Goal: Task Accomplishment & Management: Manage account settings

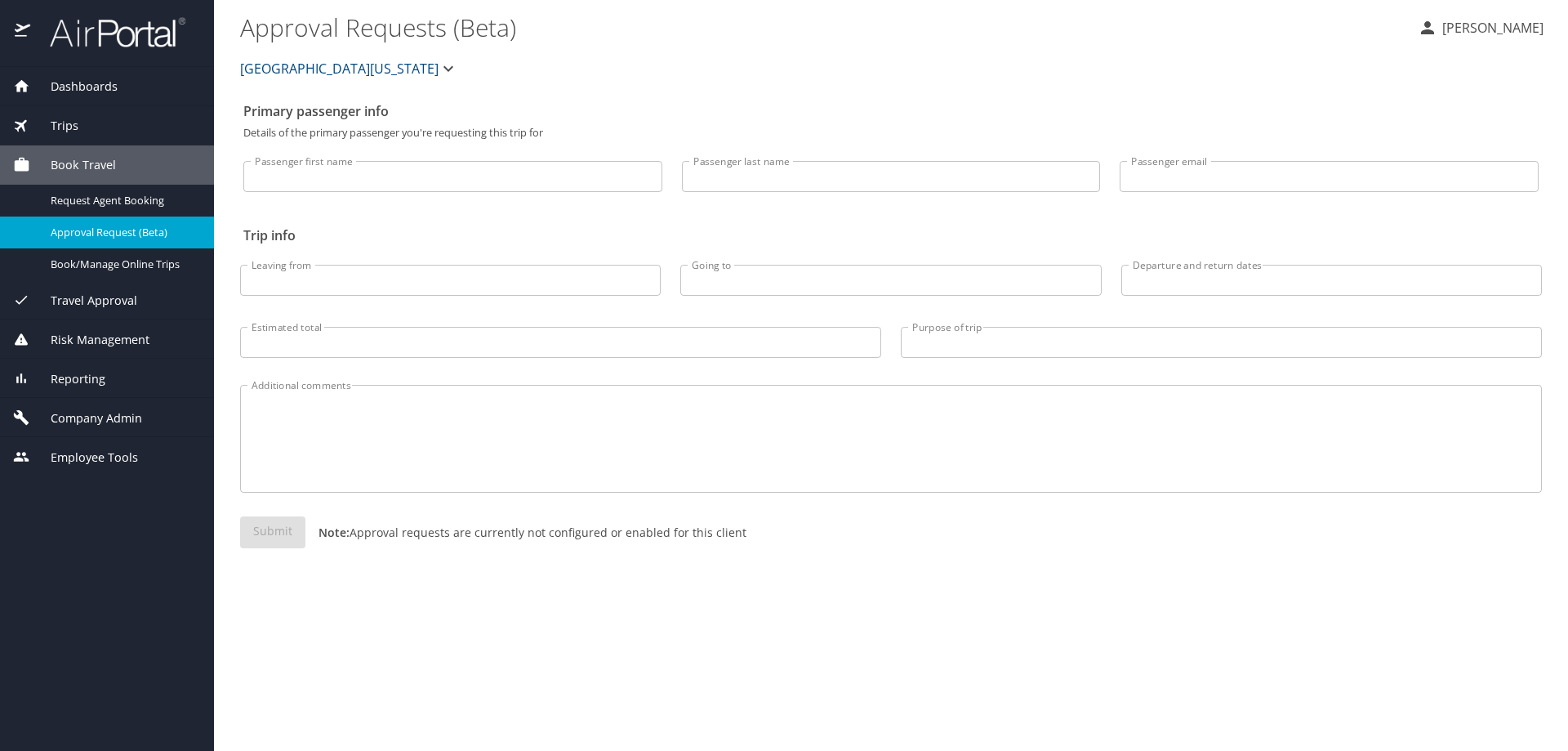
click at [116, 381] on div "Reporting" at bounding box center [107, 378] width 188 height 18
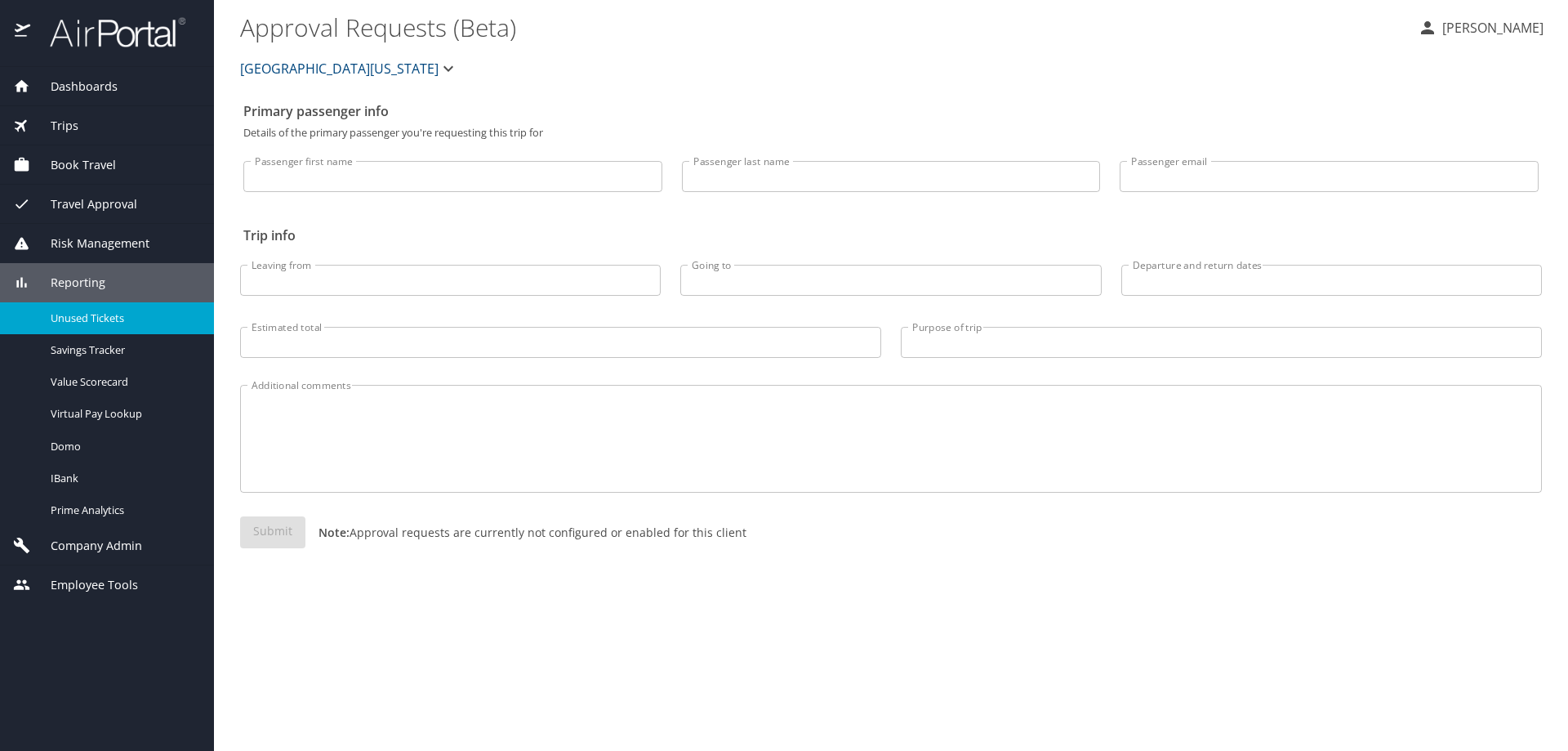
click at [122, 324] on span "Unused Tickets" at bounding box center [123, 318] width 143 height 15
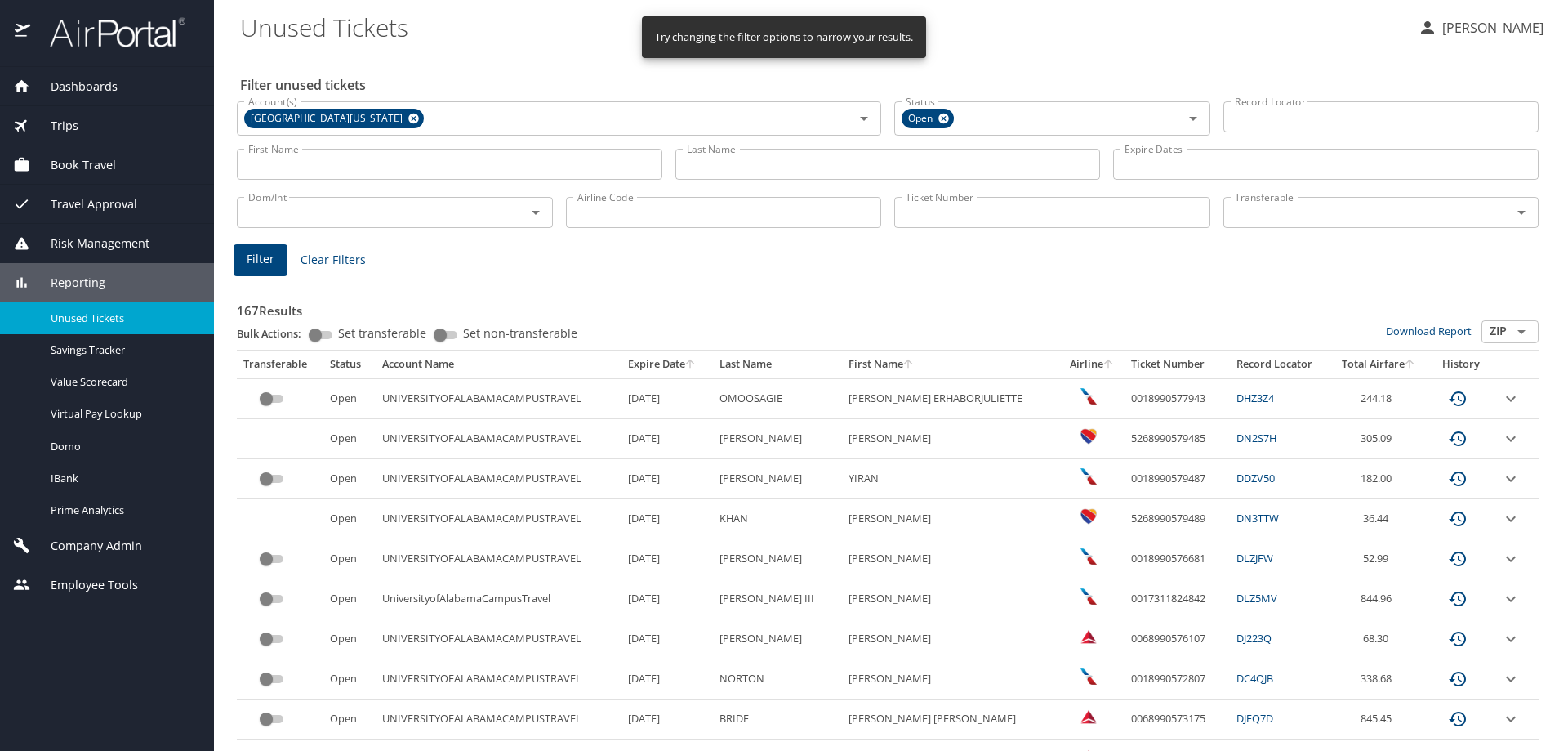
click at [408, 114] on icon at bounding box center [413, 118] width 10 height 10
click at [363, 118] on input "Account(s)" at bounding box center [535, 117] width 586 height 22
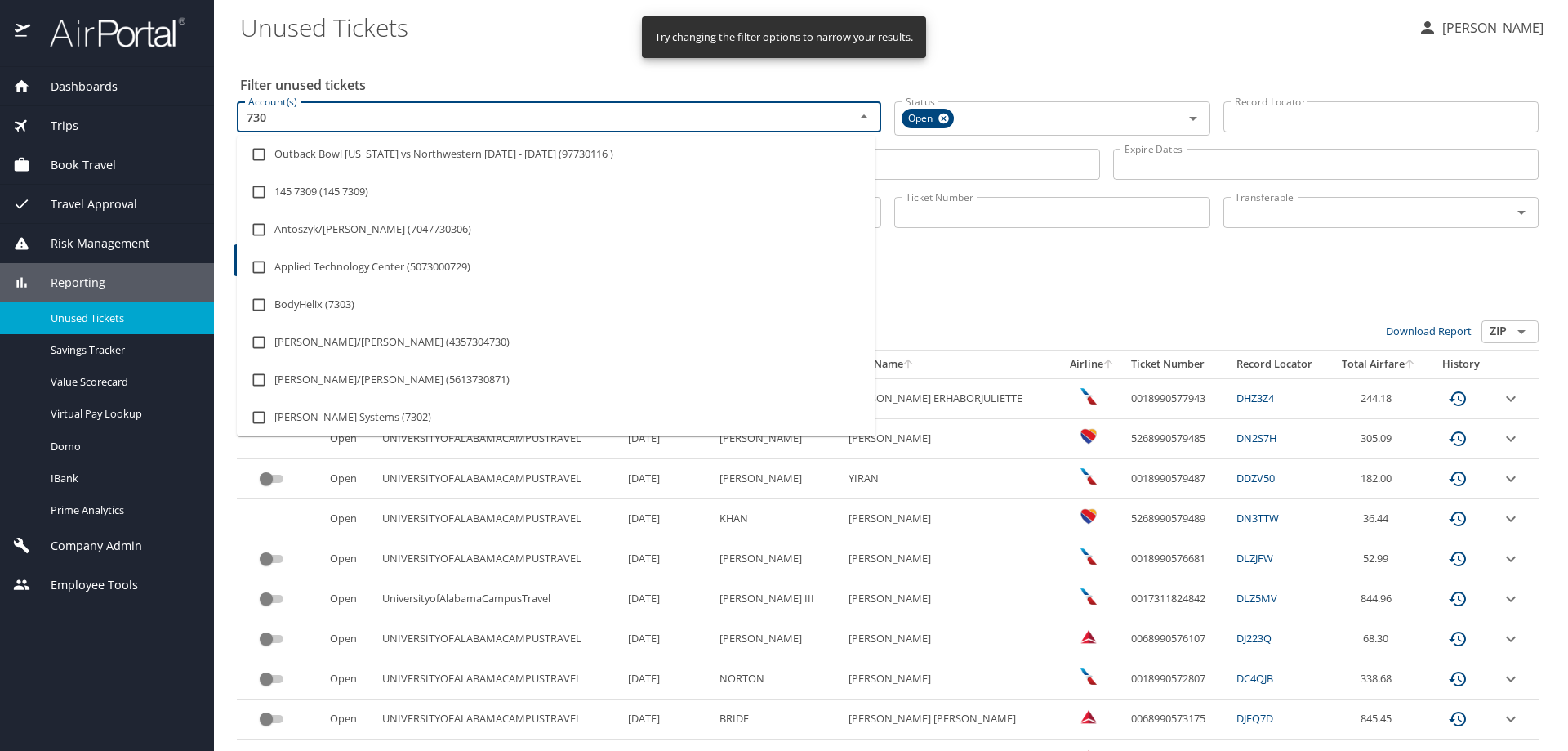
type input "7309"
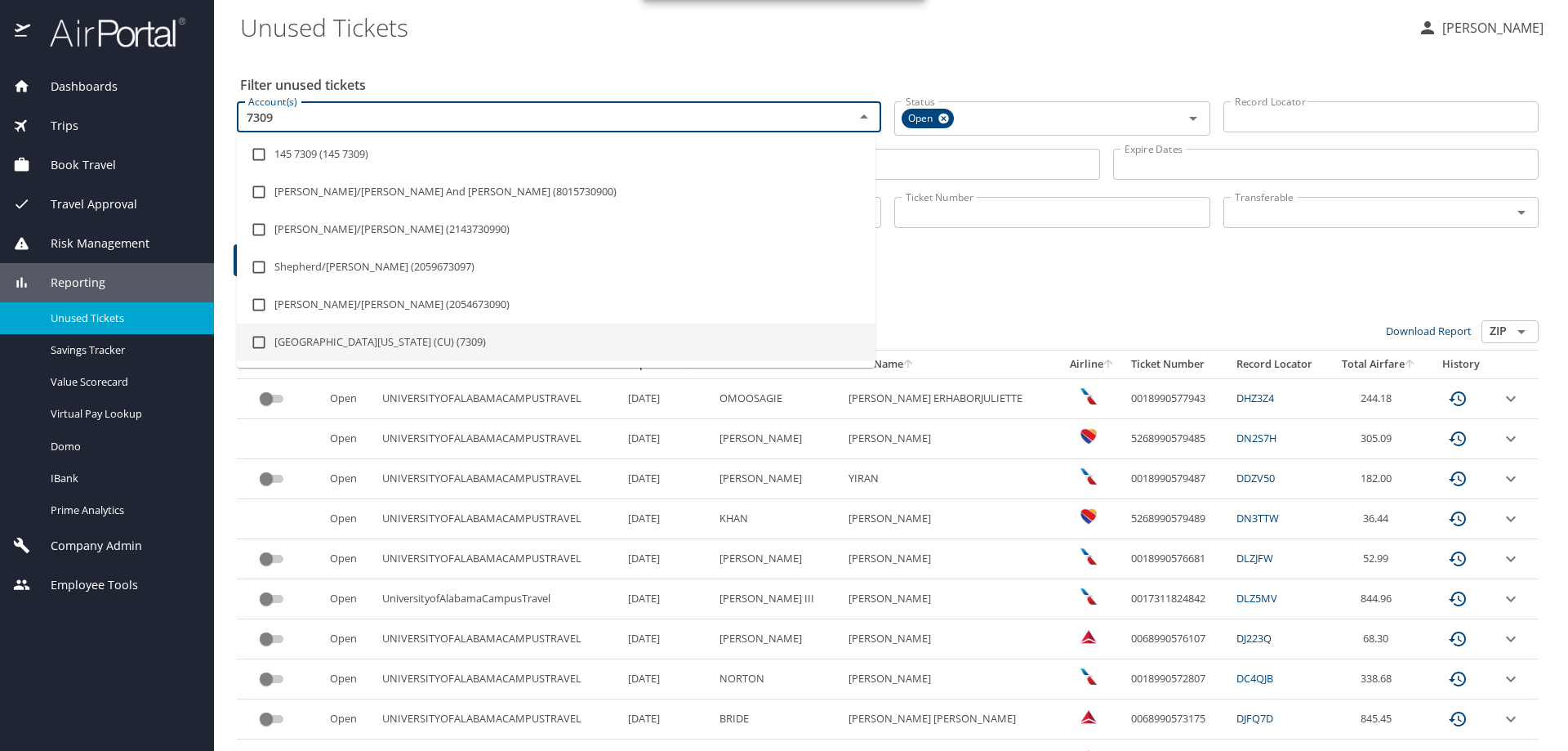
click at [342, 335] on li "University of Colorado (CU) (7309)" at bounding box center [555, 342] width 638 height 38
checkbox input "true"
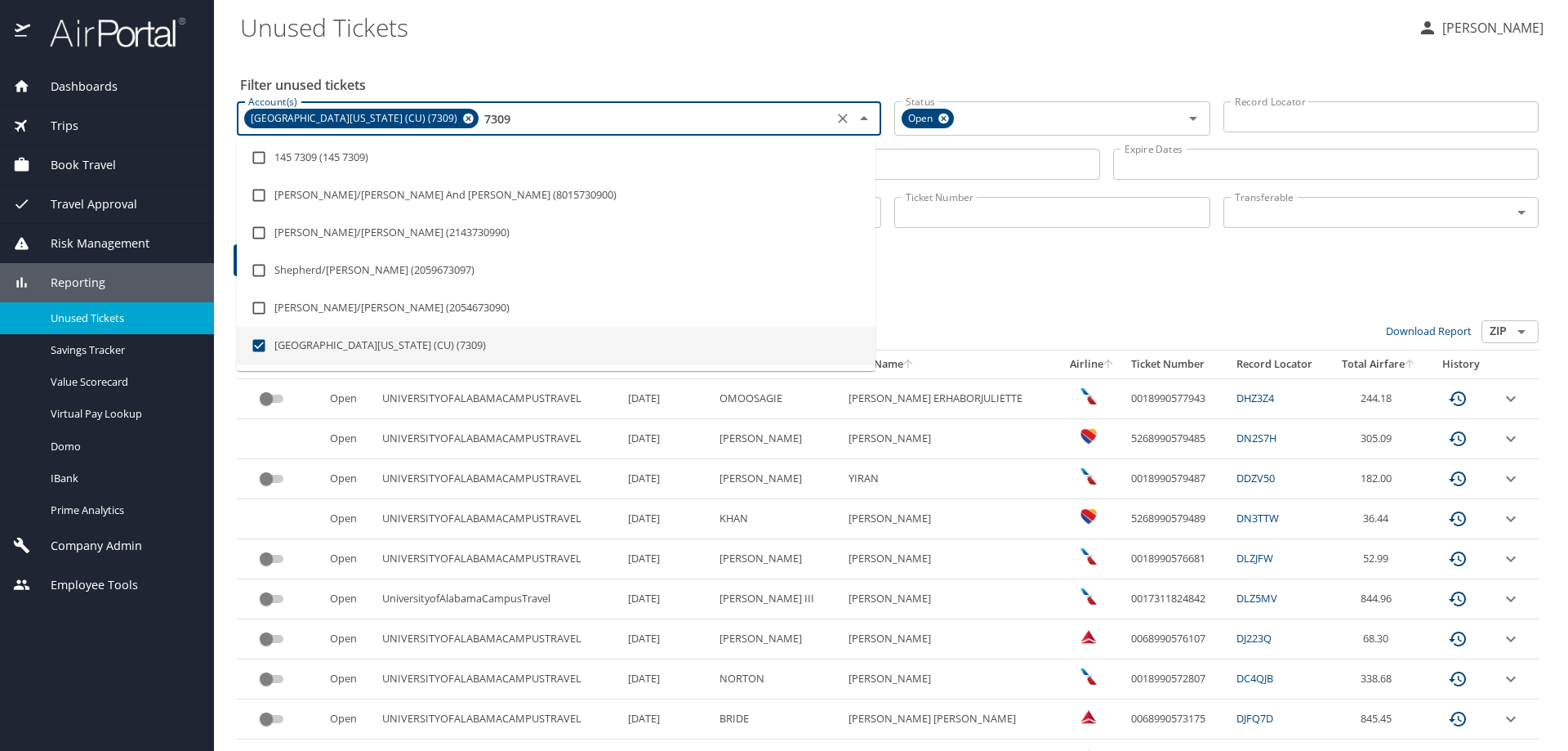
type input "7309"
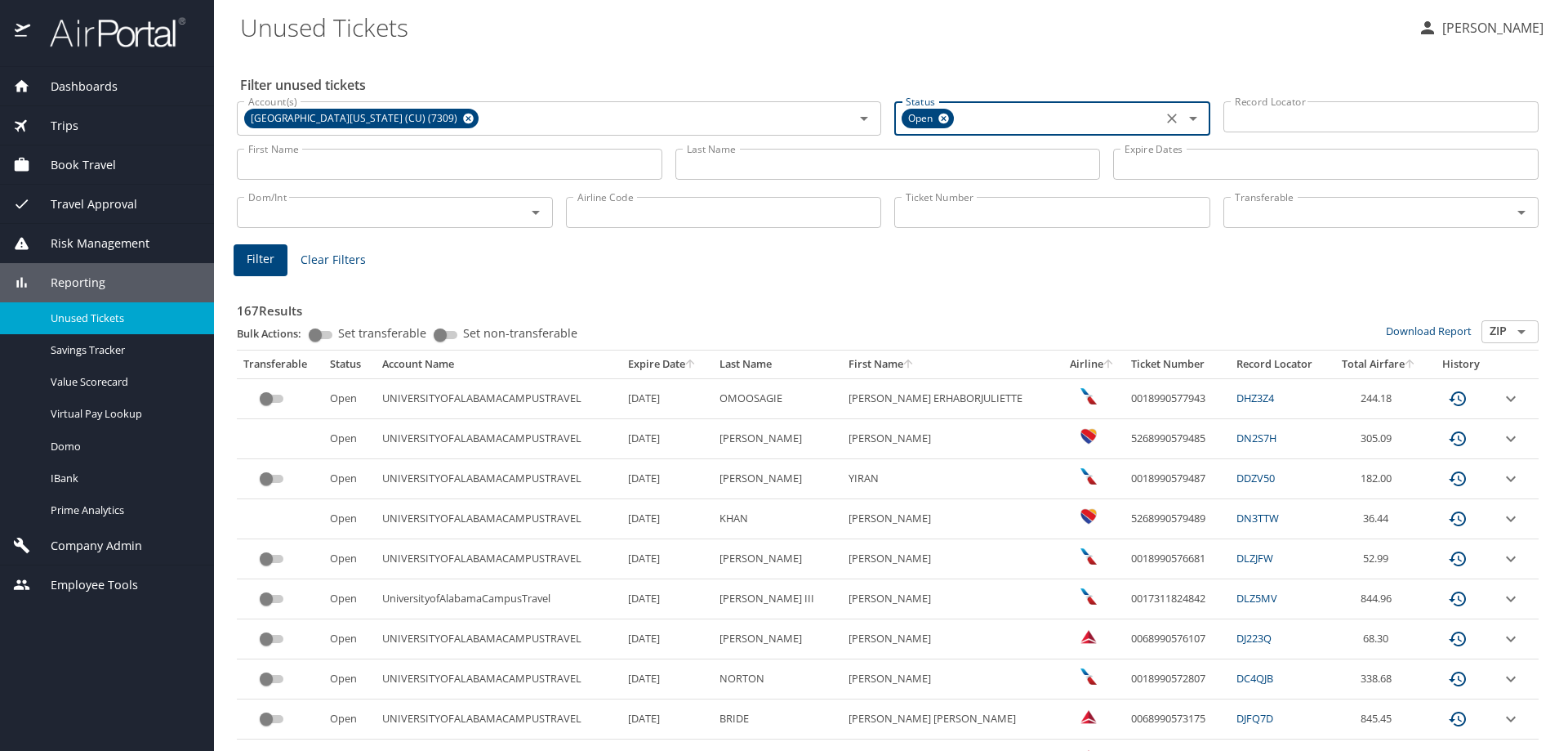
click at [939, 115] on icon at bounding box center [943, 118] width 10 height 10
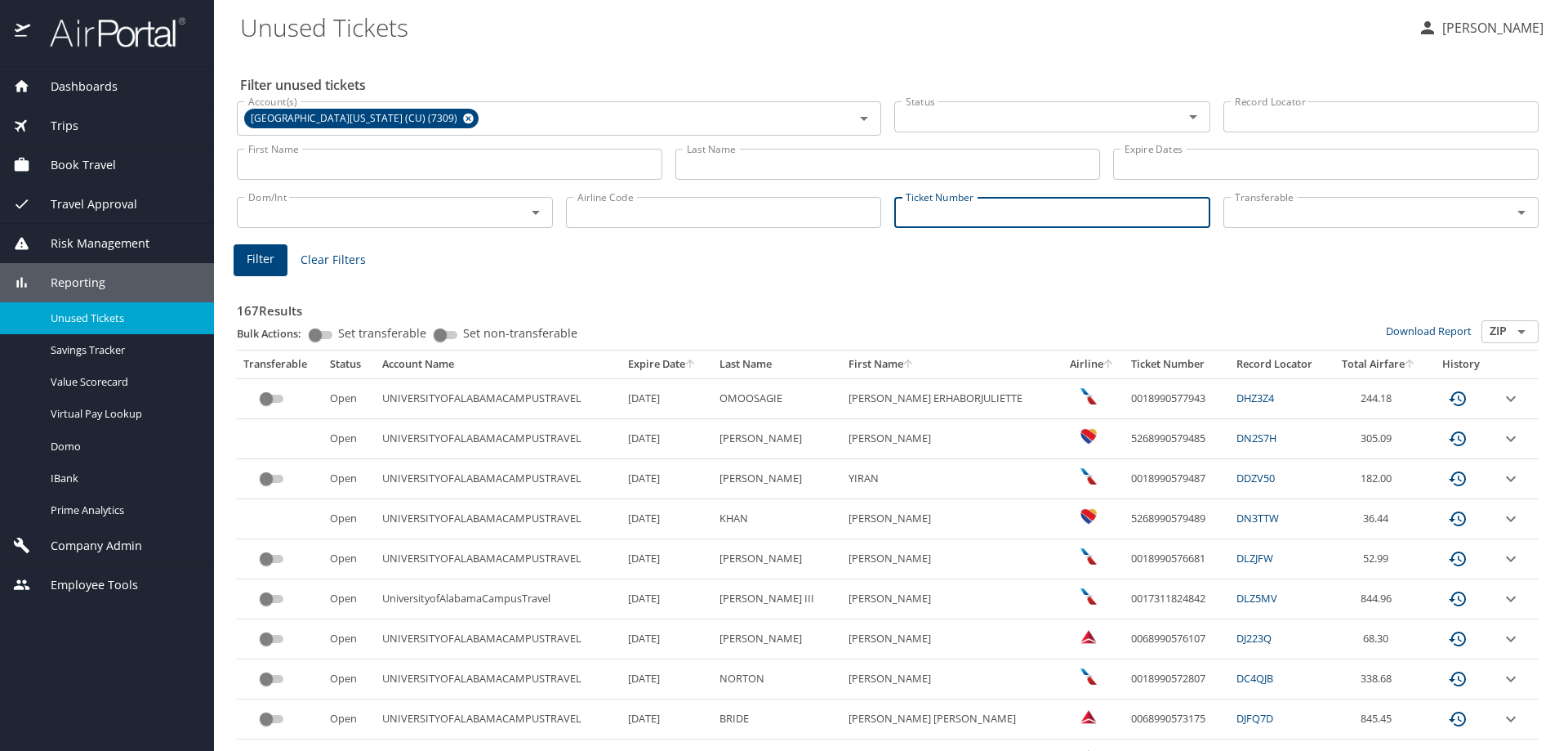
click at [975, 225] on input "Ticket Number" at bounding box center [1051, 212] width 316 height 31
paste input "0167307443104"
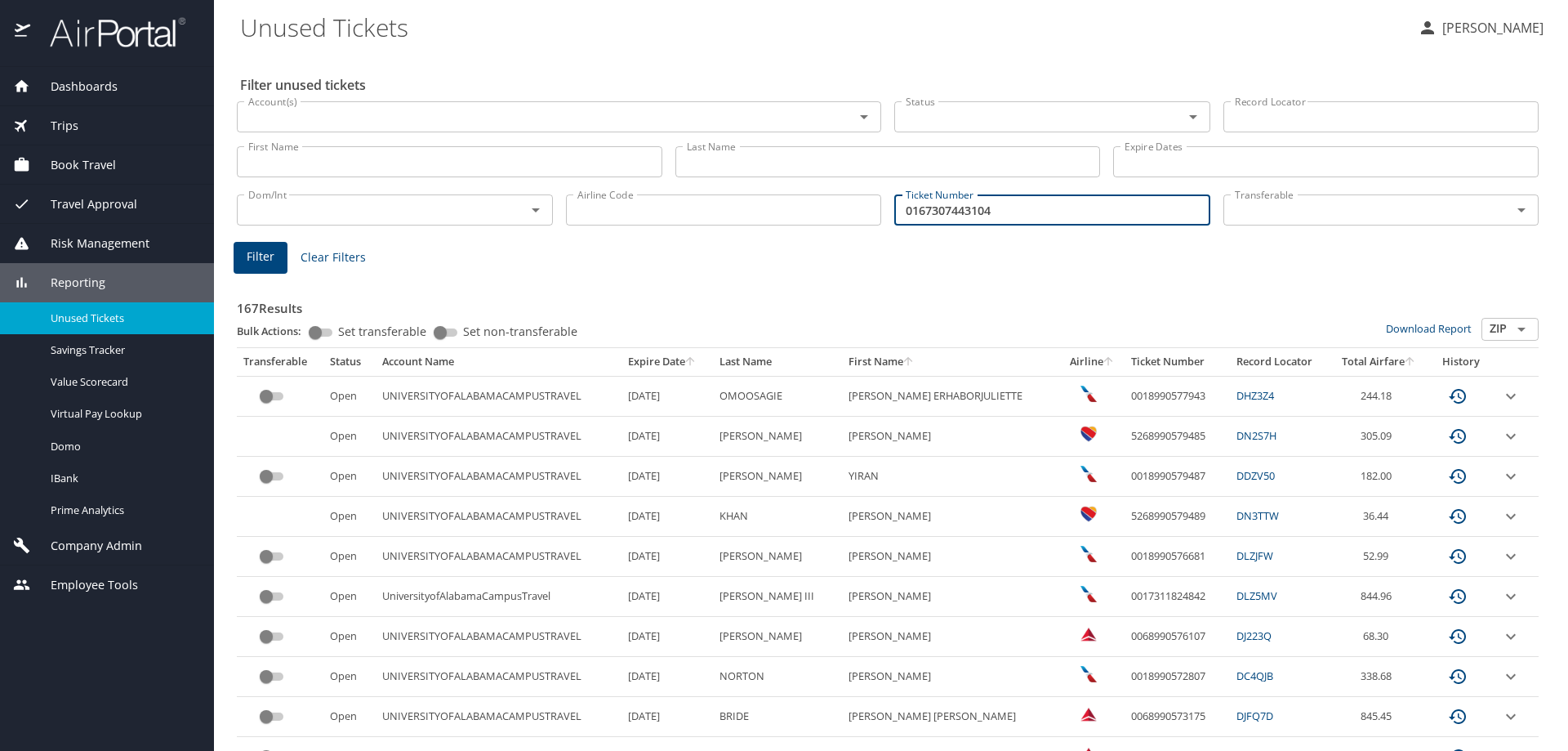
type input "0167307443104"
click at [259, 265] on span "Filter" at bounding box center [260, 258] width 27 height 21
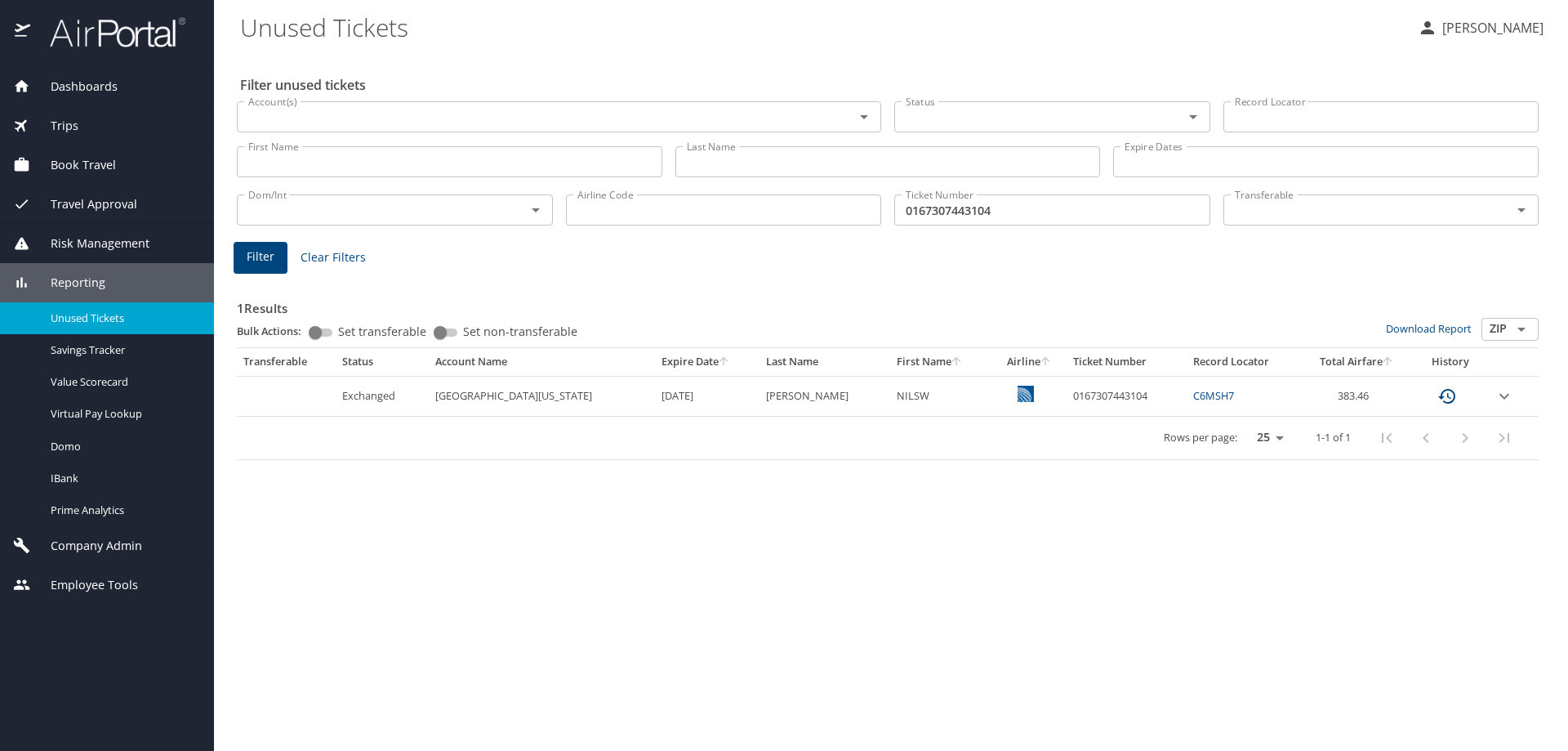
click at [1211, 393] on link "C6MSH7" at bounding box center [1213, 395] width 41 height 15
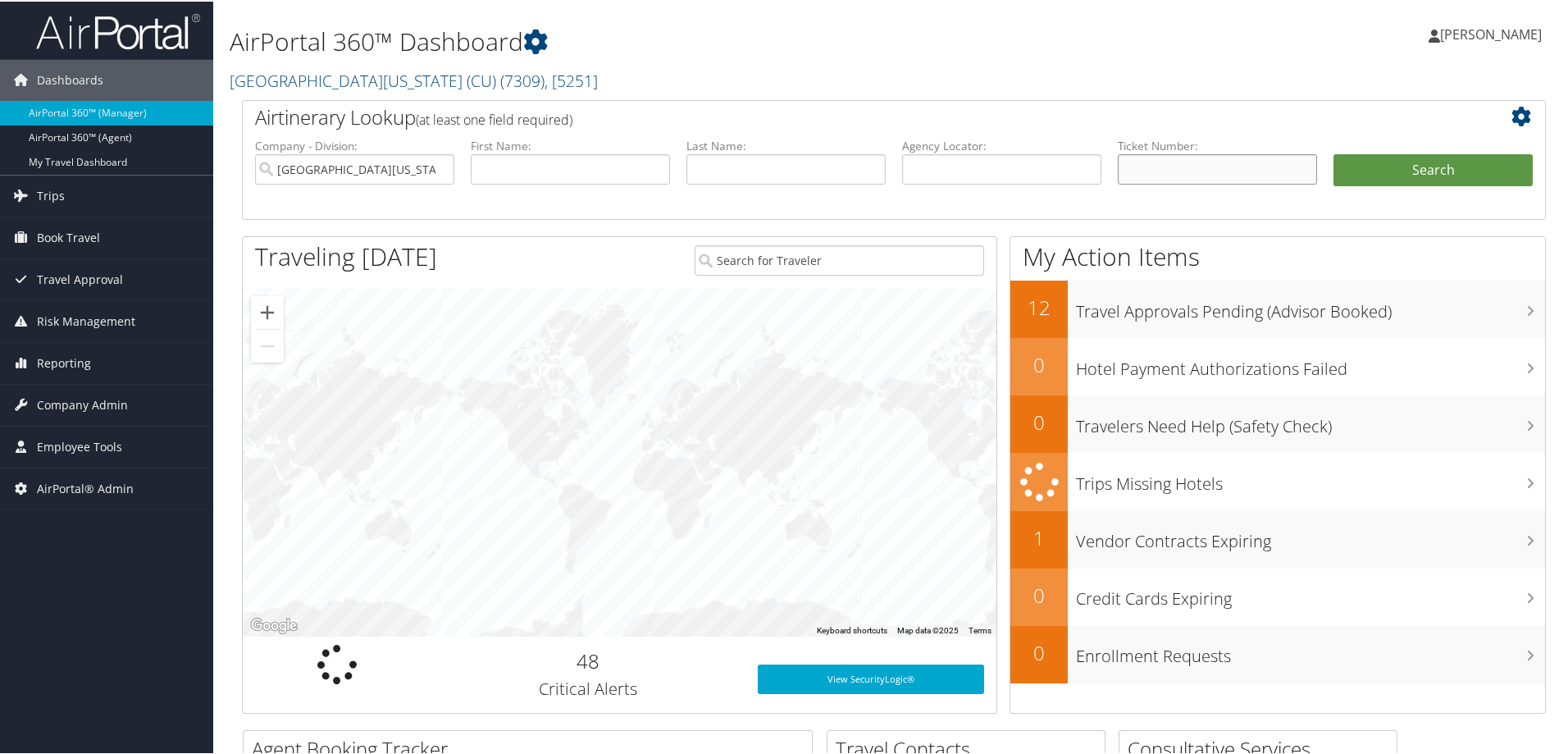
click at [1204, 167] on input "text" at bounding box center [1217, 168] width 199 height 30
paste input "0167307443104"
type input "0167307443104"
click at [437, 166] on input "[GEOGRAPHIC_DATA][US_STATE] (CU)" at bounding box center [354, 168] width 199 height 30
click at [1428, 160] on button "Search" at bounding box center [1433, 169] width 199 height 33
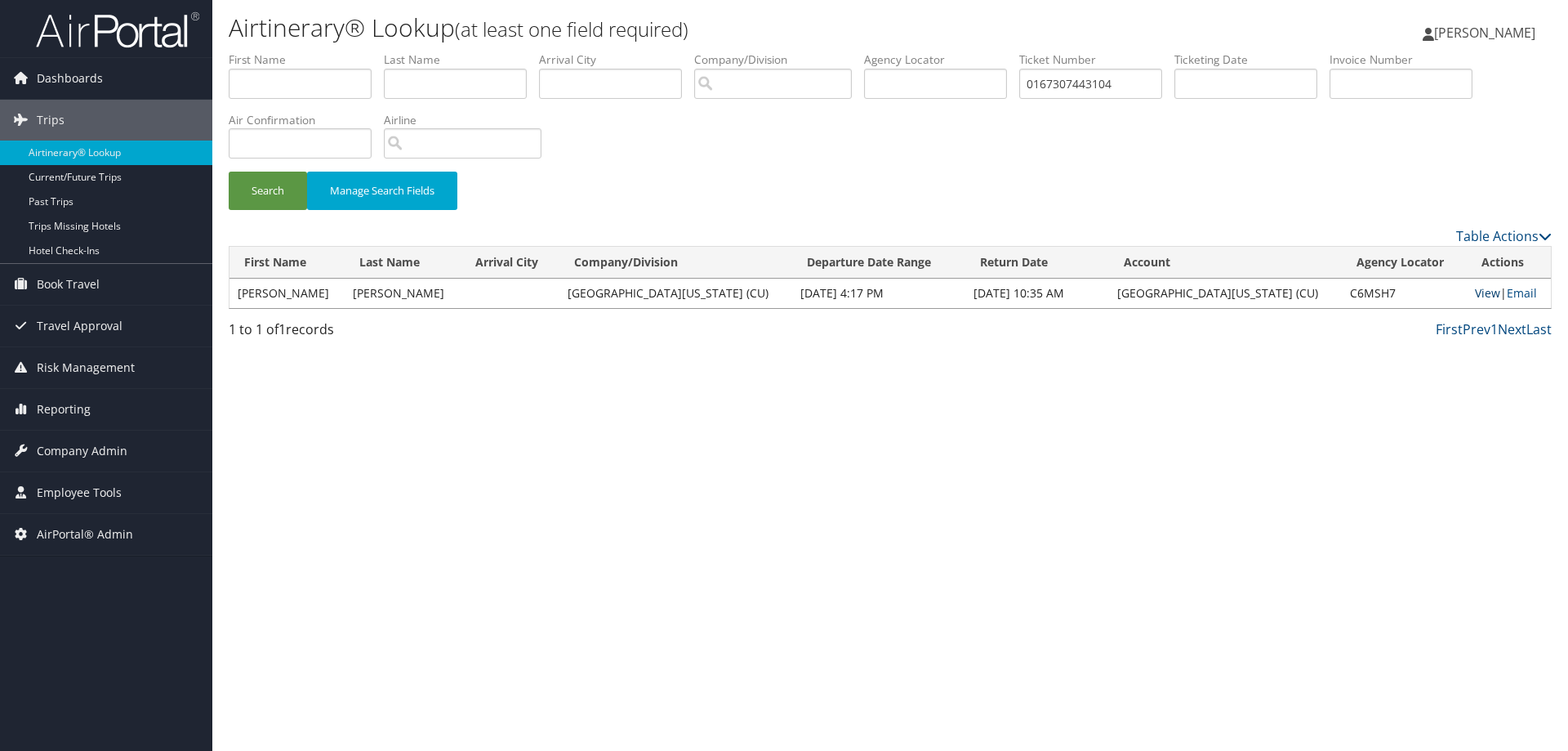
click at [1475, 296] on link "View" at bounding box center [1487, 292] width 25 height 15
drag, startPoint x: 1075, startPoint y: 81, endPoint x: 967, endPoint y: 82, distance: 108.0
click at [967, 52] on ul "First Name Last Name Departure City Arrival City Company/Division Airport/City …" at bounding box center [890, 52] width 1323 height 0
paste input "758703"
type input "0167307758703"
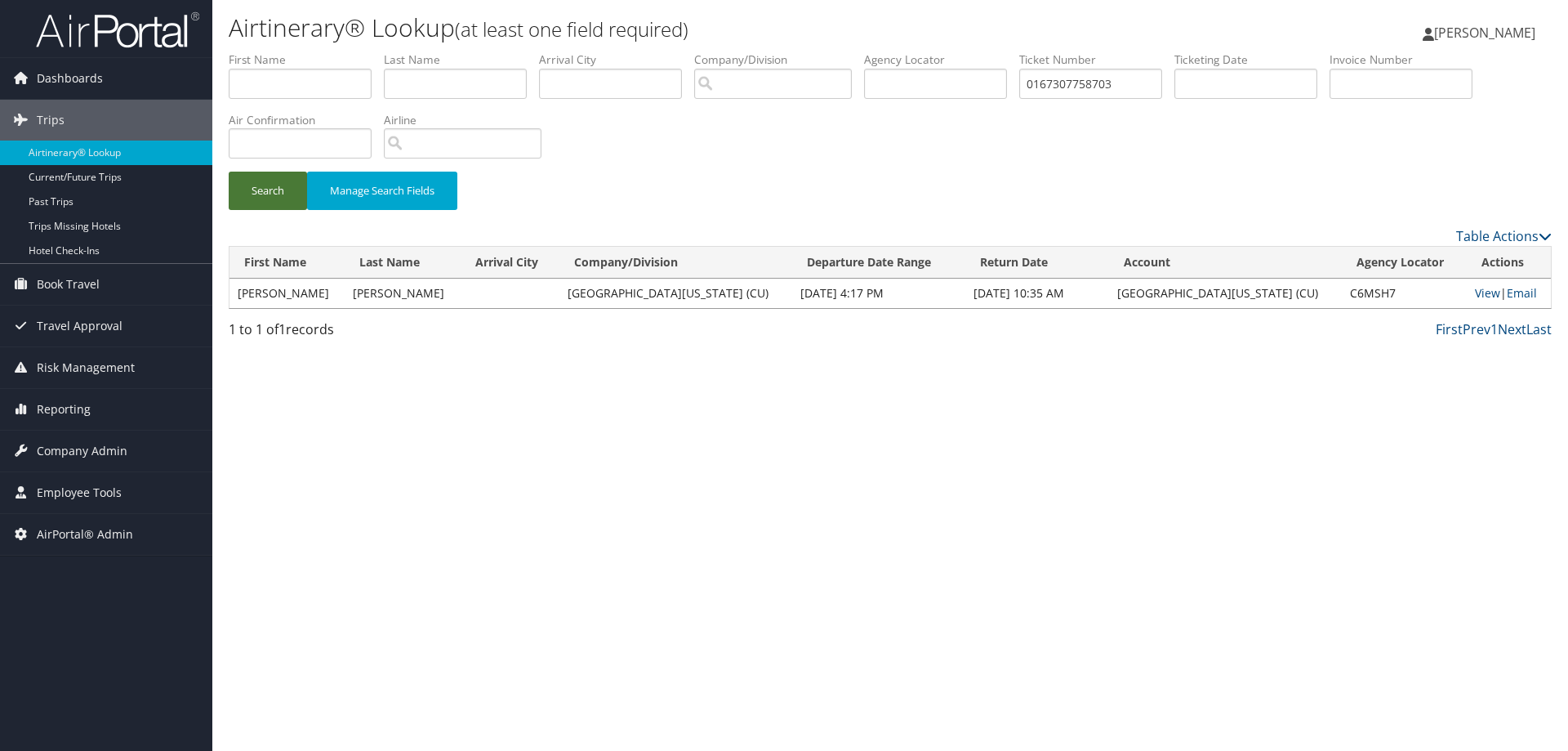
click at [282, 182] on button "Search" at bounding box center [268, 191] width 78 height 39
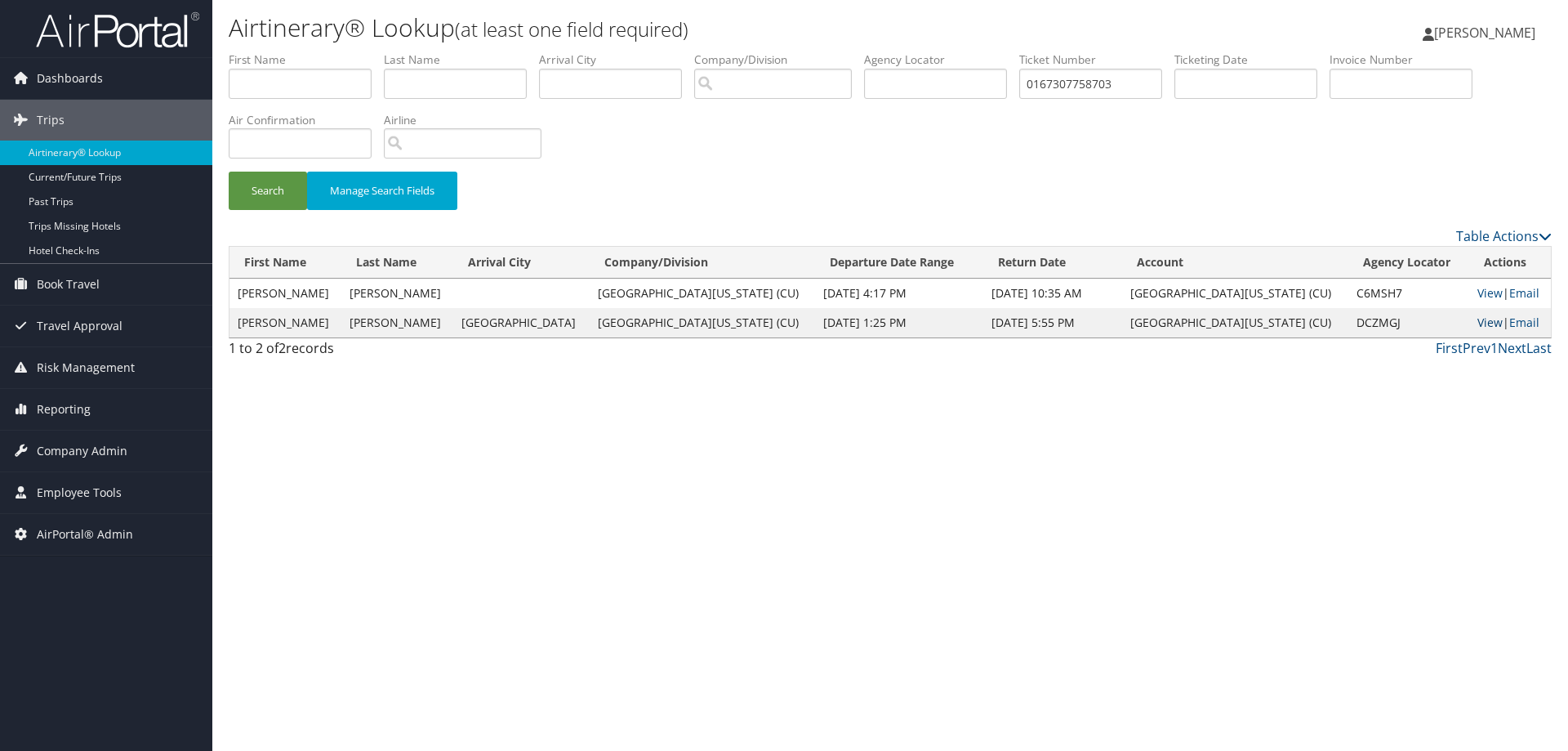
click at [1477, 322] on link "View" at bounding box center [1490, 322] width 25 height 15
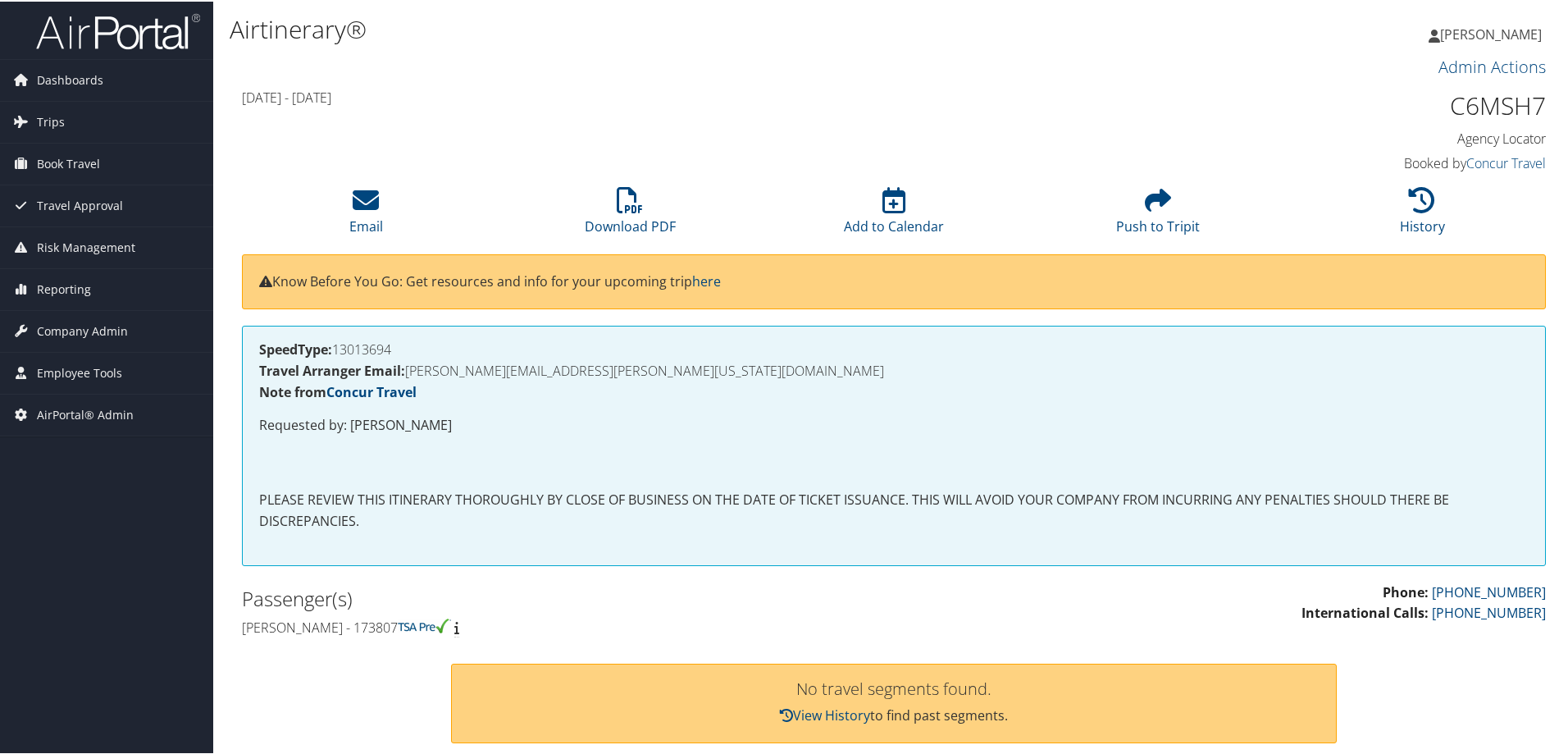
click at [1492, 103] on h1 "C6MSH7" at bounding box center [1392, 104] width 308 height 34
click at [1493, 112] on h1 "C6MSH7" at bounding box center [1392, 104] width 308 height 34
click at [1491, 112] on h1 "C6MSH7" at bounding box center [1392, 104] width 308 height 34
click at [1490, 112] on h1 "C6MSH7" at bounding box center [1392, 104] width 308 height 34
copy h1 "C6MSH7"
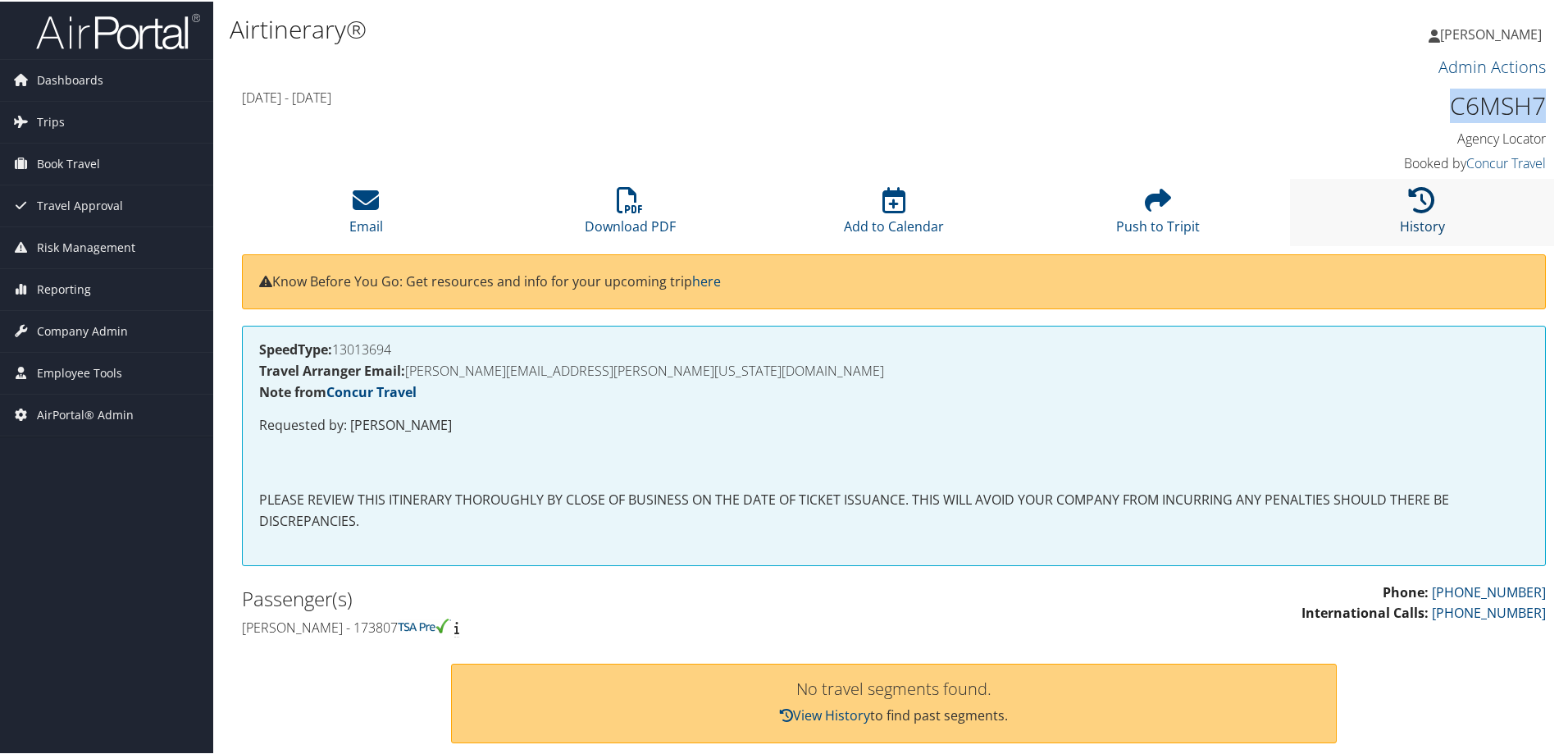
click at [1428, 211] on icon at bounding box center [1422, 199] width 27 height 27
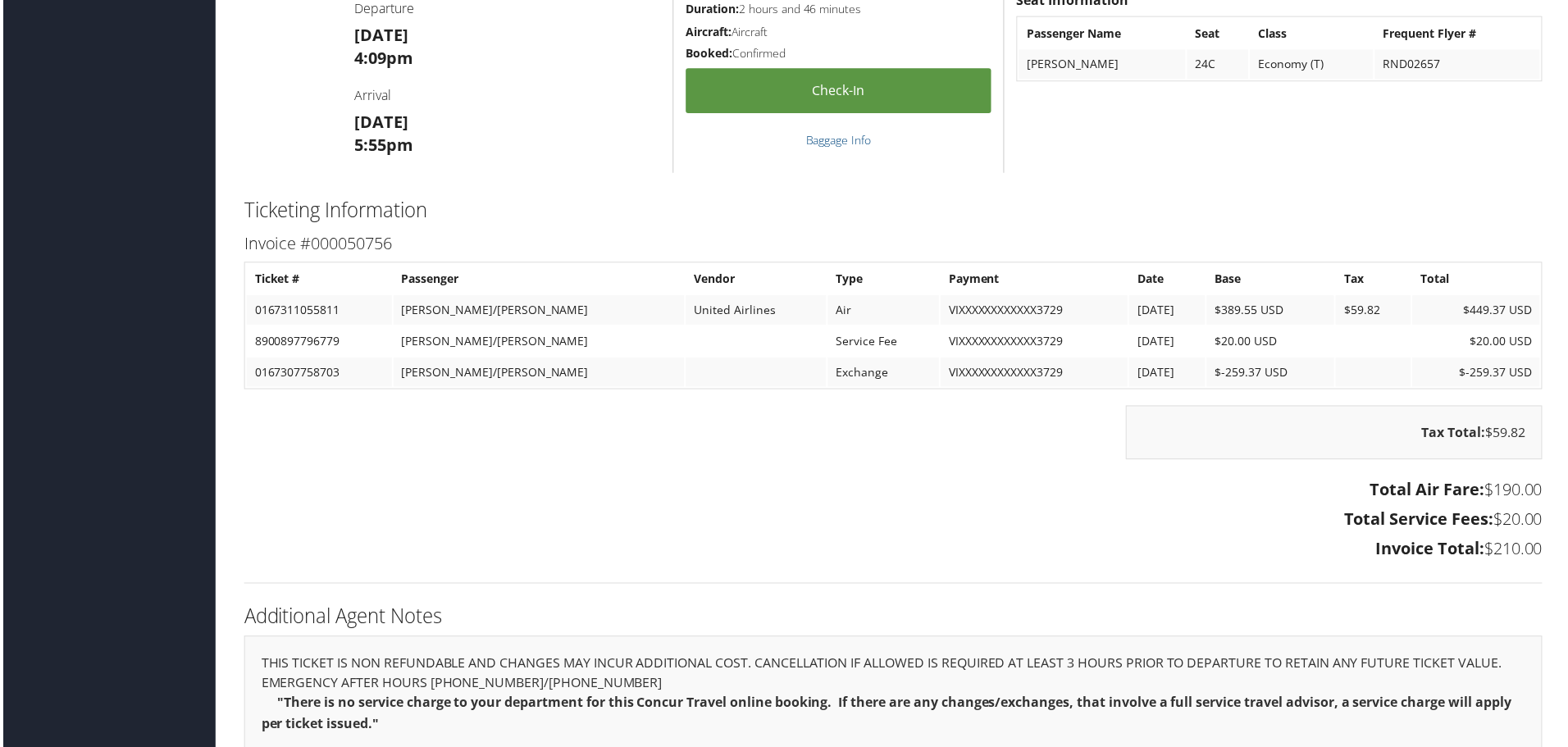
scroll to position [1312, 0]
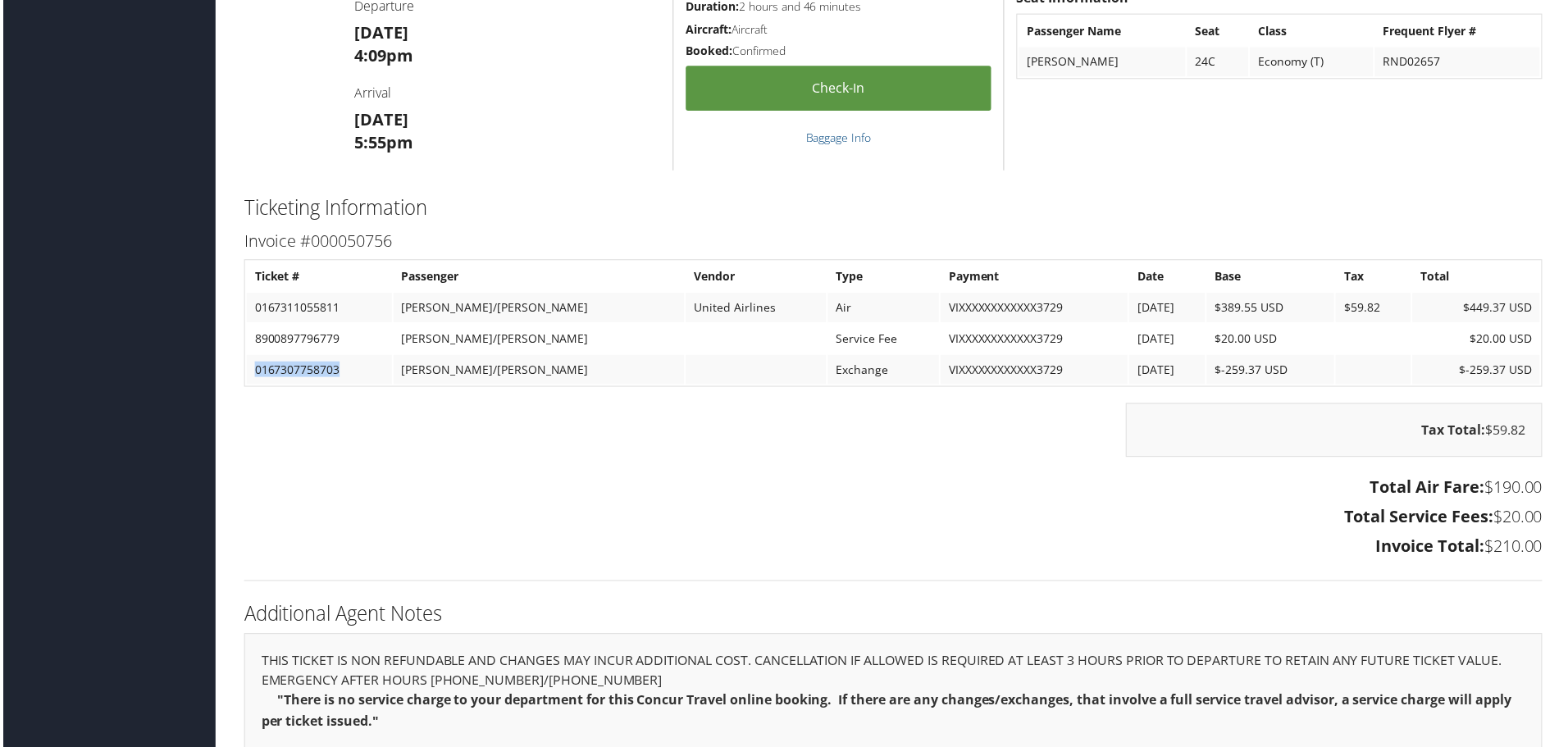
drag, startPoint x: 345, startPoint y: 372, endPoint x: 253, endPoint y: 373, distance: 92.0
click at [253, 373] on td "0167307758703" at bounding box center [317, 371] width 146 height 29
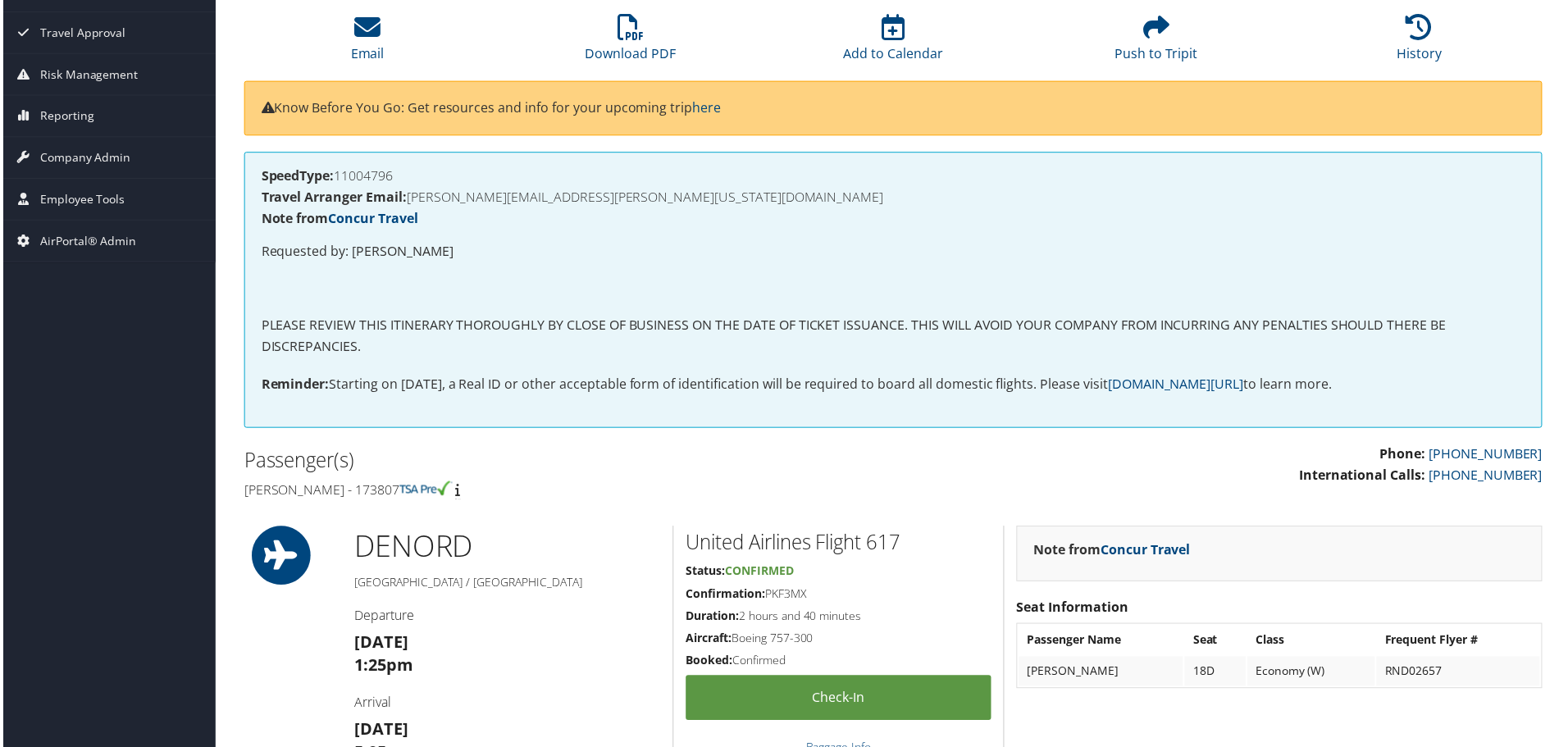
scroll to position [164, 0]
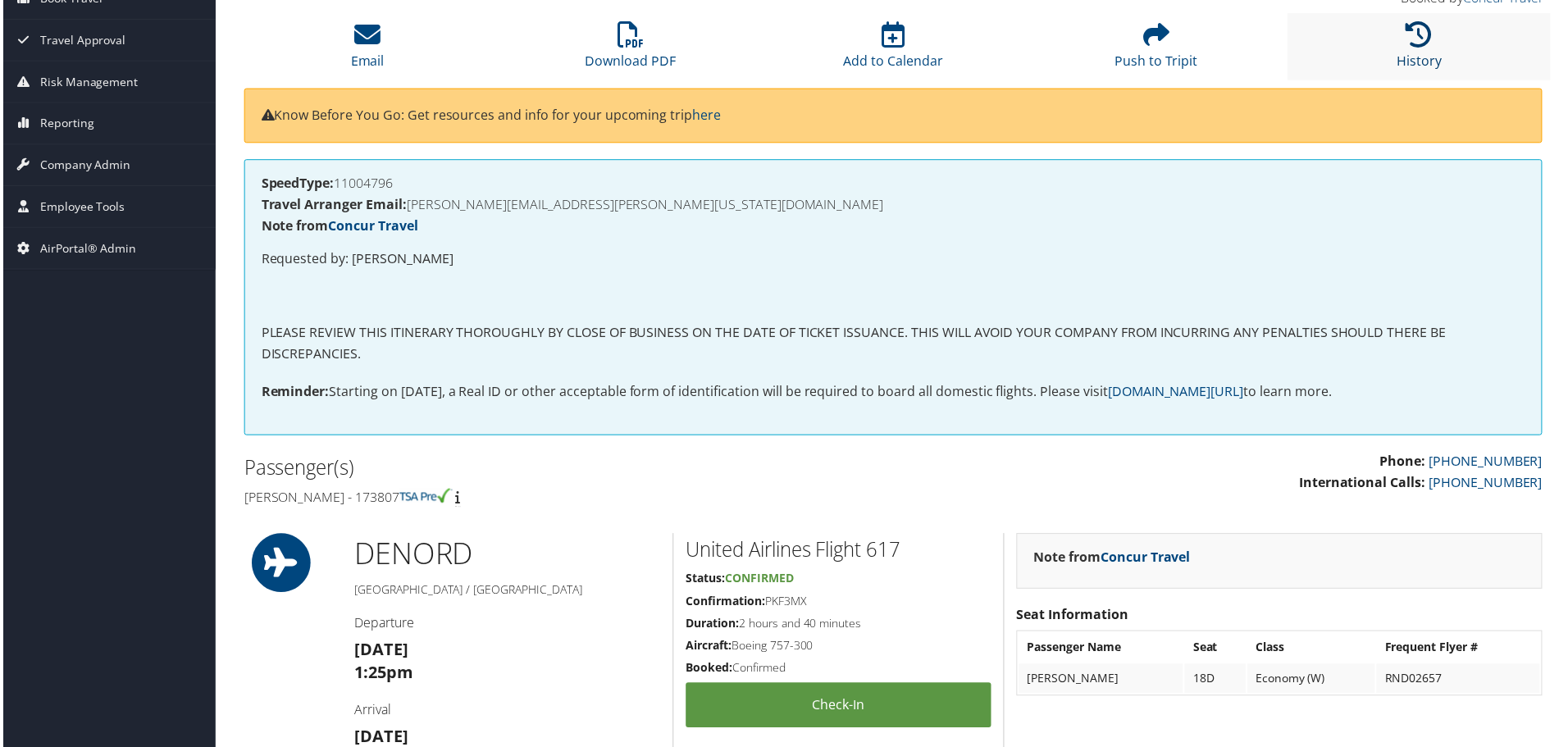
click at [1415, 57] on link "History" at bounding box center [1422, 50] width 45 height 40
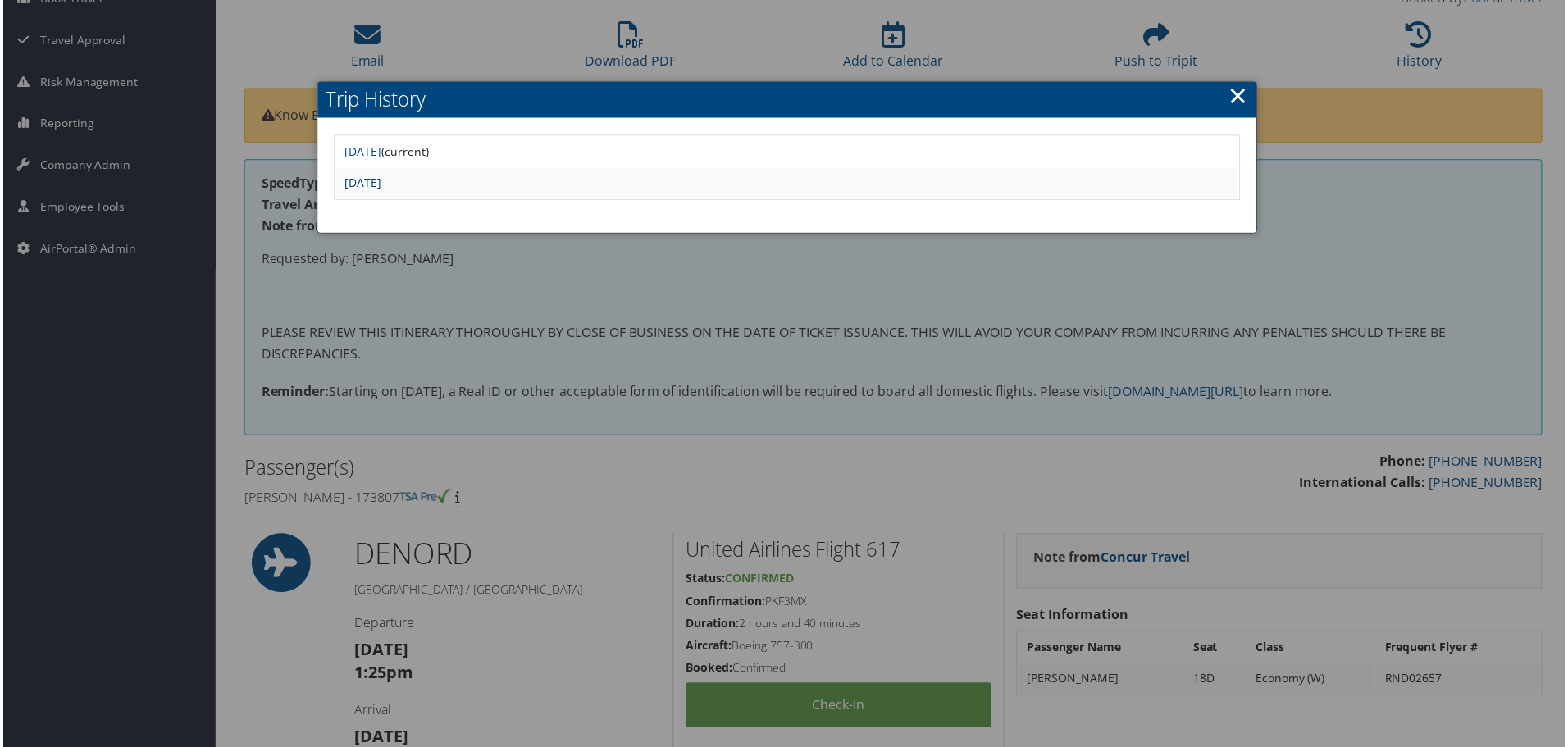
click at [380, 185] on link "[DATE]" at bounding box center [361, 183] width 37 height 15
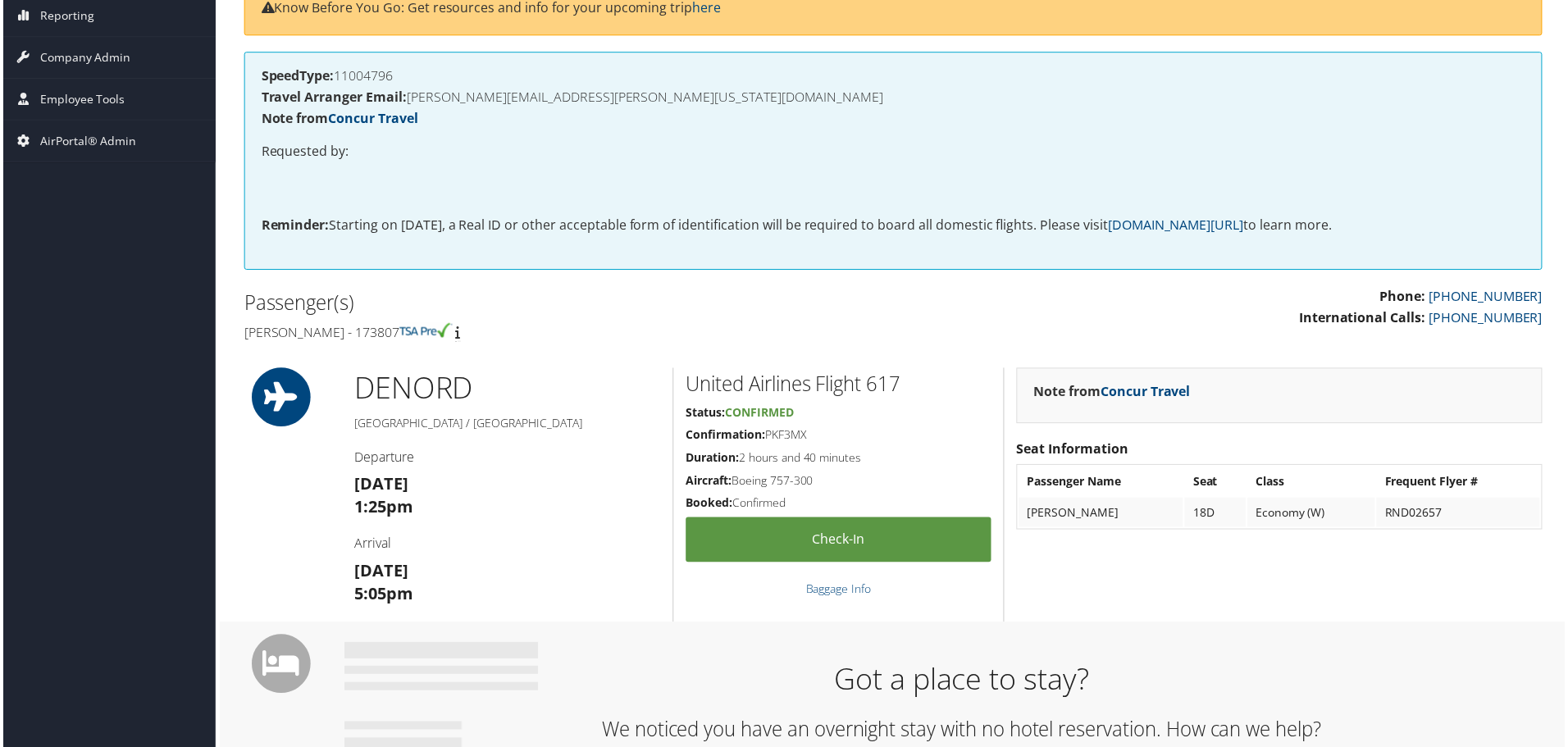
scroll to position [21, 0]
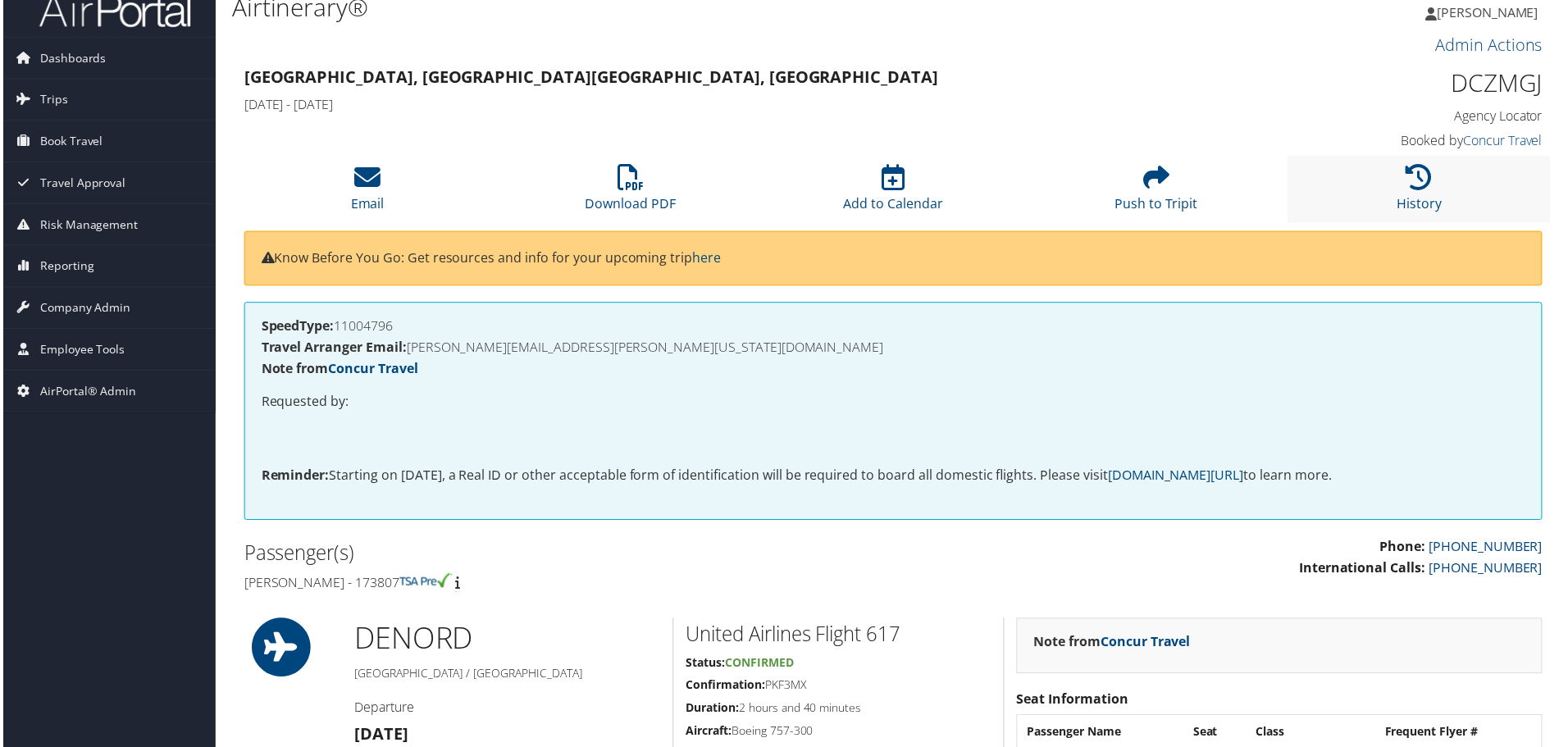
click at [1392, 197] on li "History" at bounding box center [1421, 189] width 264 height 66
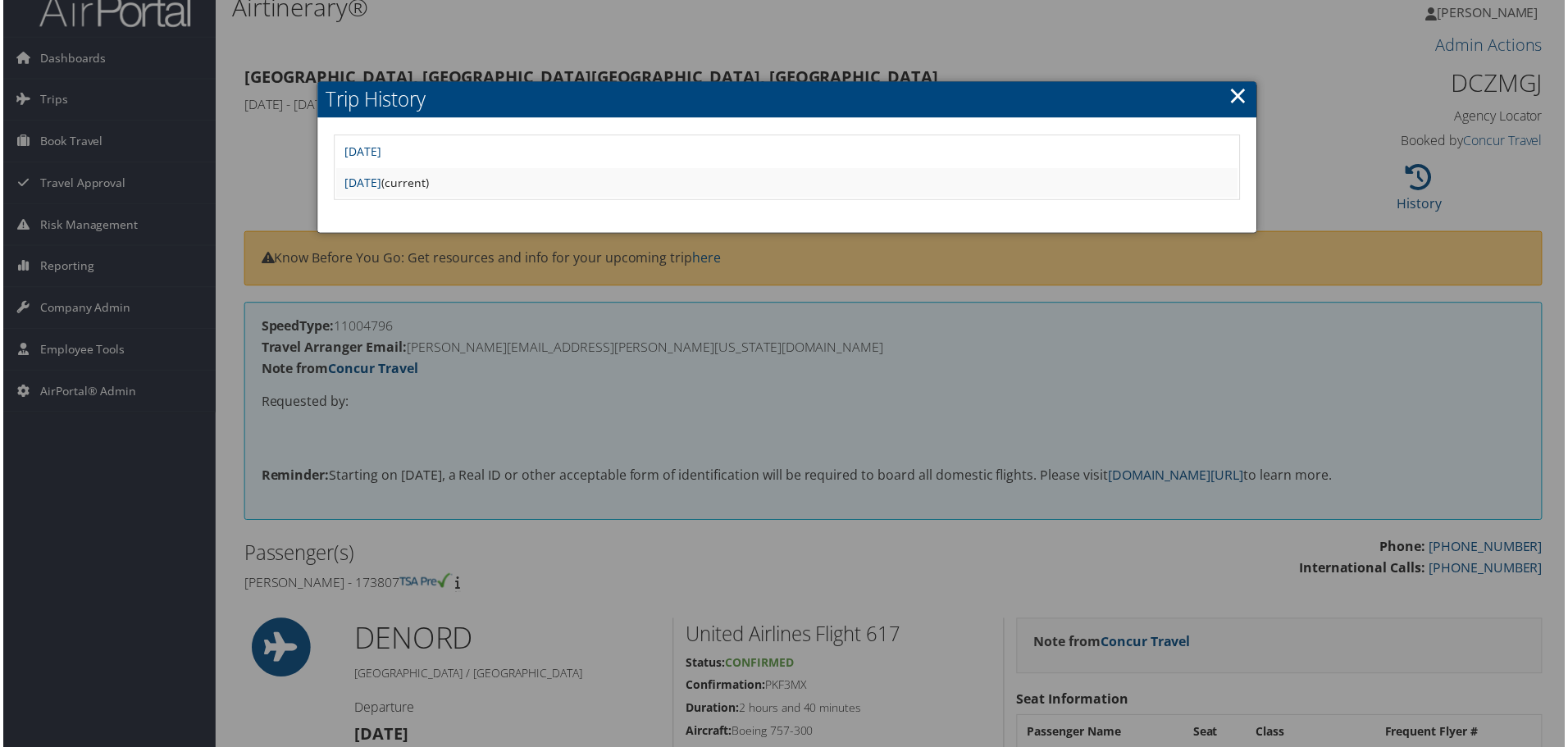
click at [440, 160] on td "[DATE]" at bounding box center [787, 152] width 905 height 29
click at [380, 153] on link "[DATE]" at bounding box center [361, 151] width 37 height 15
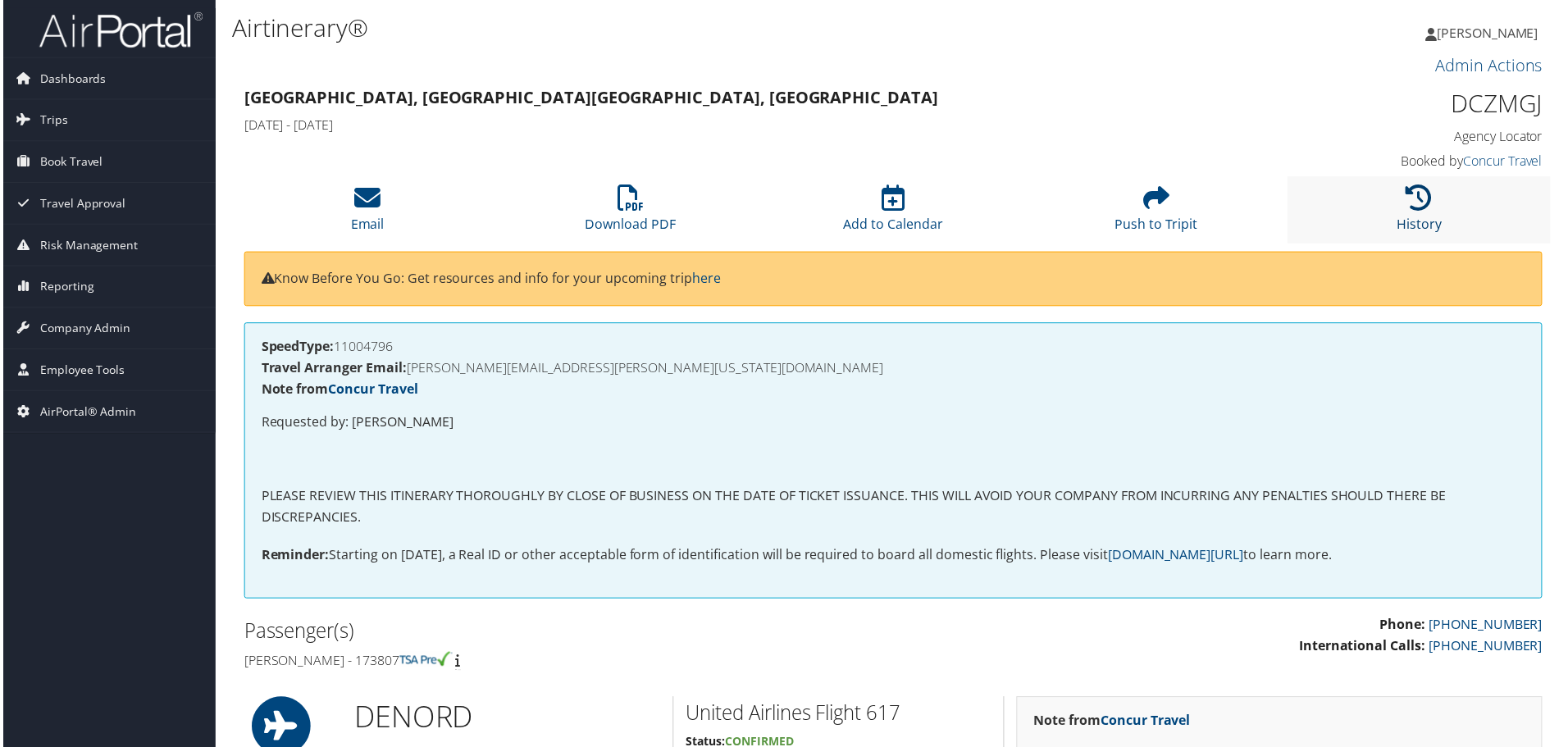
click at [1416, 222] on link "History" at bounding box center [1422, 214] width 45 height 40
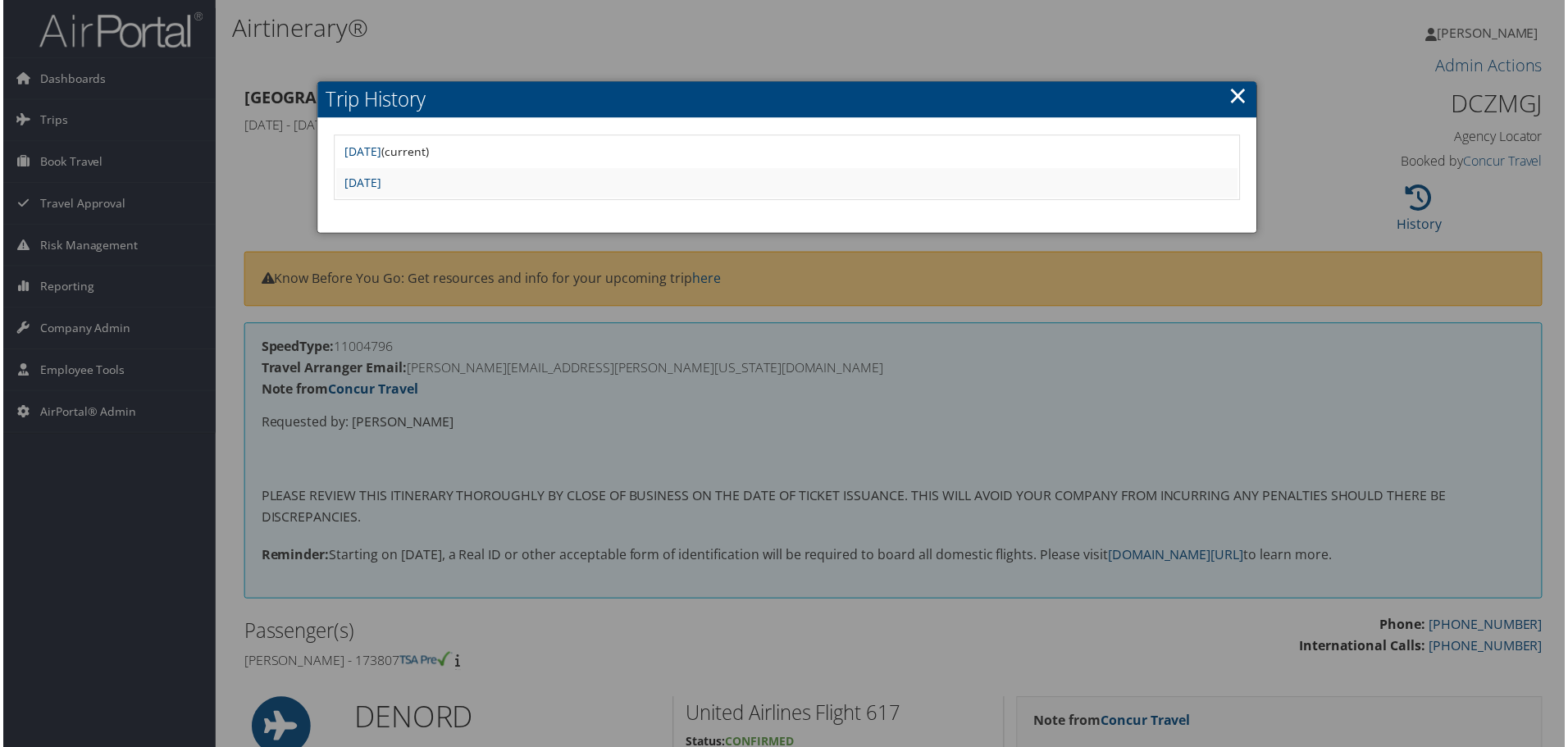
click at [1242, 100] on link "×" at bounding box center [1240, 96] width 19 height 33
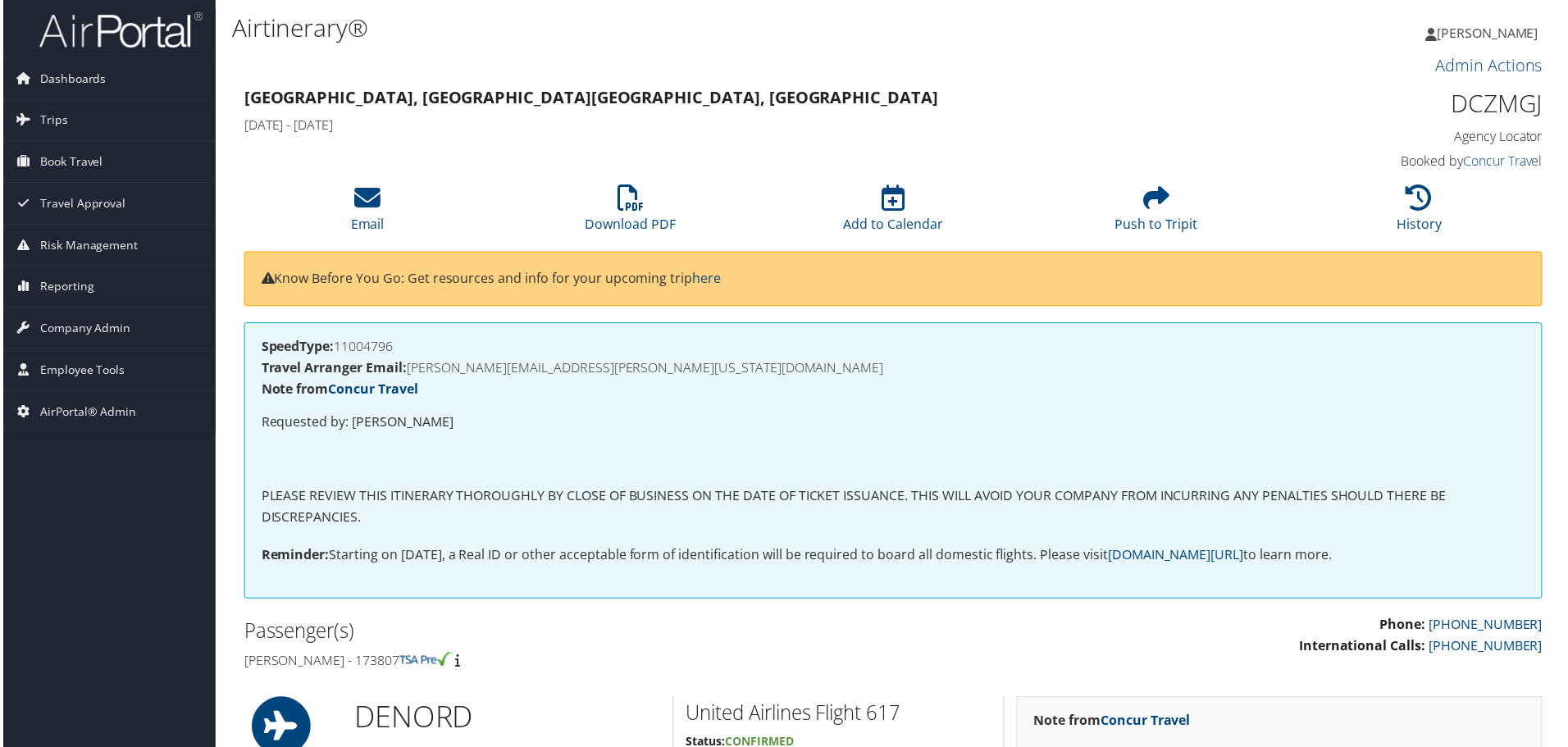
click at [1488, 102] on h1 "DCZMGJ" at bounding box center [1392, 104] width 308 height 34
click at [1489, 107] on h1 "DCZMGJ" at bounding box center [1392, 104] width 308 height 34
copy div "DCZMGJ"
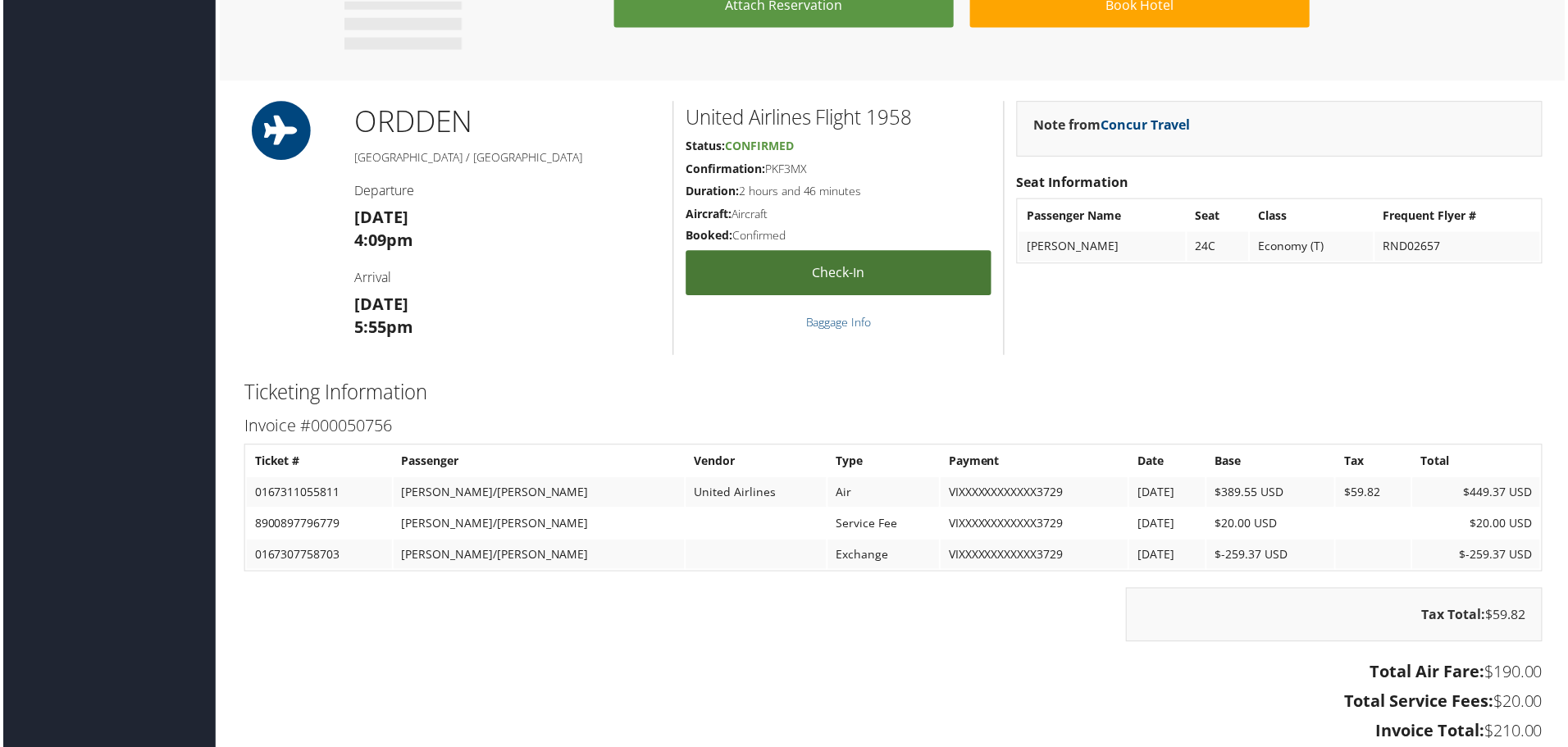
scroll to position [1148, 0]
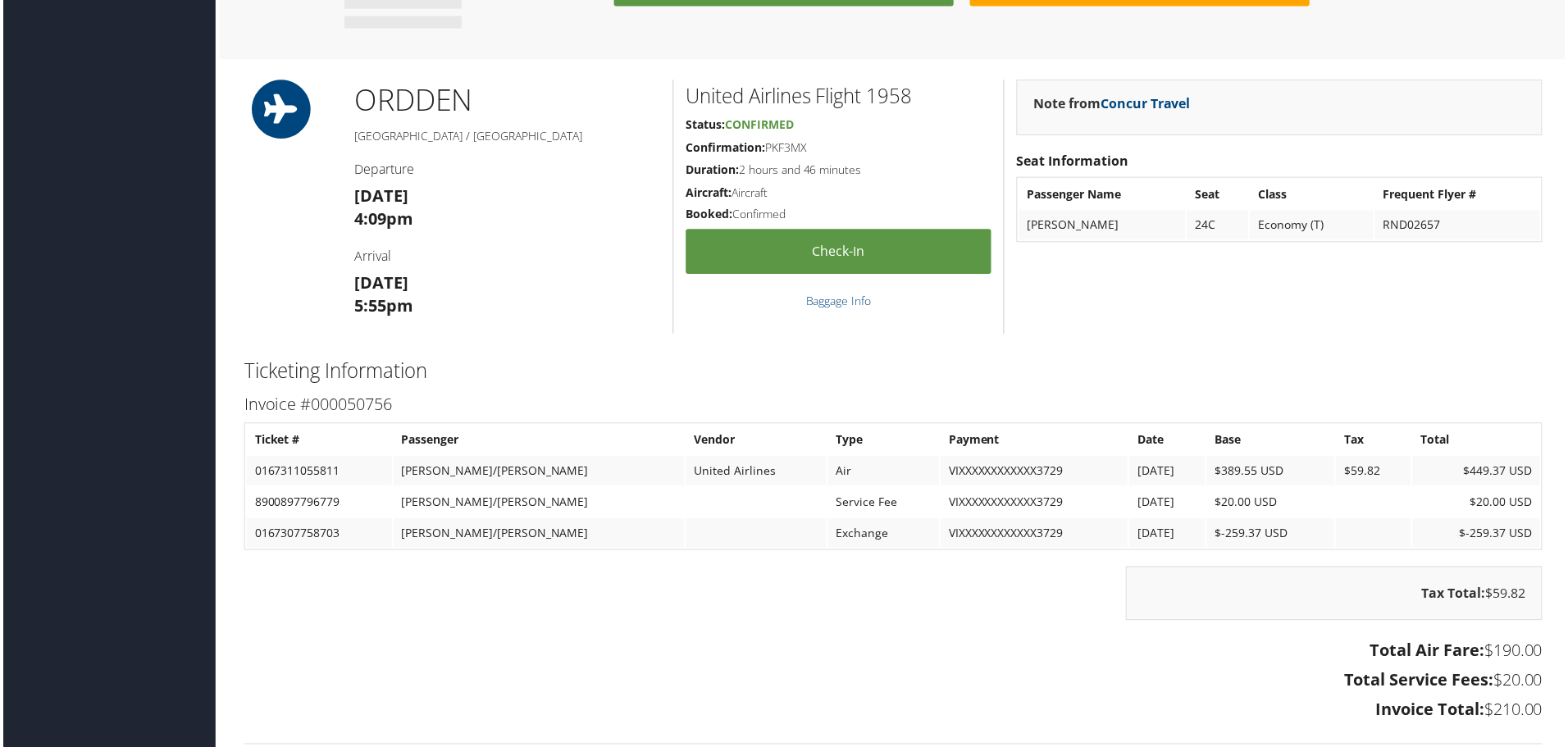
click at [584, 650] on h3 "Total Air Fare: $190.00" at bounding box center [893, 653] width 1304 height 23
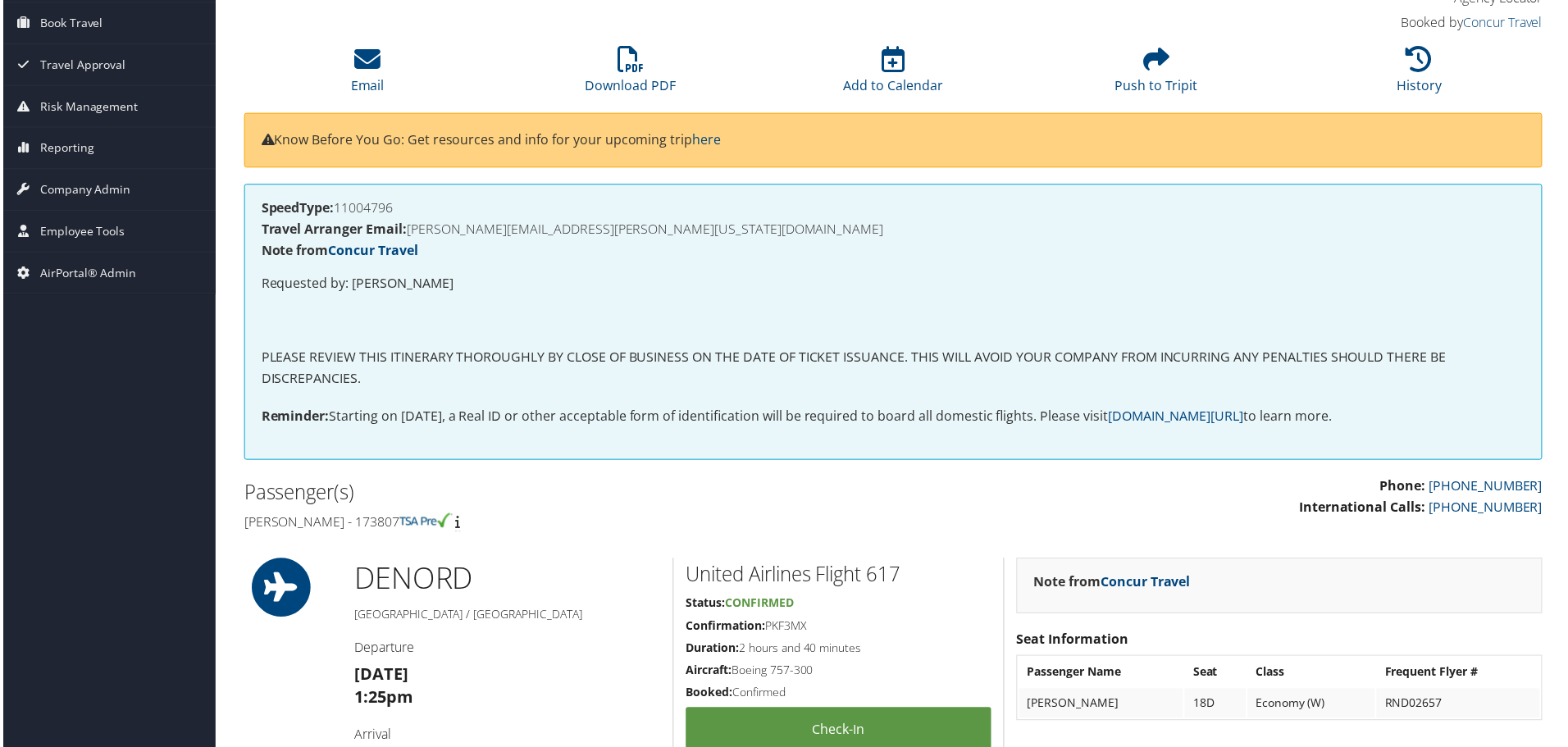
scroll to position [0, 0]
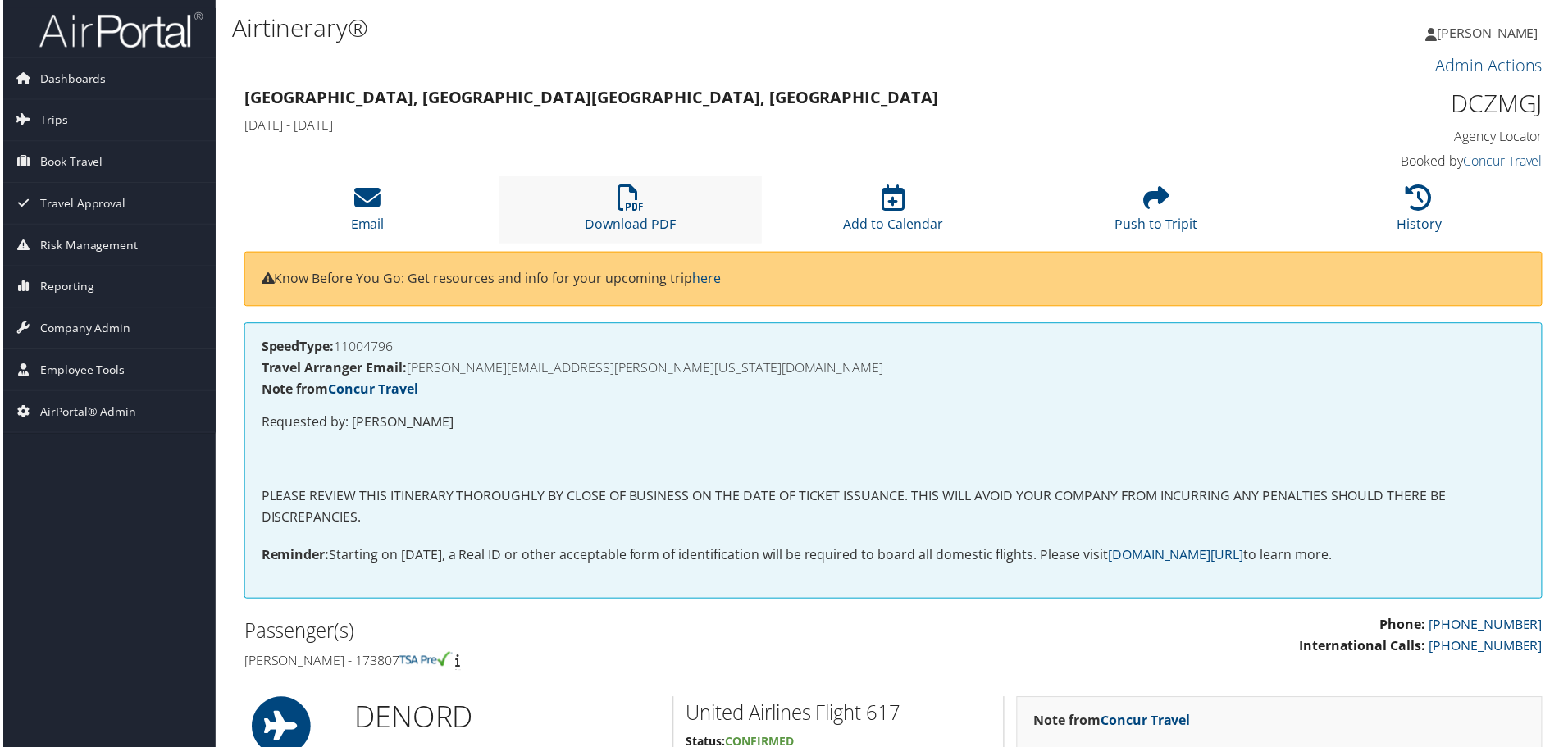
click at [646, 210] on li "Download PDF" at bounding box center [630, 210] width 264 height 66
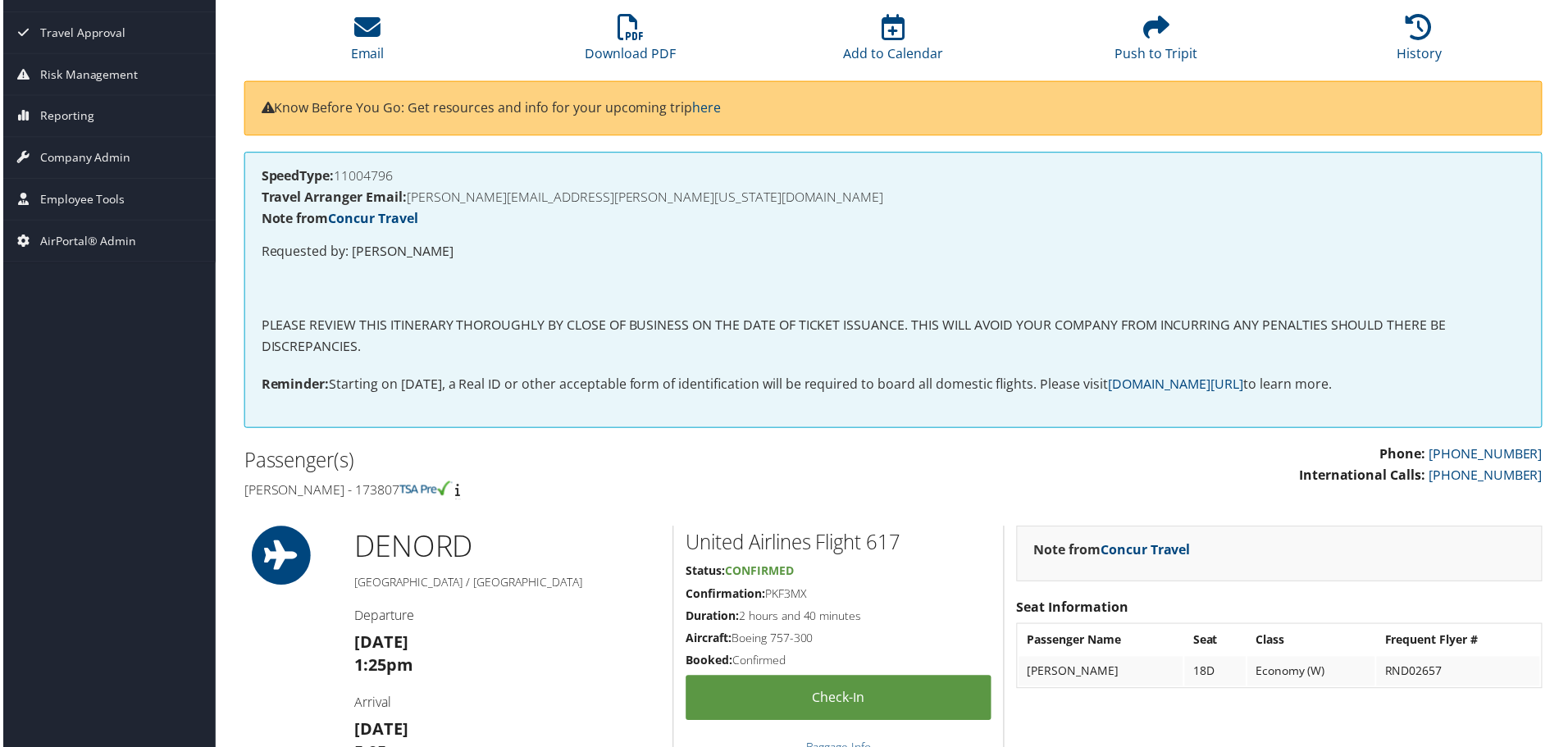
scroll to position [164, 0]
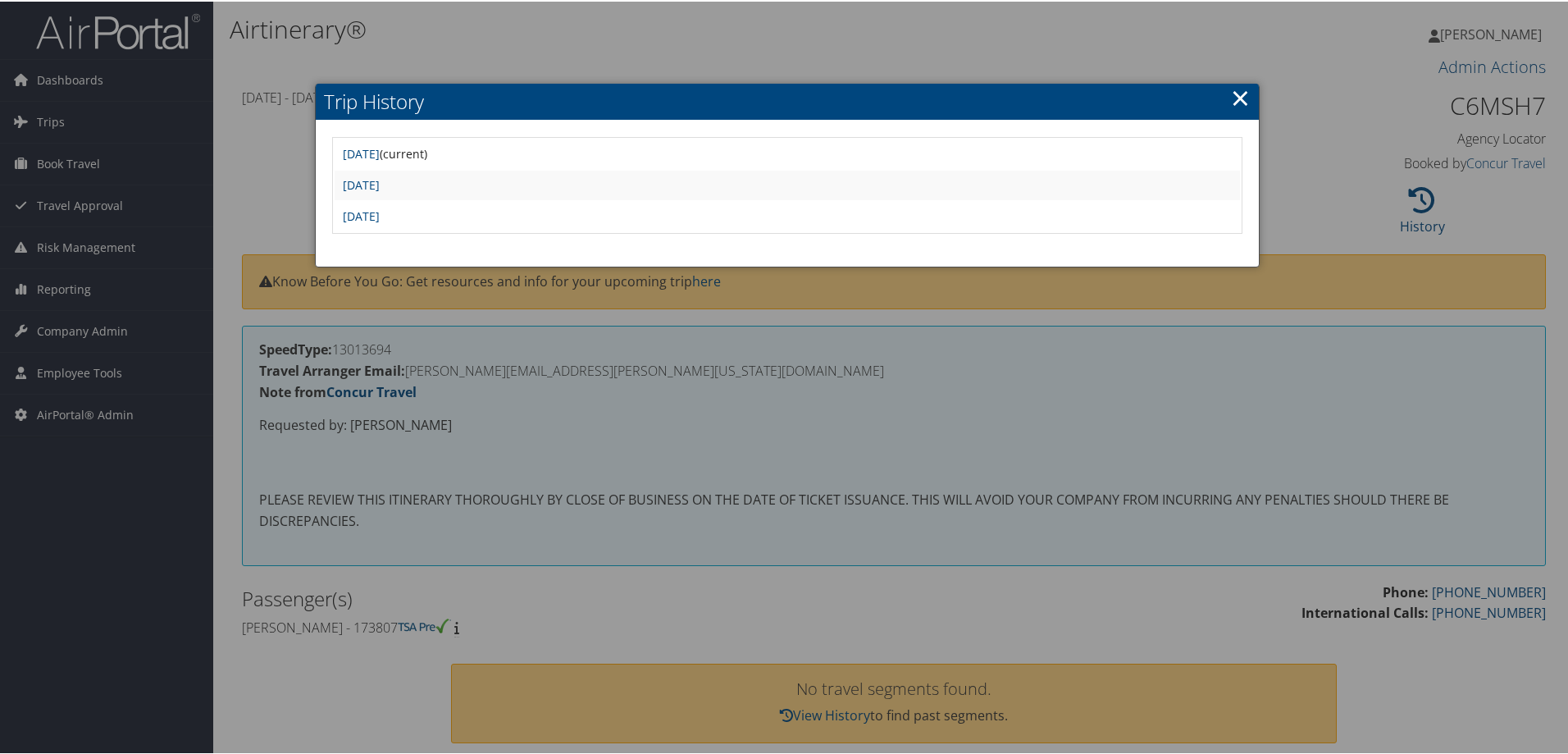
click at [1233, 103] on link "×" at bounding box center [1240, 96] width 19 height 33
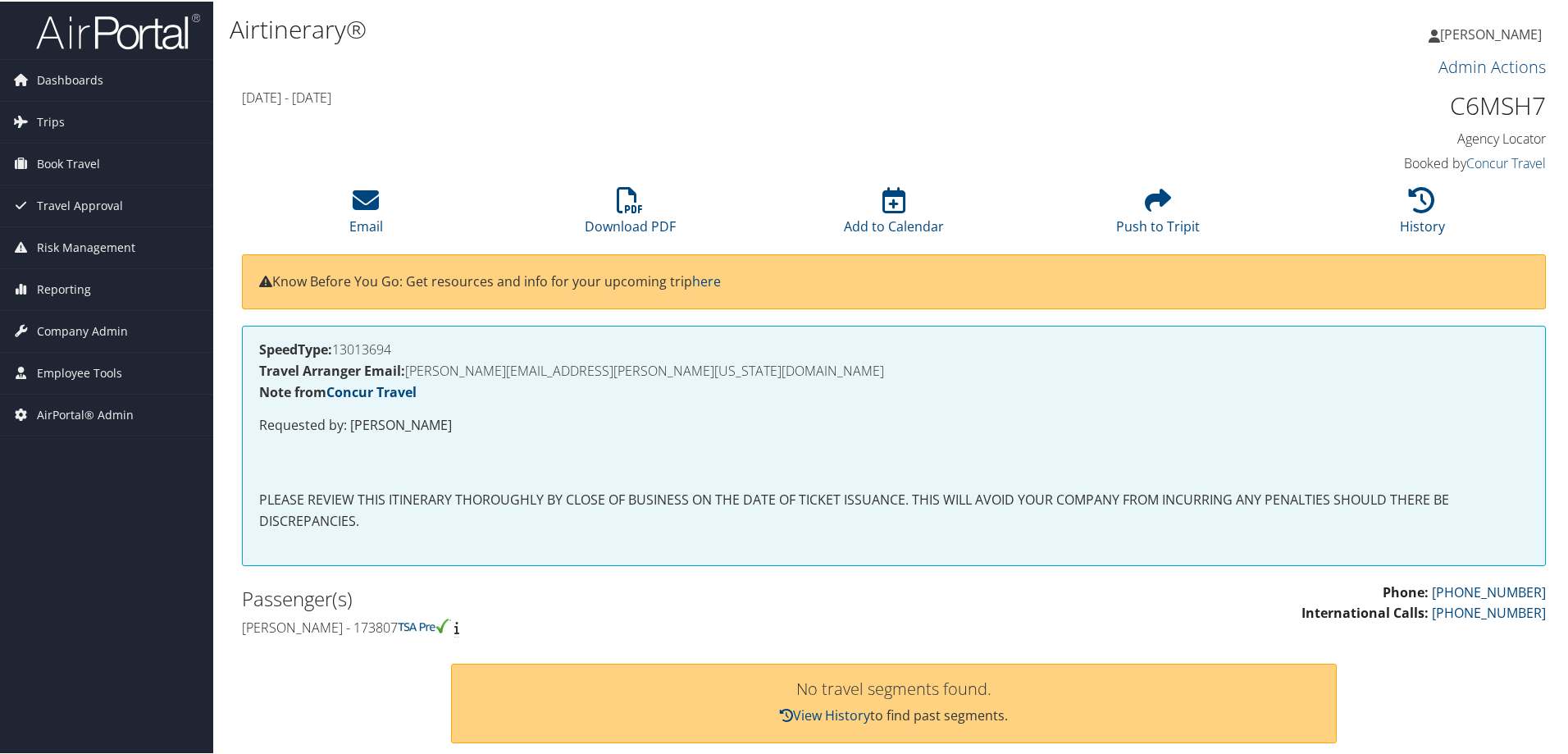
click at [1484, 99] on h1 "C6MSH7" at bounding box center [1392, 104] width 308 height 34
click at [1483, 104] on h1 "C6MSH7" at bounding box center [1392, 104] width 308 height 34
copy h1 "C6MSH7"
click at [1426, 215] on li "History" at bounding box center [1421, 210] width 264 height 66
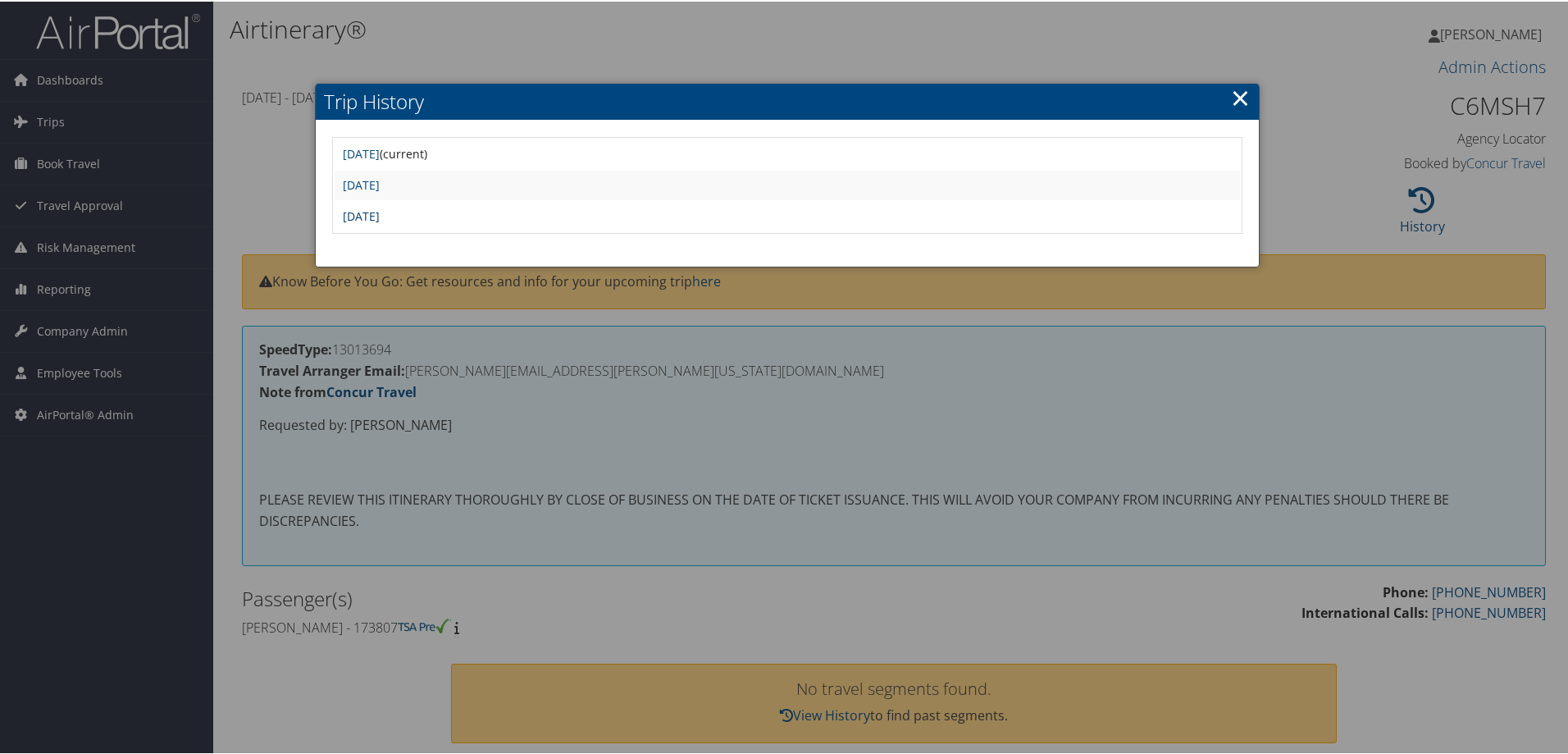
click at [380, 208] on link "[DATE]" at bounding box center [361, 214] width 37 height 15
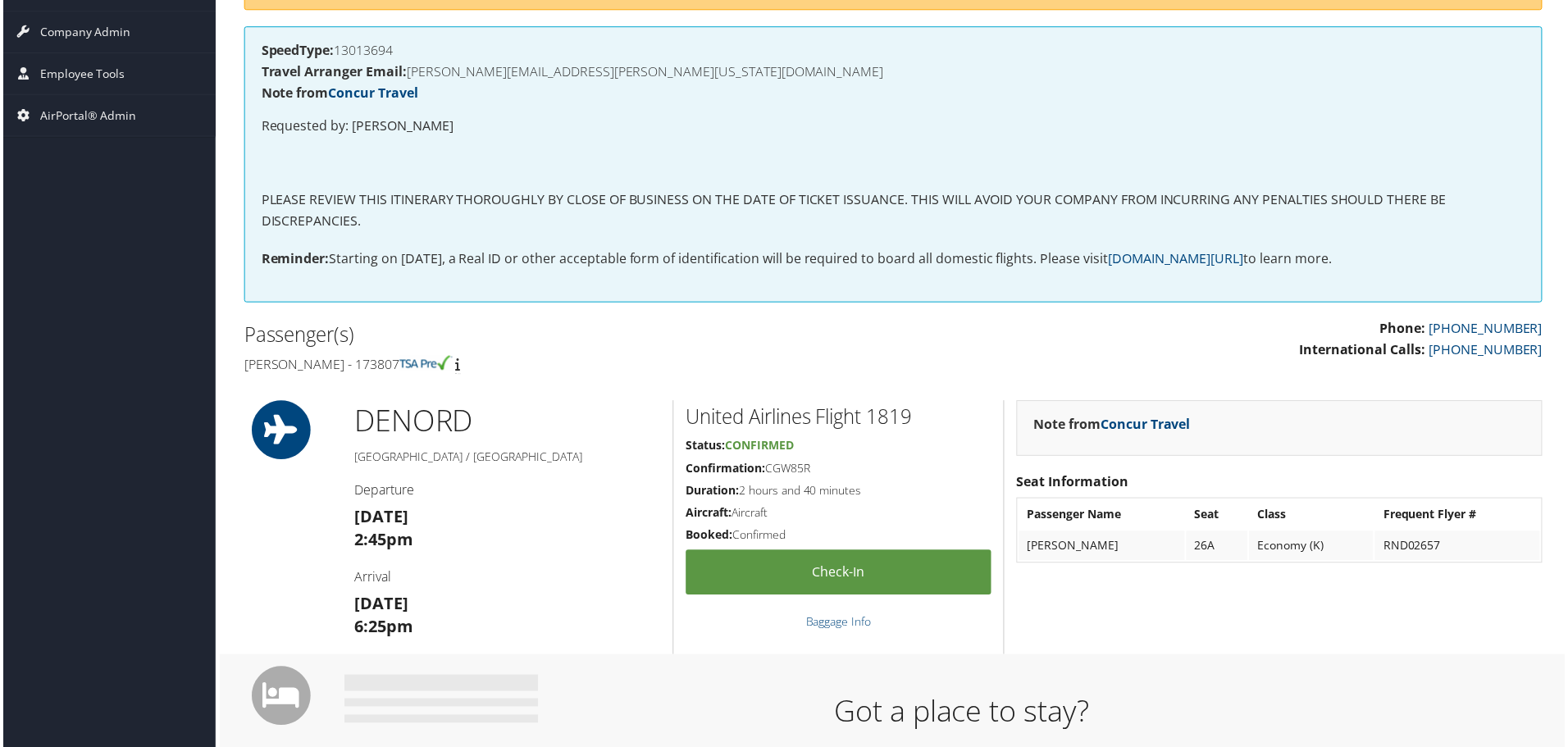
scroll to position [14, 0]
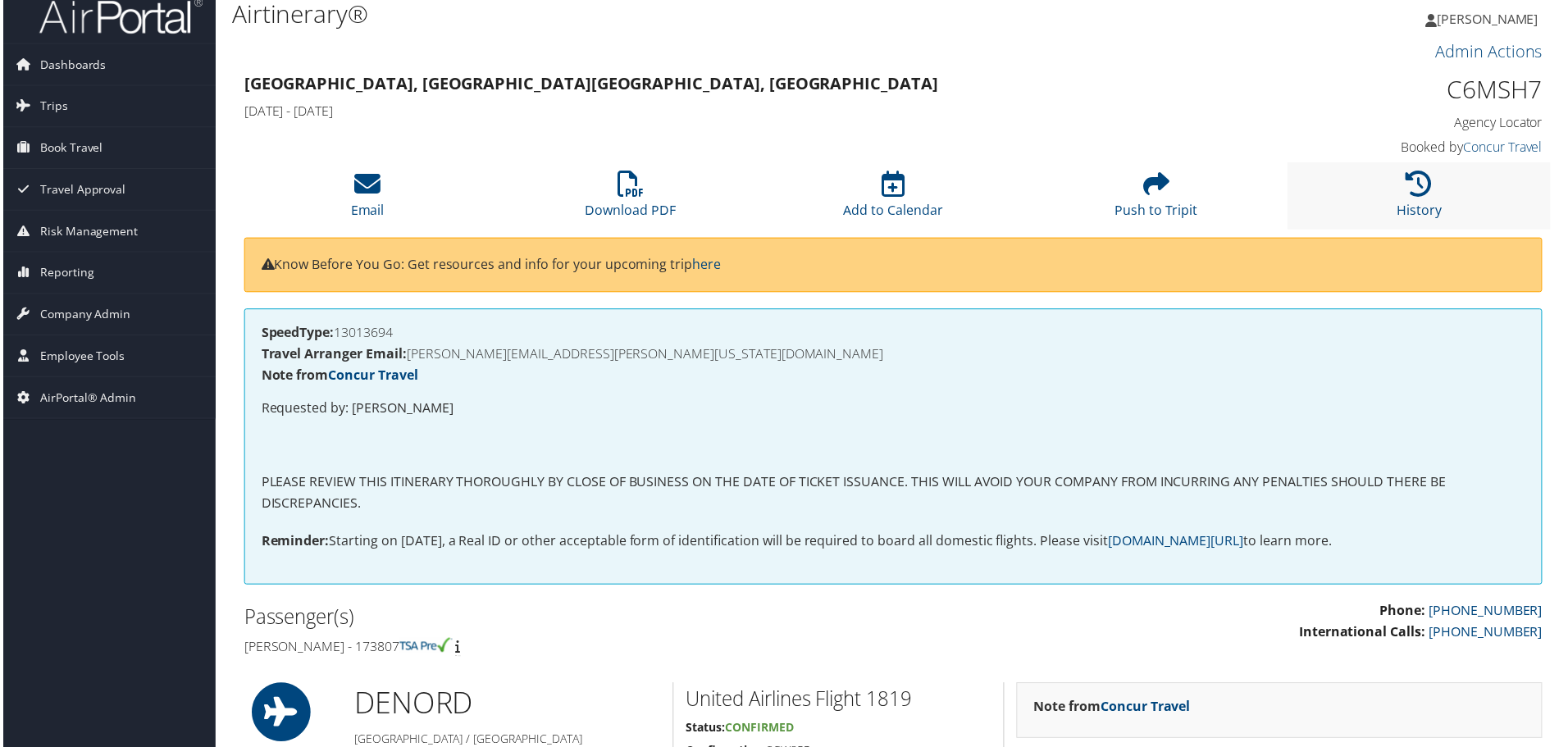
click at [1435, 196] on li "History" at bounding box center [1421, 196] width 264 height 66
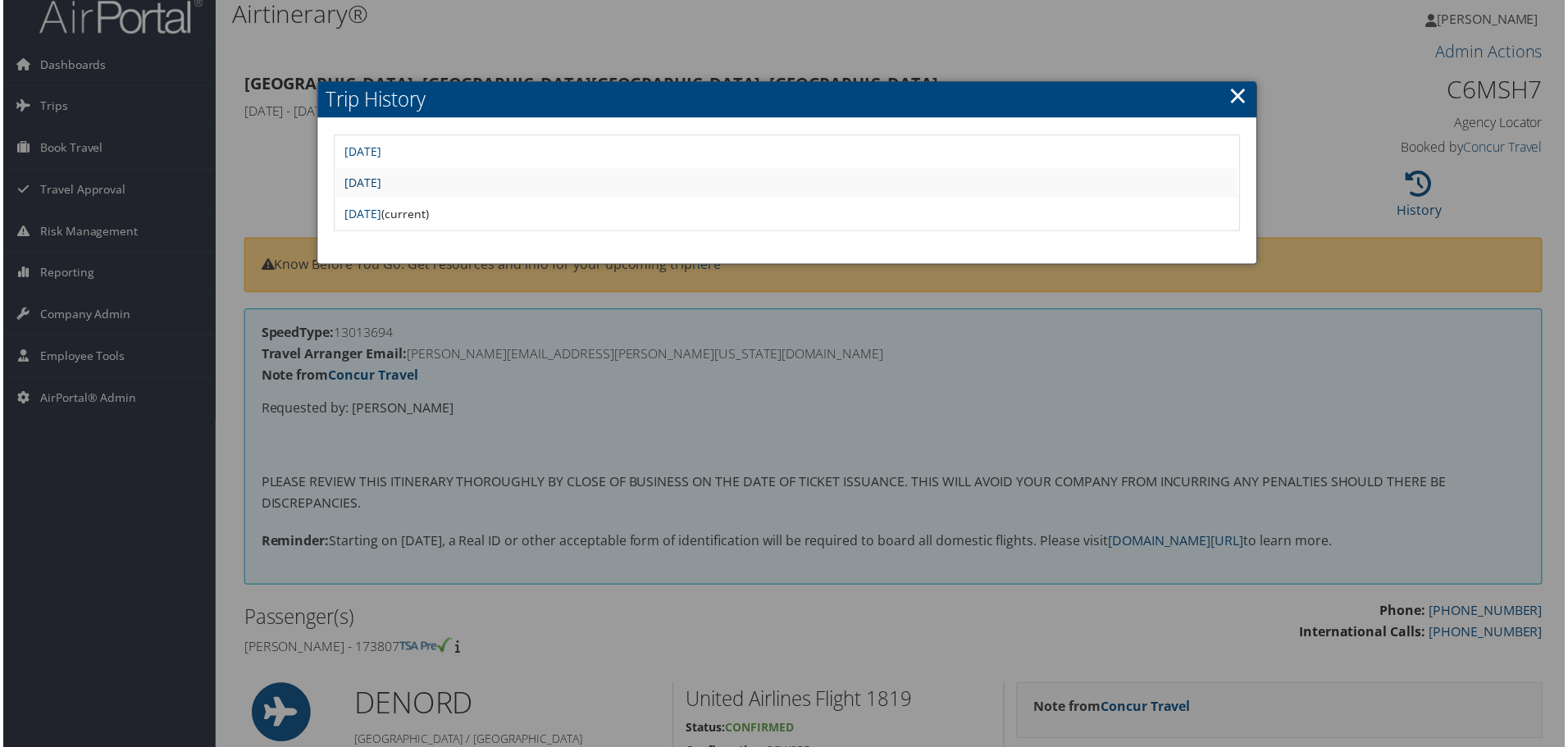
click at [380, 184] on link "Mon May 19 13:58:47 MDT 2025" at bounding box center [361, 183] width 37 height 15
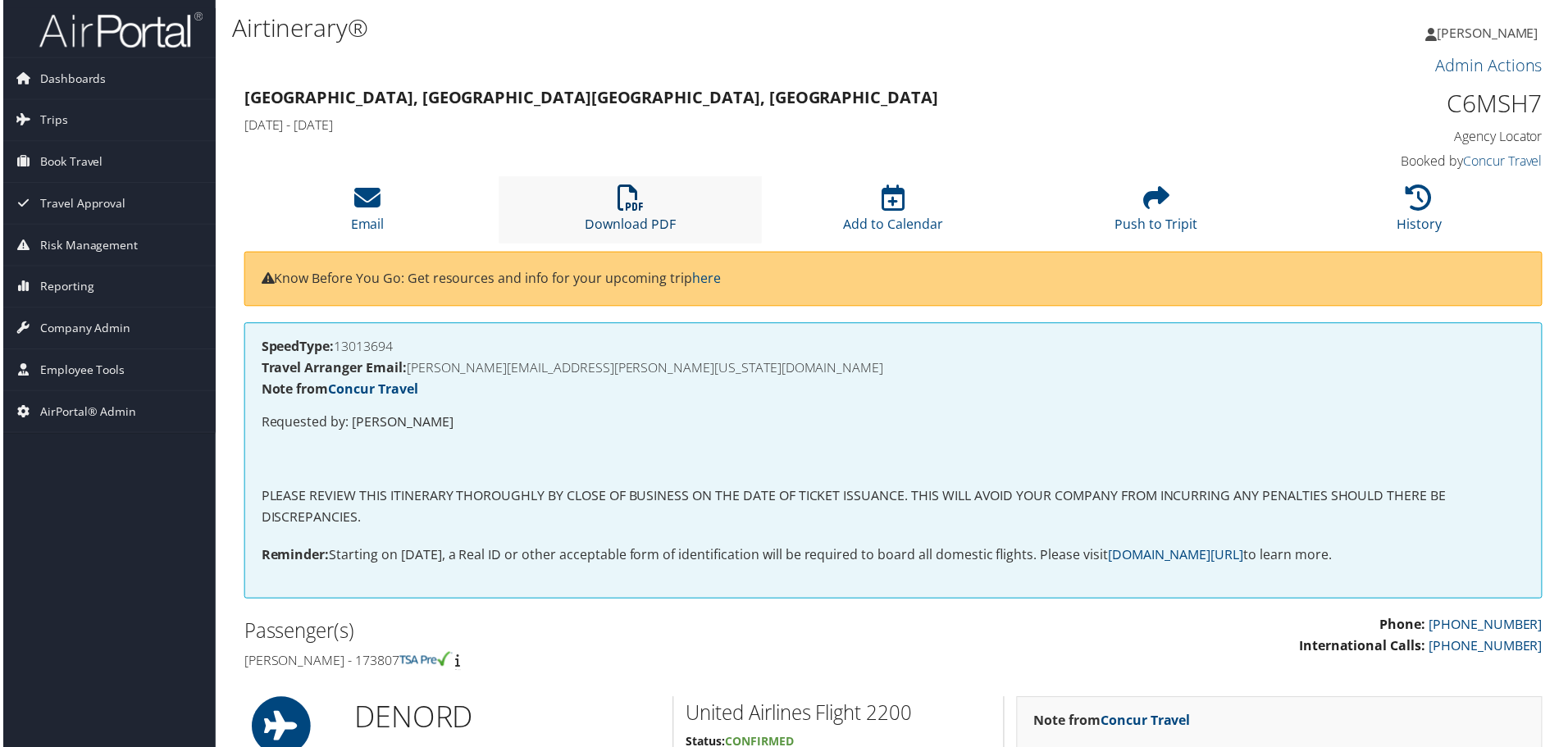
click at [637, 216] on link "Download PDF" at bounding box center [631, 214] width 91 height 40
click at [1504, 106] on h1 "C6MSH7" at bounding box center [1392, 104] width 308 height 34
click at [1504, 104] on h1 "C6MSH7" at bounding box center [1392, 104] width 308 height 34
copy h1 "C6MSH7"
click at [1409, 206] on icon at bounding box center [1422, 199] width 27 height 27
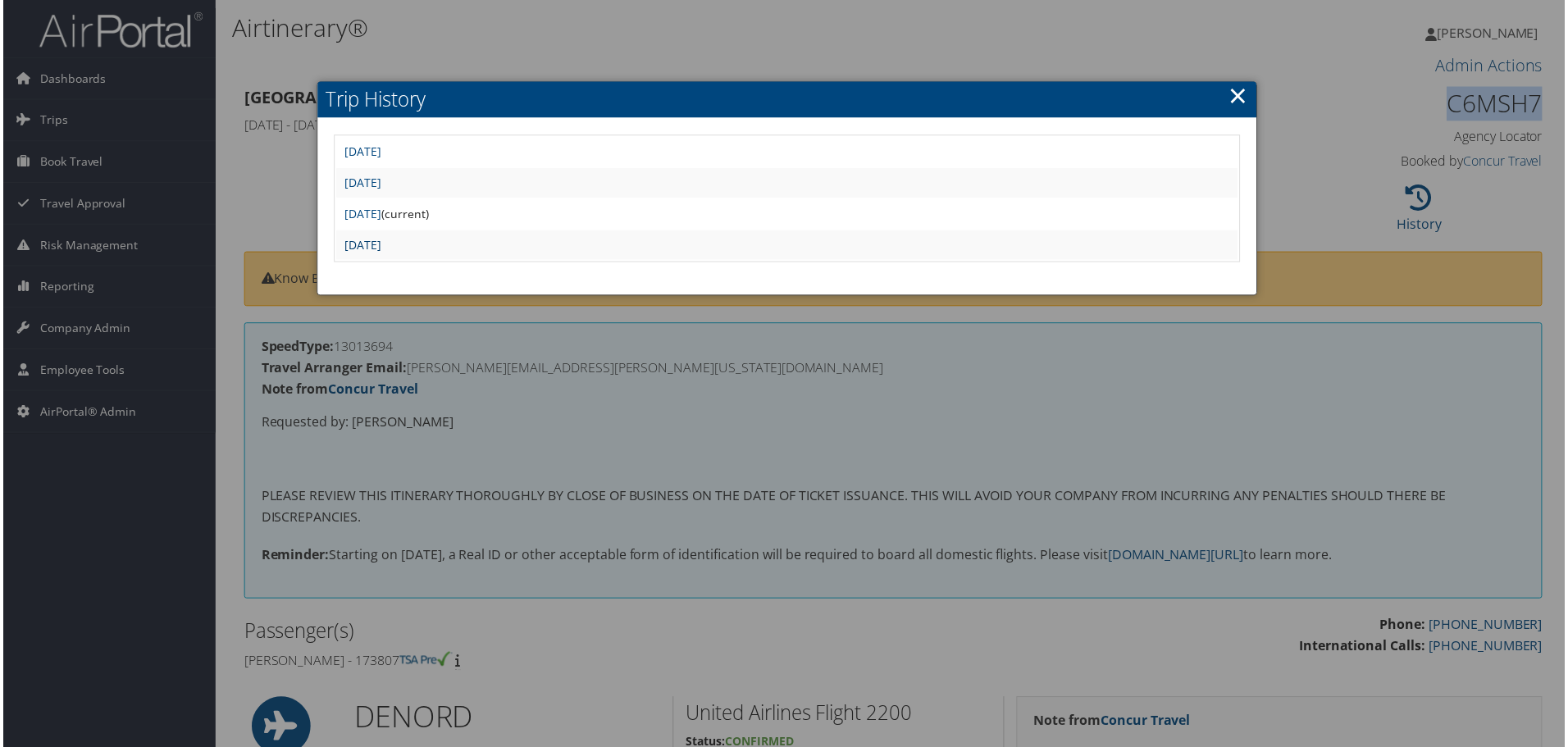
click at [380, 248] on link "Thu May 8 17:54:25 MDT 2025" at bounding box center [361, 245] width 37 height 15
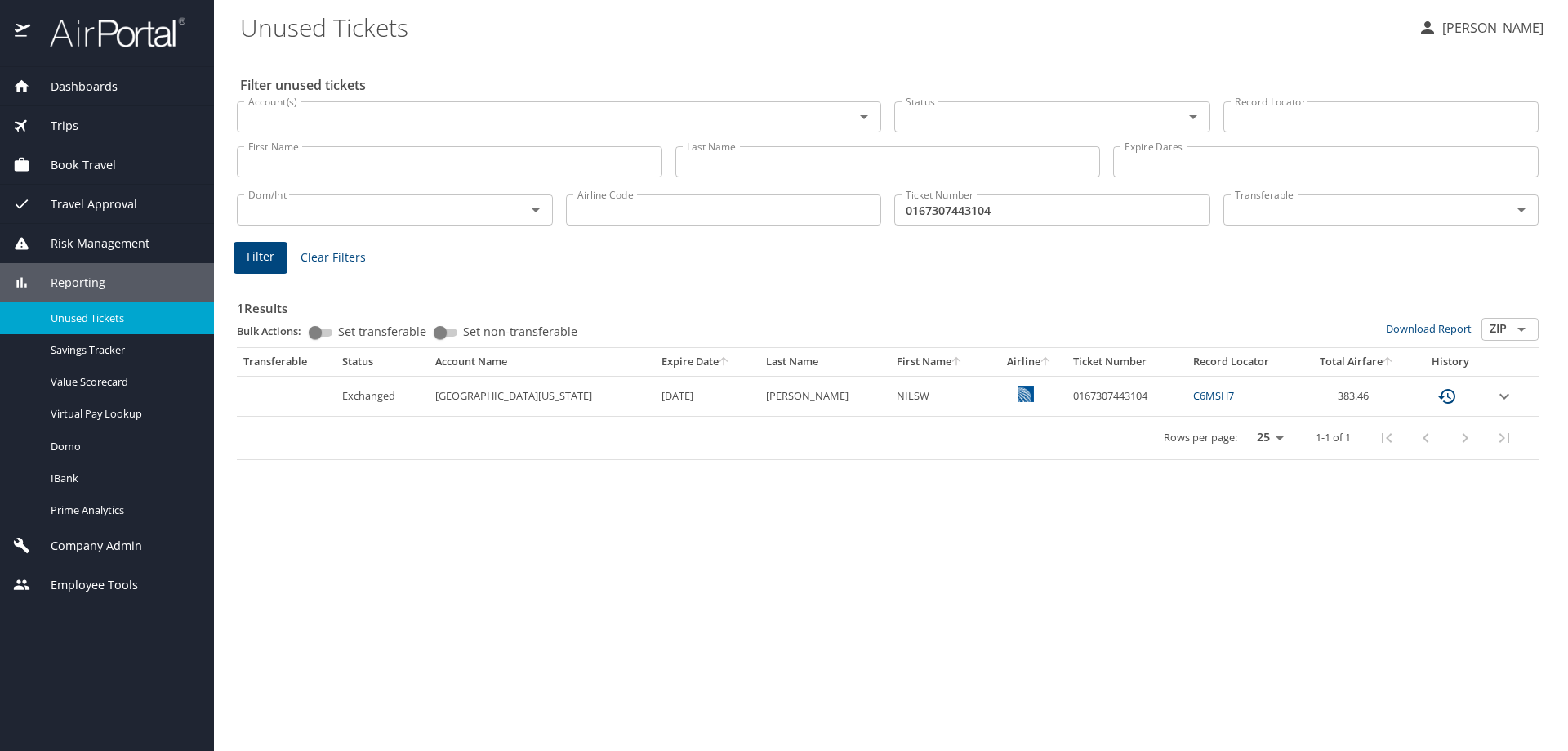
click at [124, 565] on div "Employee Tools Admin Search (CTRL + S) Agent Lookup Advisor Teams Carrier Contr…" at bounding box center [107, 585] width 214 height 40
click at [119, 580] on span "Employee Tools" at bounding box center [84, 585] width 107 height 18
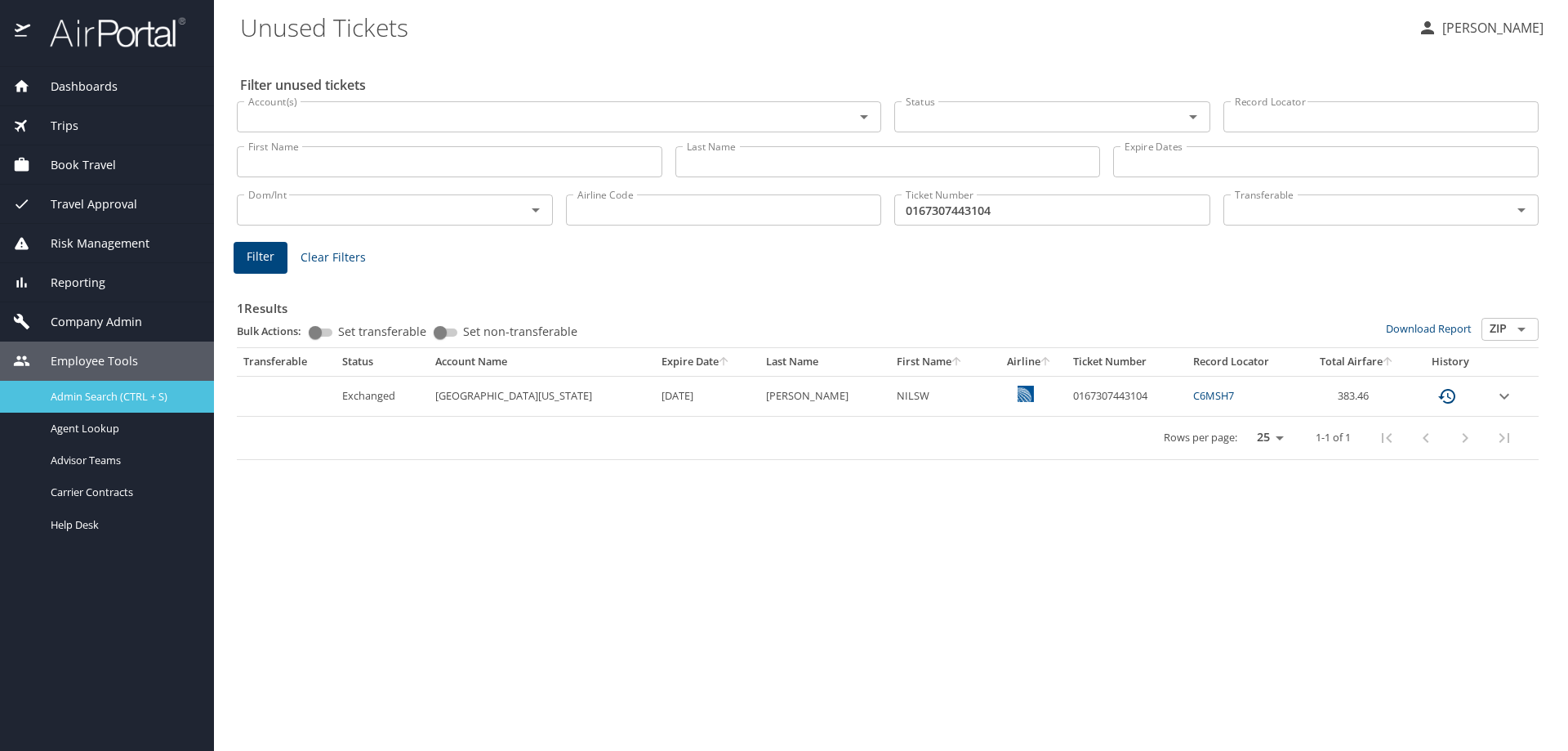
click at [128, 402] on span "Admin Search (CTRL + S)" at bounding box center [109, 396] width 117 height 15
click at [135, 395] on span "Admin Search (CTRL + S)" at bounding box center [109, 396] width 117 height 15
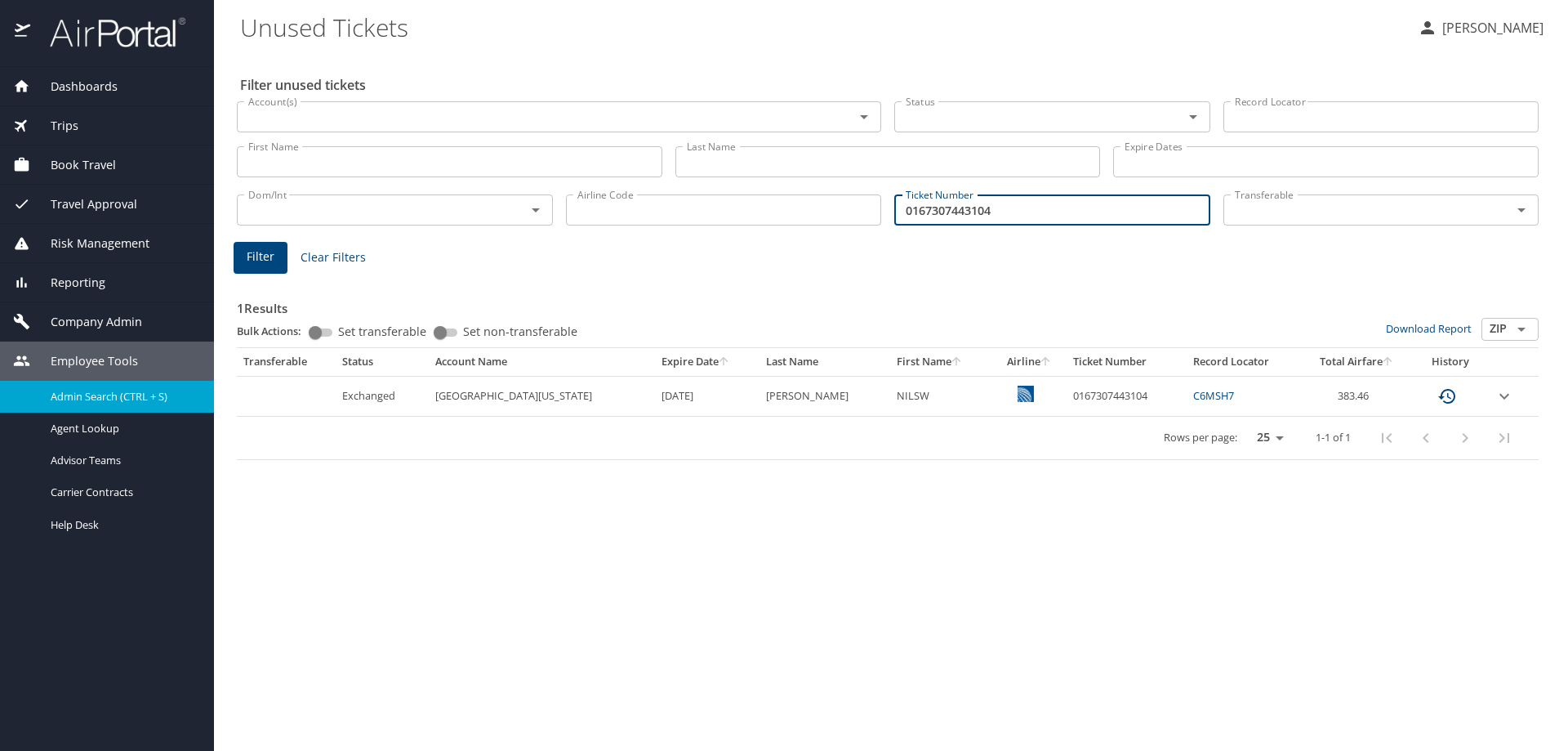
drag, startPoint x: 1059, startPoint y: 212, endPoint x: 833, endPoint y: 205, distance: 226.1
click at [834, 205] on div "Dom/Int Dom/Int Airline Code Airline Code Ticket Number 0167307443104 Ticket Nu…" at bounding box center [887, 208] width 1314 height 54
click at [110, 356] on span "Employee Tools" at bounding box center [84, 360] width 107 height 18
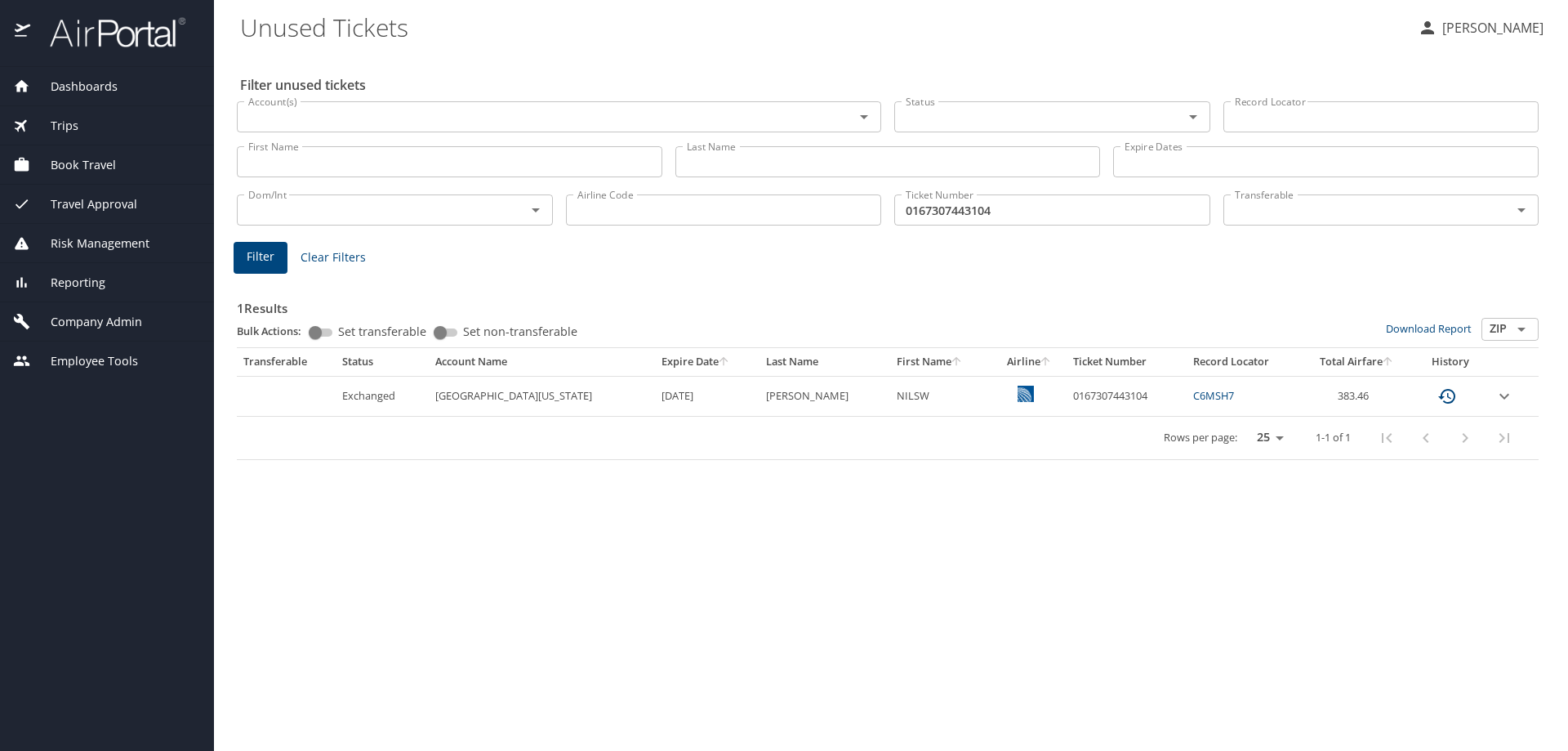
click at [115, 369] on span "Employee Tools" at bounding box center [84, 360] width 107 height 18
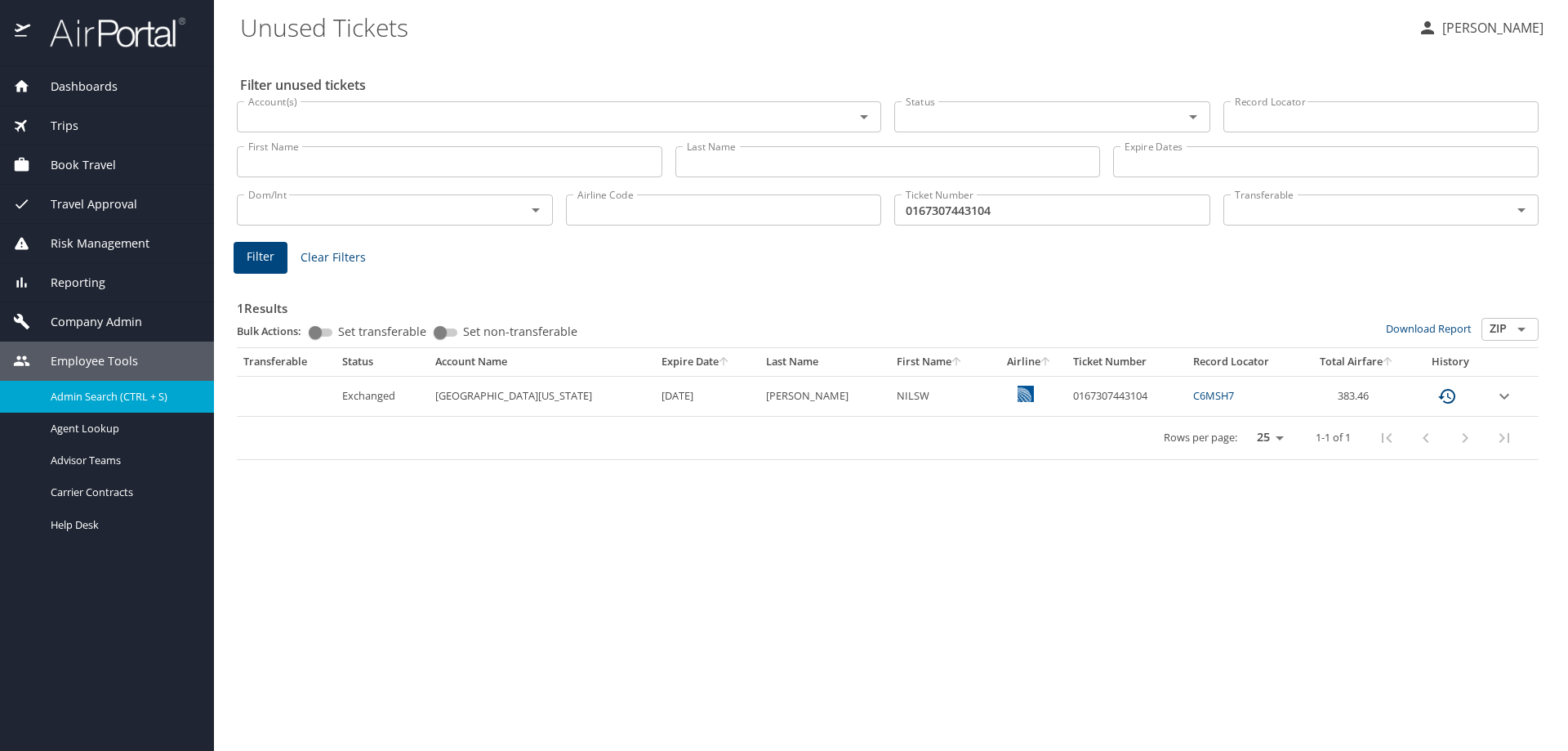
click at [120, 32] on img at bounding box center [108, 32] width 154 height 32
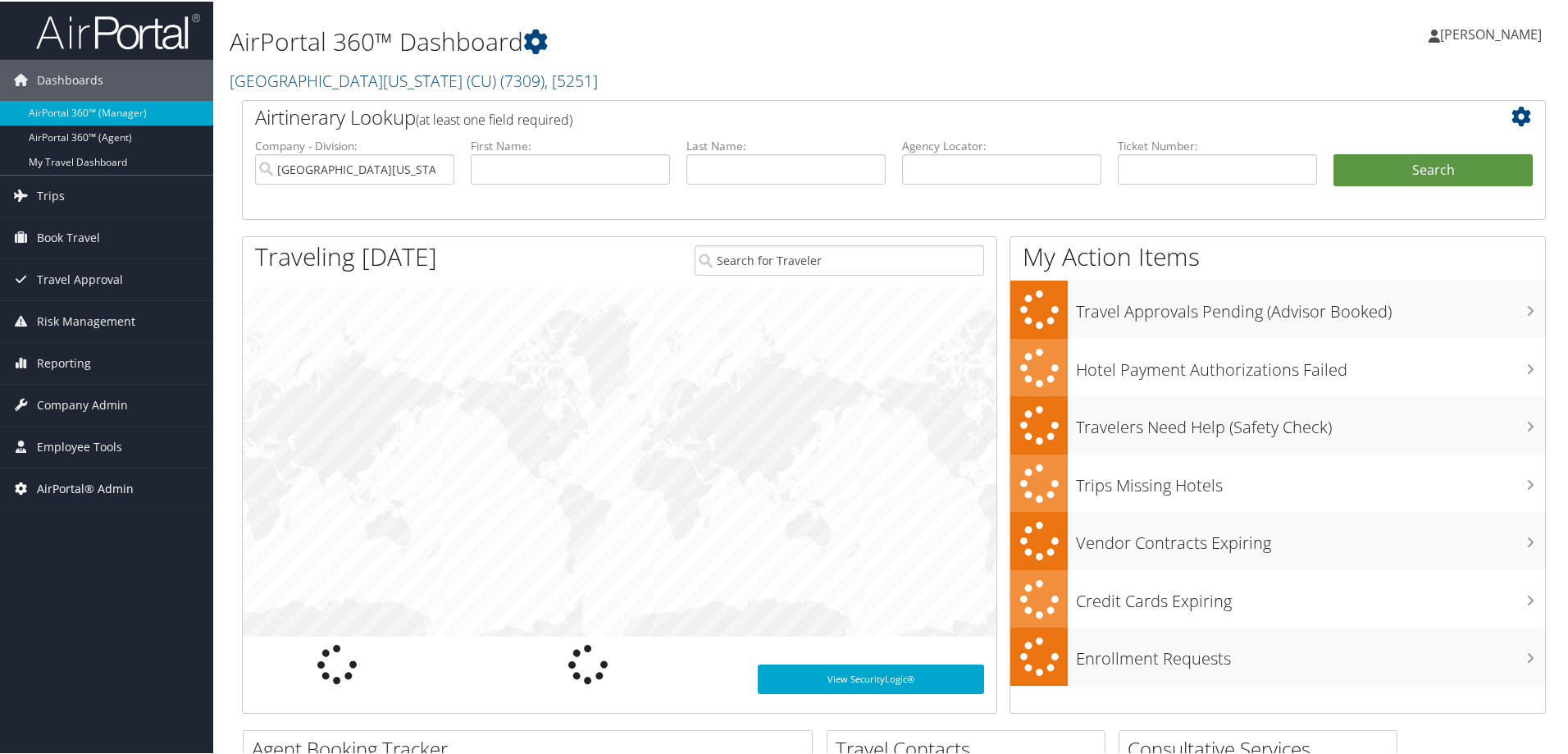
click at [64, 486] on span "AirPortal® Admin" at bounding box center [85, 487] width 97 height 41
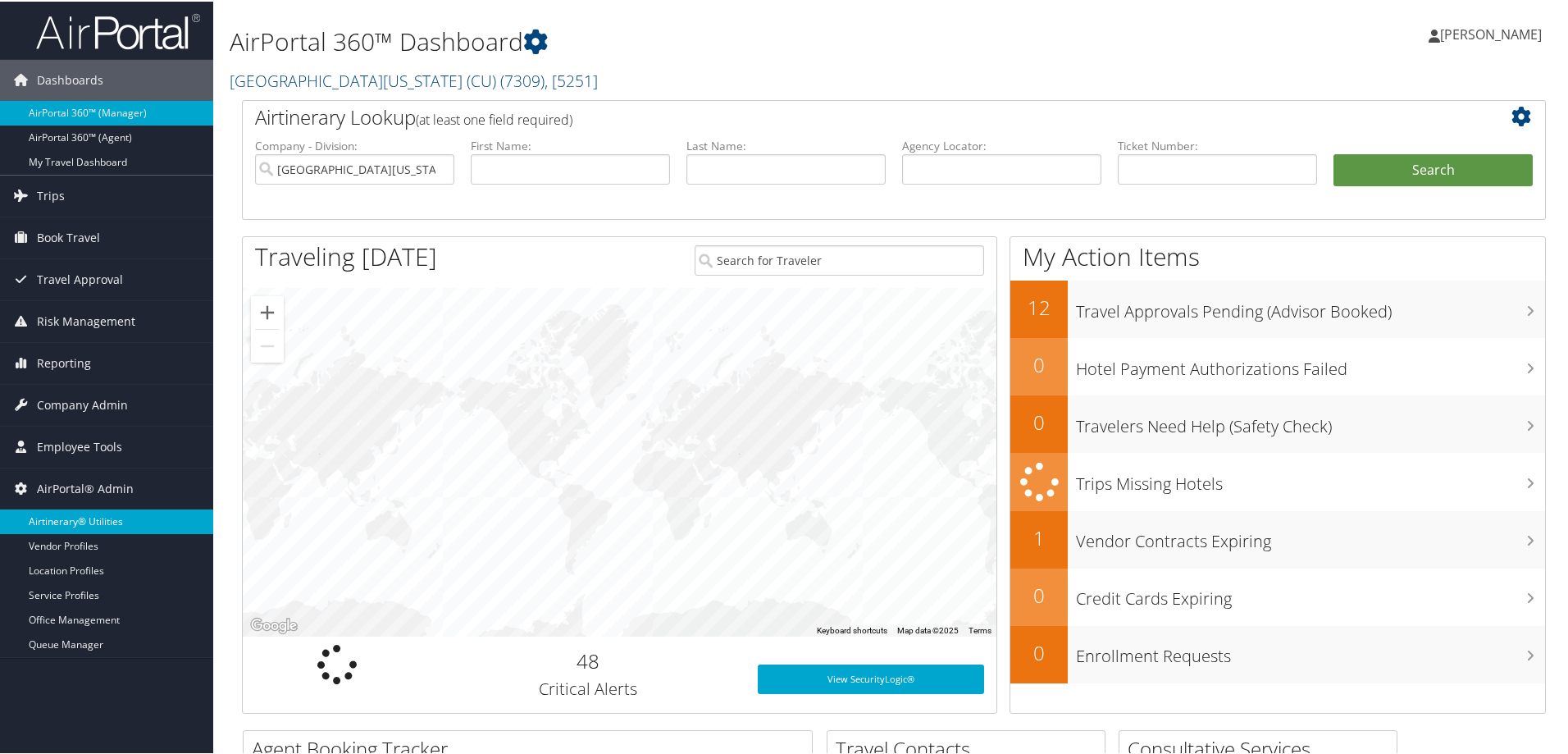
click at [88, 517] on link "Airtinerary® Utilities" at bounding box center [106, 520] width 213 height 25
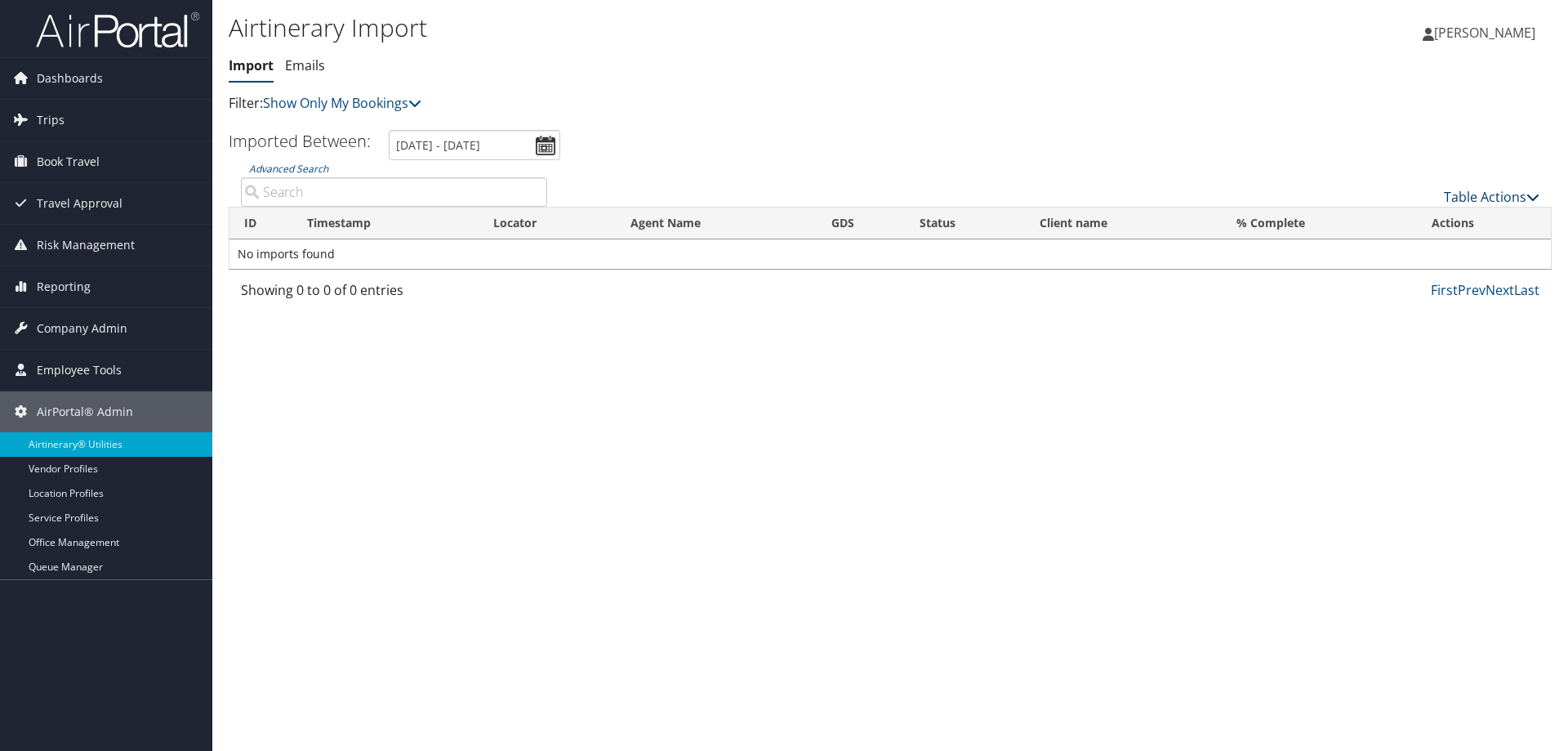
click at [1473, 200] on link "Table Actions" at bounding box center [1491, 196] width 95 height 18
click at [1411, 252] on link "Import Itinerary" at bounding box center [1437, 249] width 215 height 27
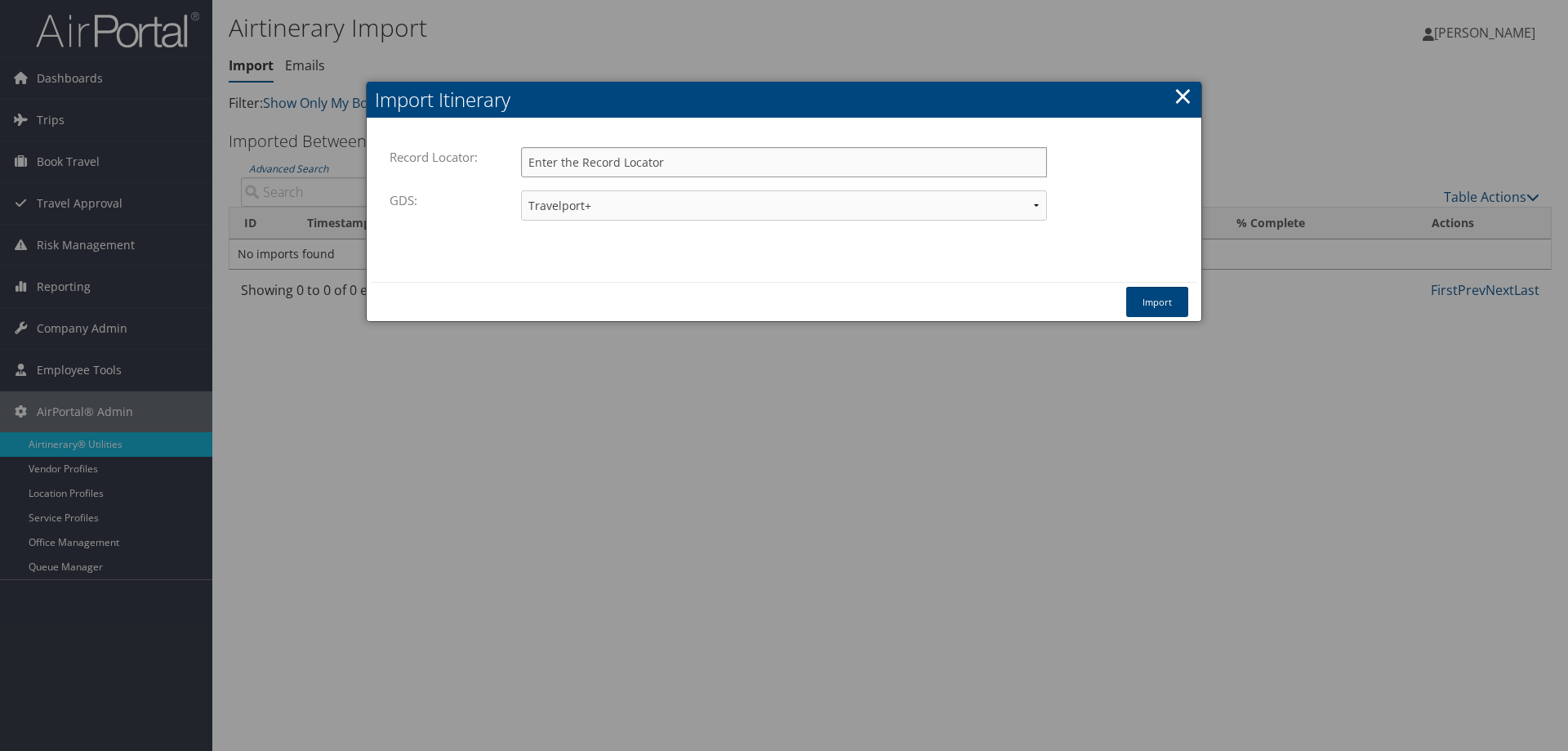
click at [571, 169] on input "Record Locator:" at bounding box center [784, 162] width 526 height 30
paste input "C6MSH7"
type input "C6MSH7"
click at [1155, 302] on button "Import" at bounding box center [1157, 302] width 62 height 30
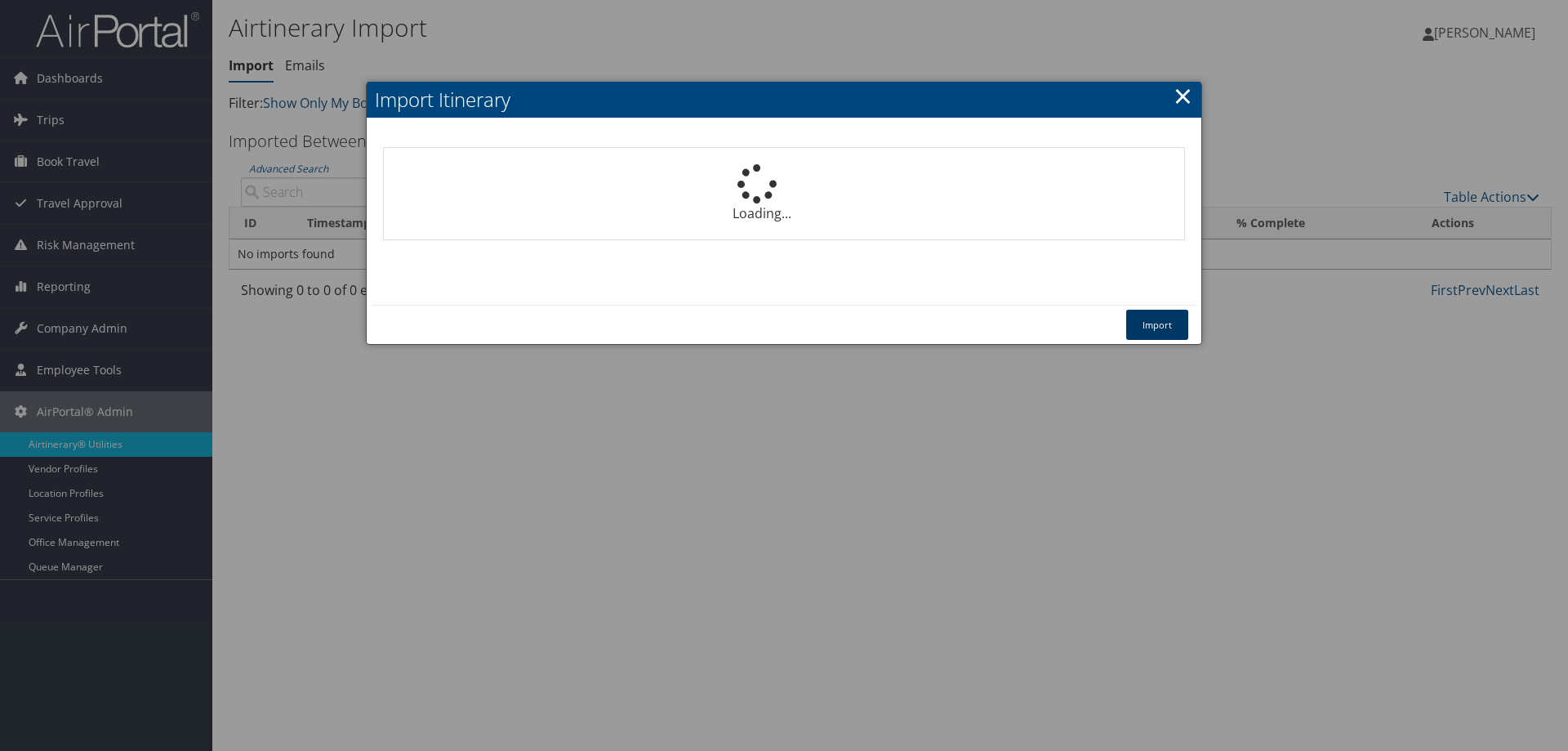
select select "1P"
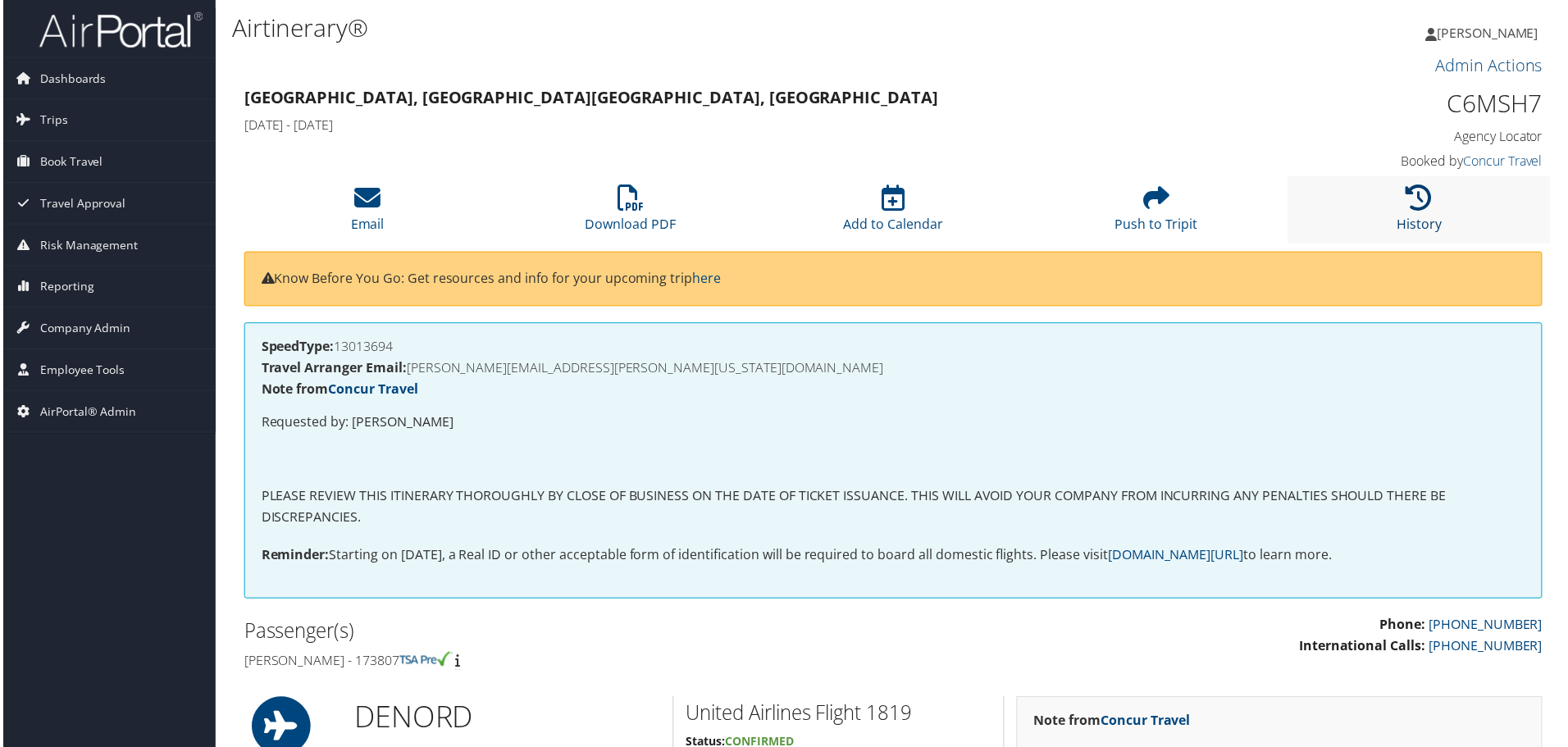
click at [1424, 199] on icon at bounding box center [1422, 199] width 27 height 27
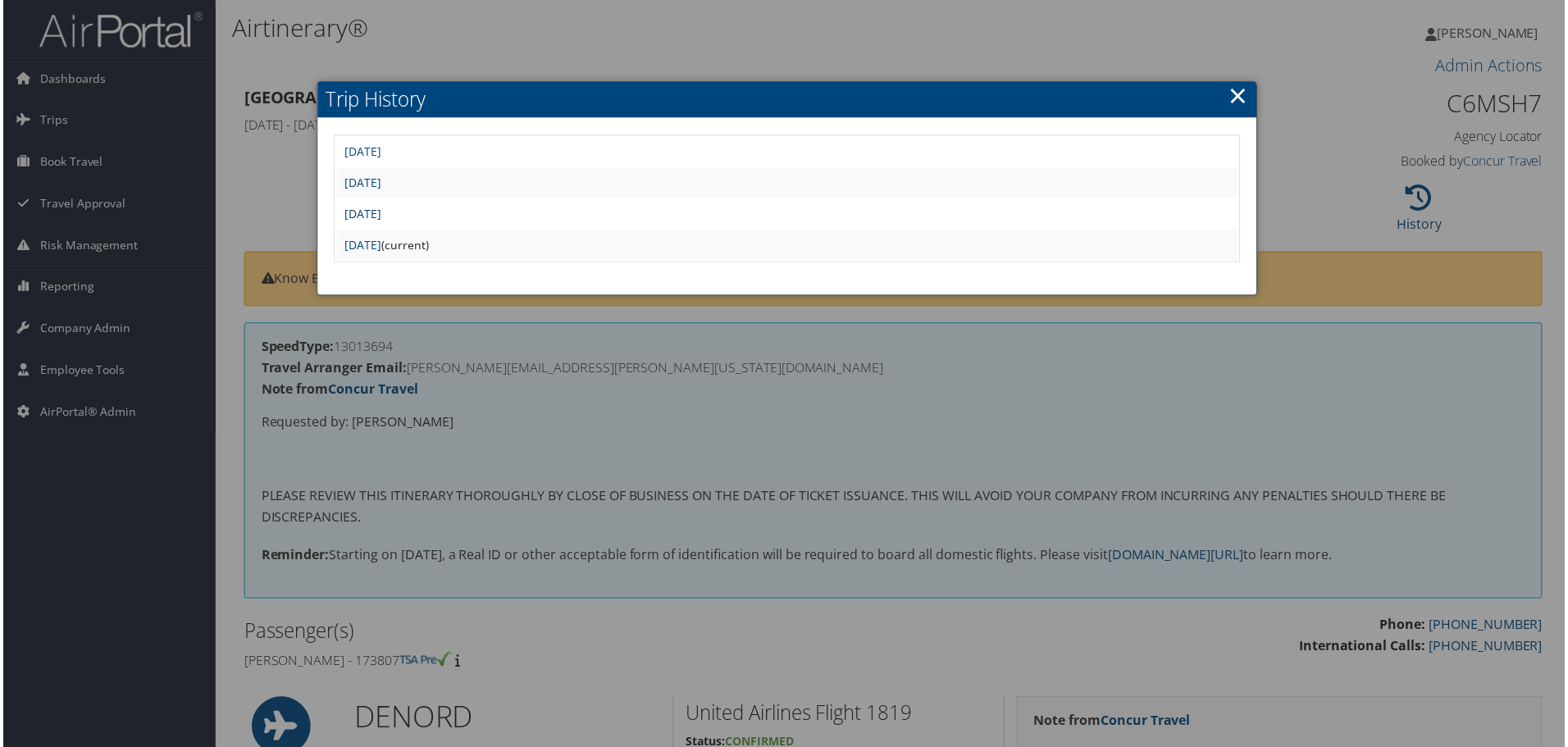
click at [380, 212] on link "[DATE]" at bounding box center [361, 214] width 37 height 15
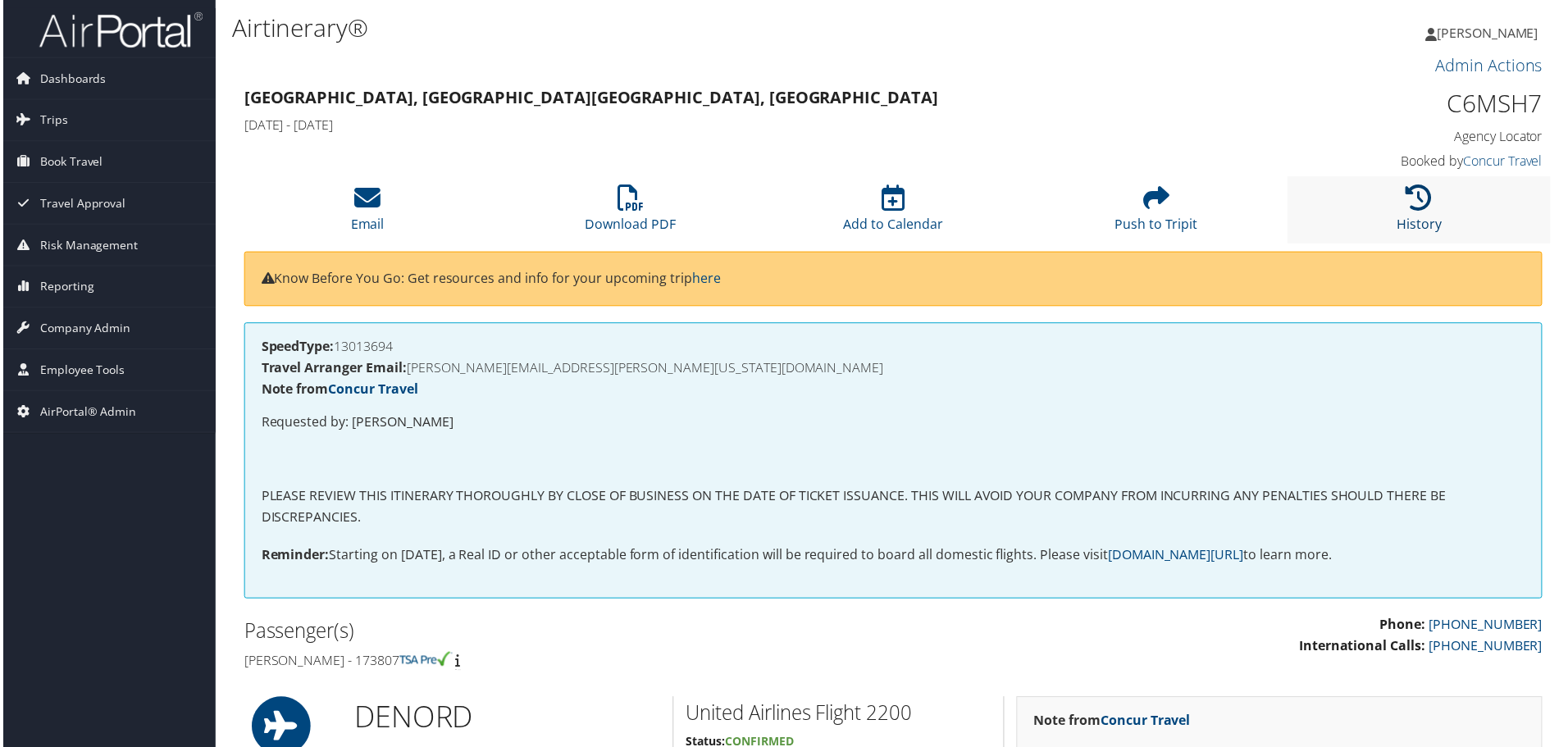
click at [1409, 205] on icon at bounding box center [1422, 199] width 27 height 27
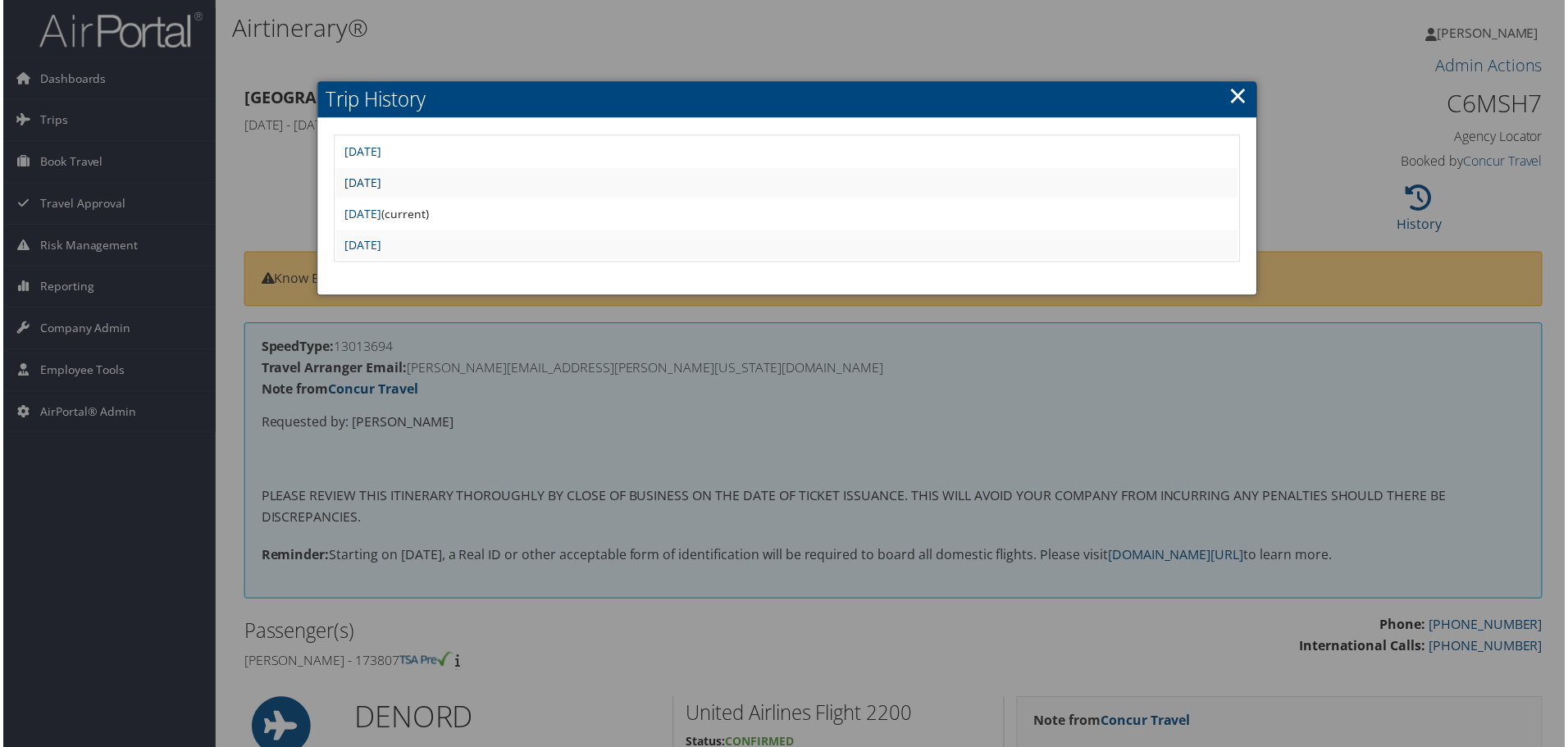
click at [380, 184] on link "[DATE]" at bounding box center [361, 183] width 37 height 15
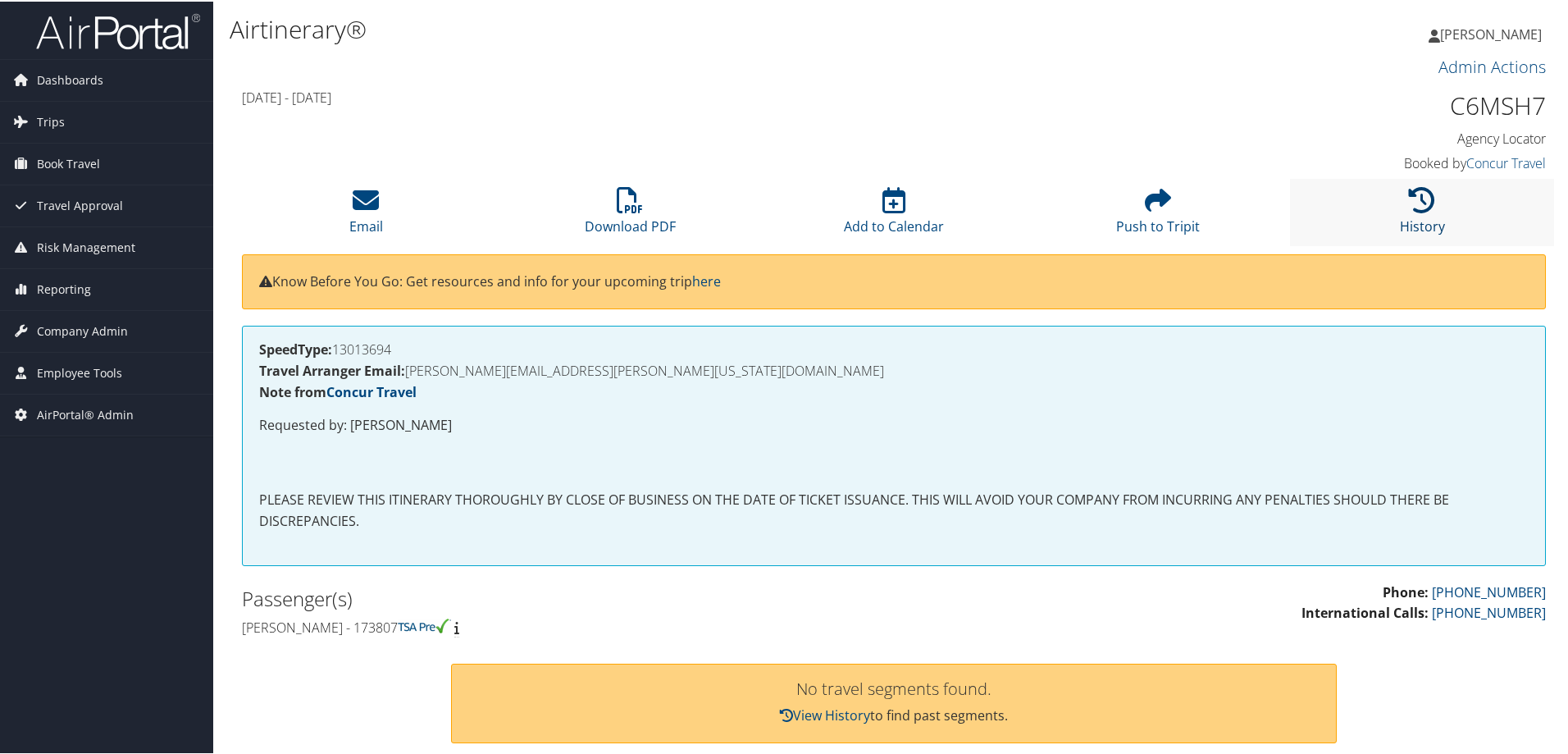
click at [1417, 200] on icon at bounding box center [1422, 199] width 27 height 27
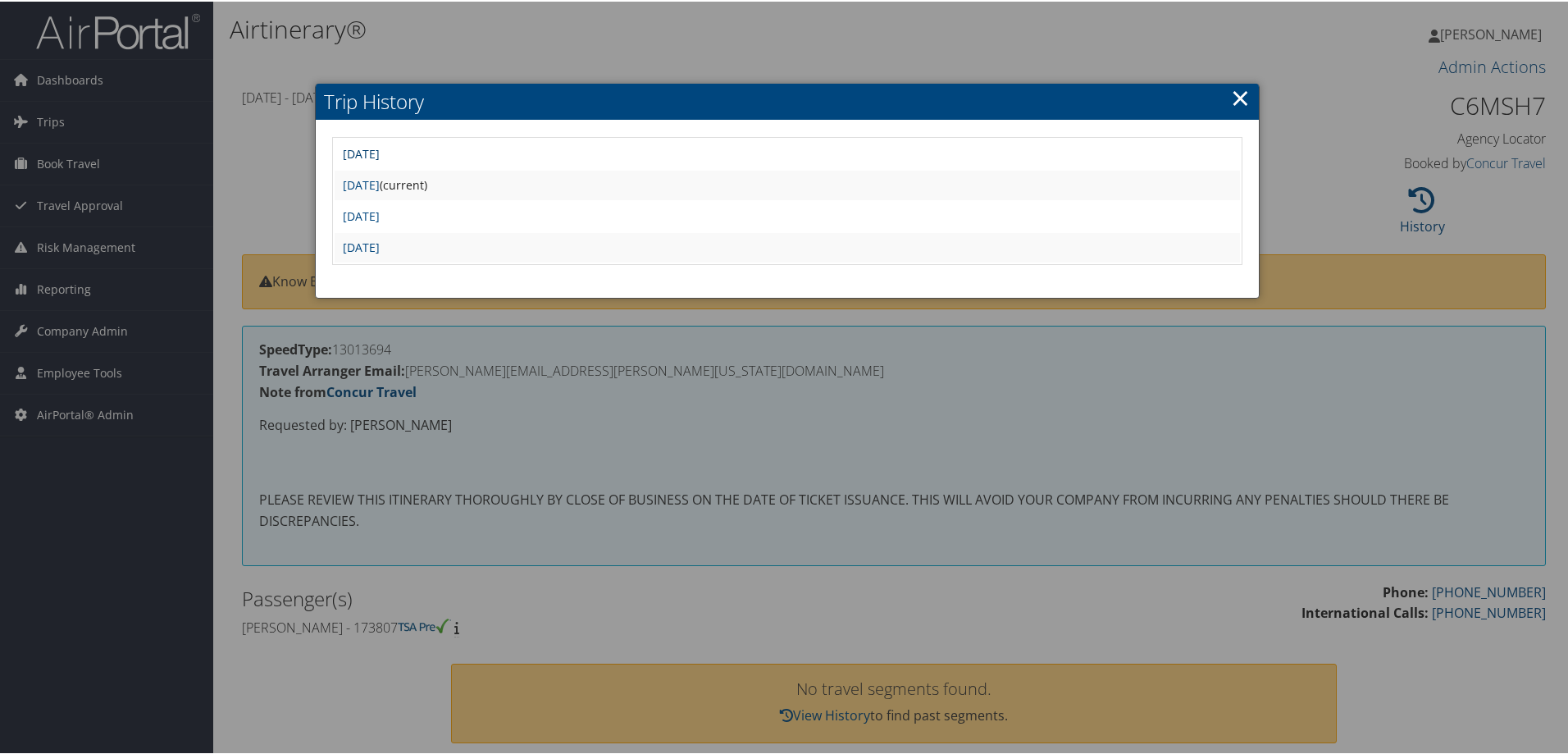
click at [380, 153] on link "[DATE]" at bounding box center [361, 152] width 37 height 15
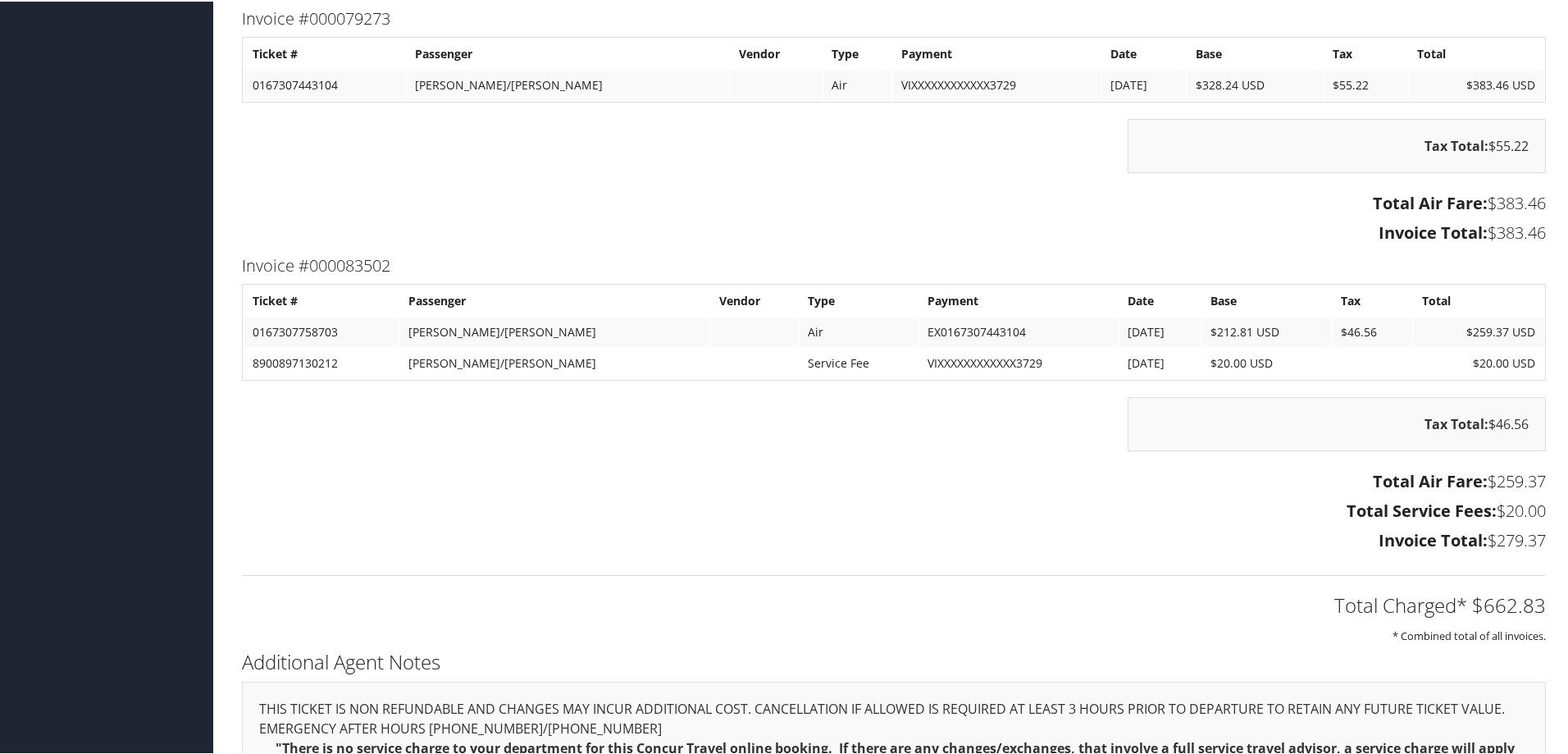
scroll to position [656, 0]
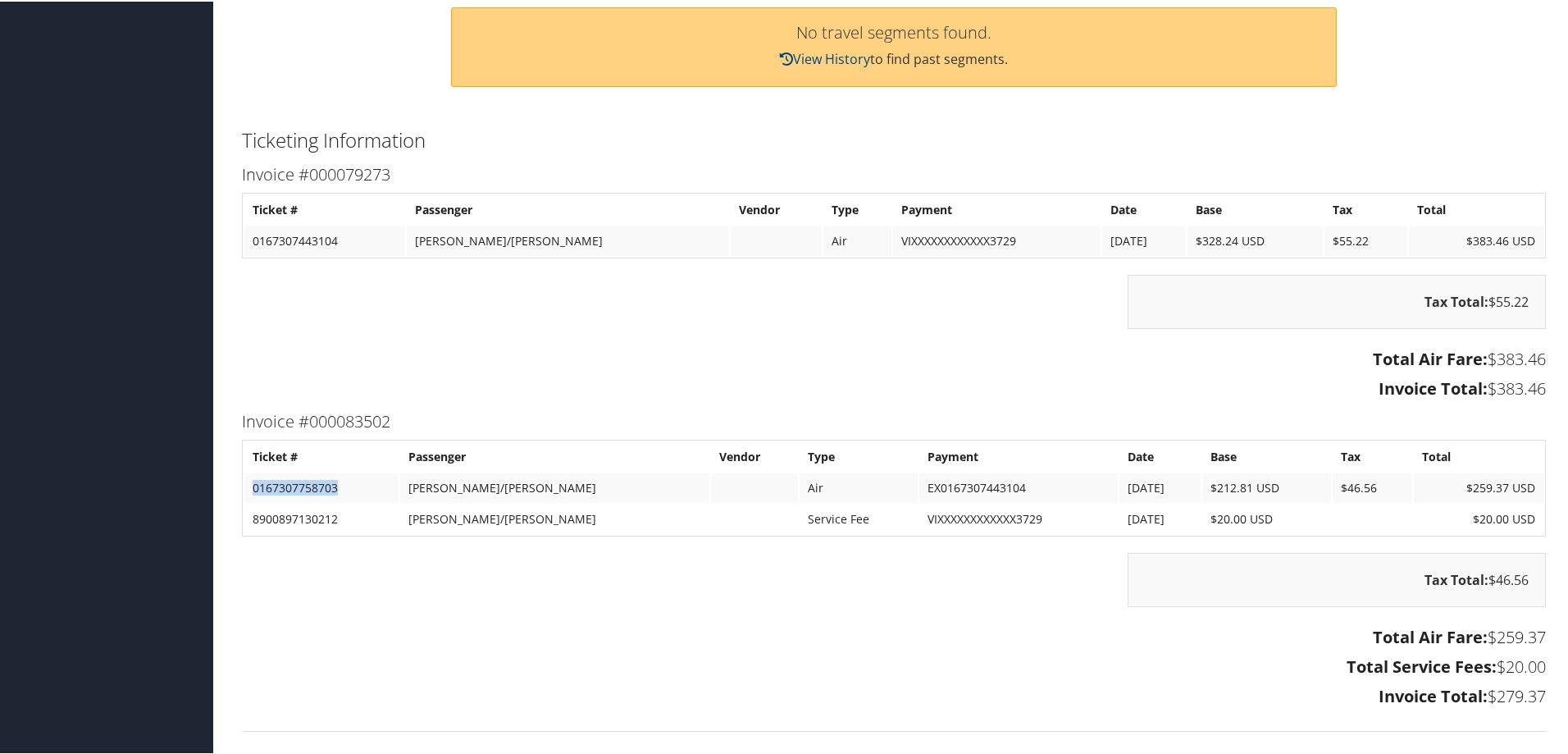
drag, startPoint x: 350, startPoint y: 494, endPoint x: 254, endPoint y: 489, distance: 96.1
click at [254, 489] on td "0167307758703" at bounding box center [321, 486] width 154 height 29
copy td "0167307758703"
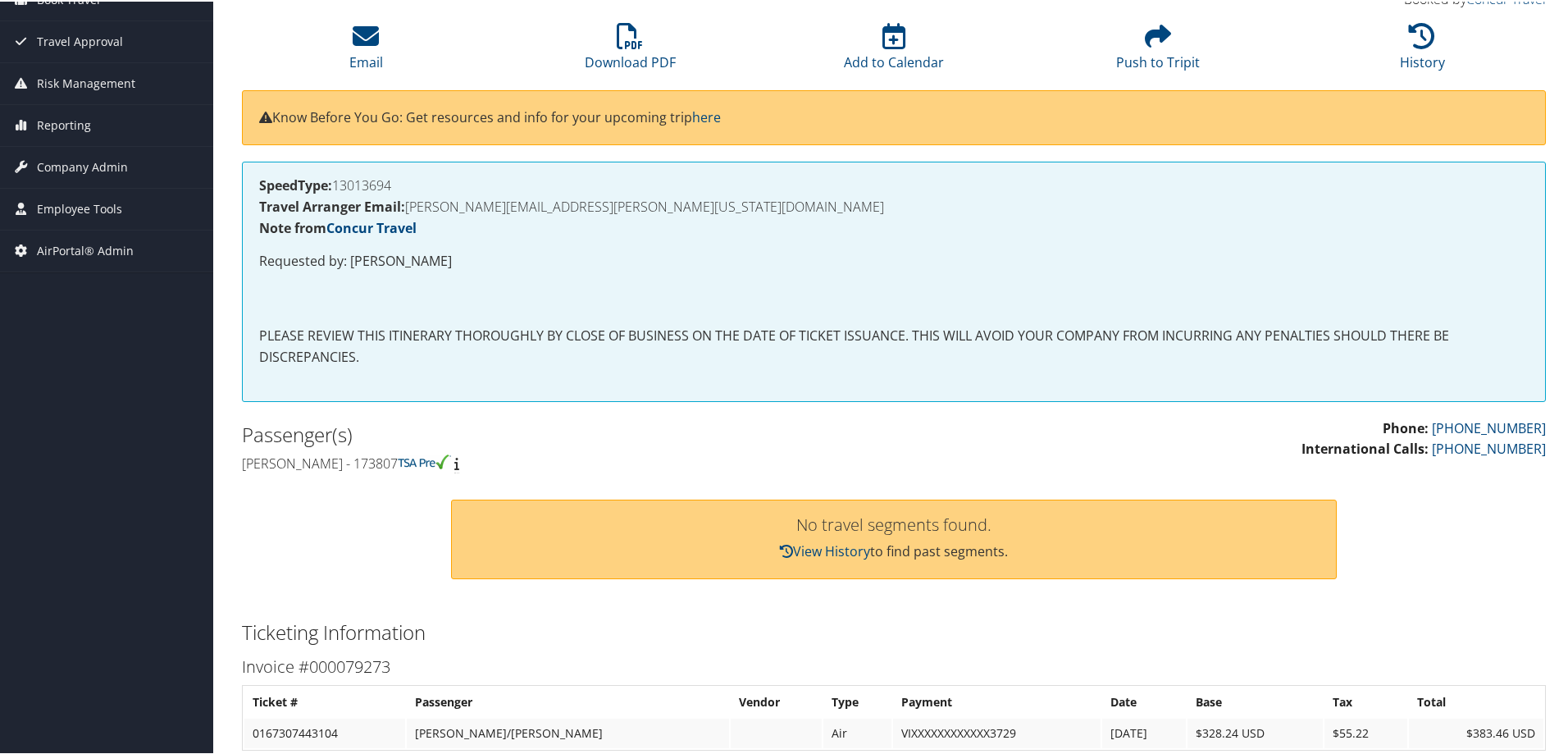
scroll to position [0, 0]
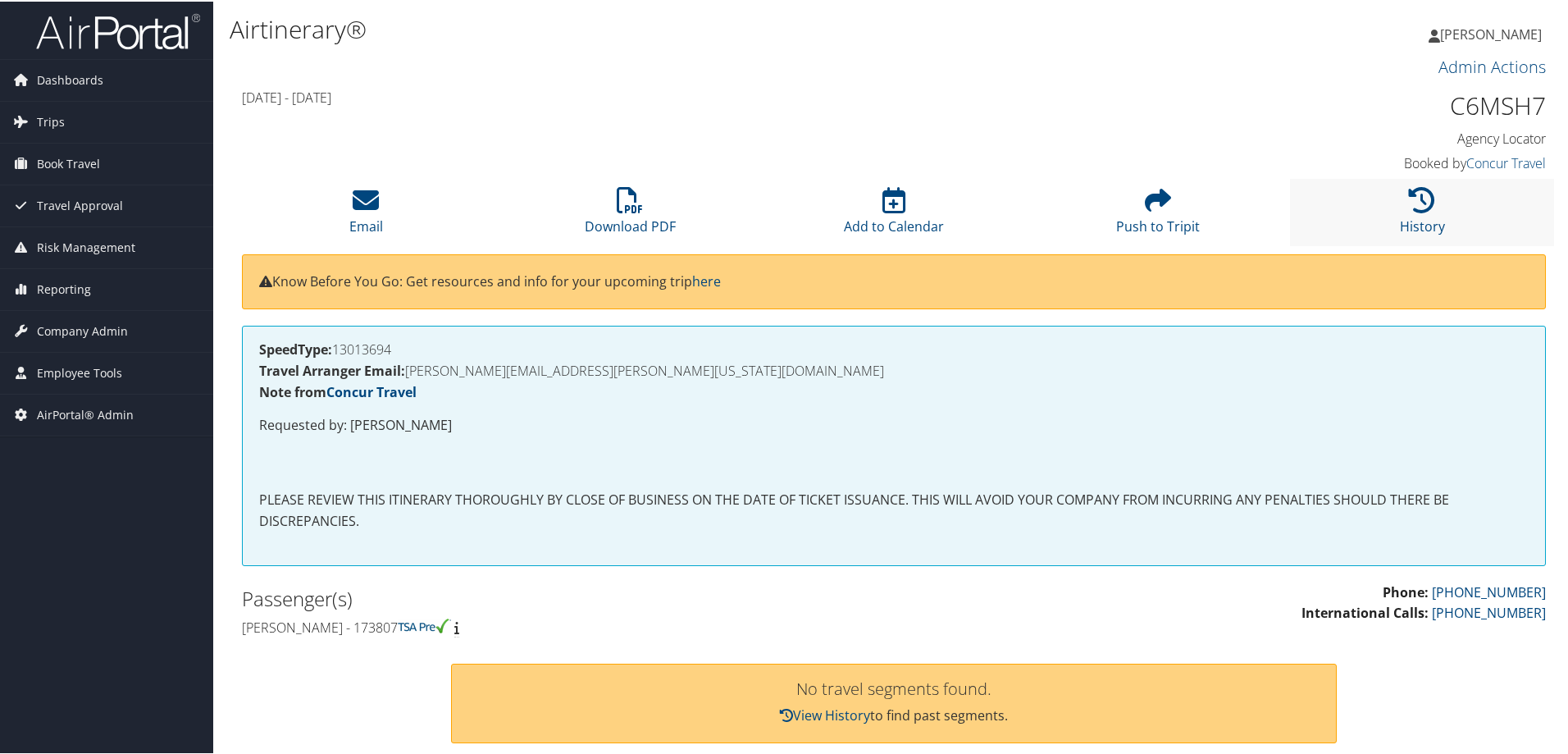
click at [1443, 200] on li "History" at bounding box center [1421, 210] width 264 height 66
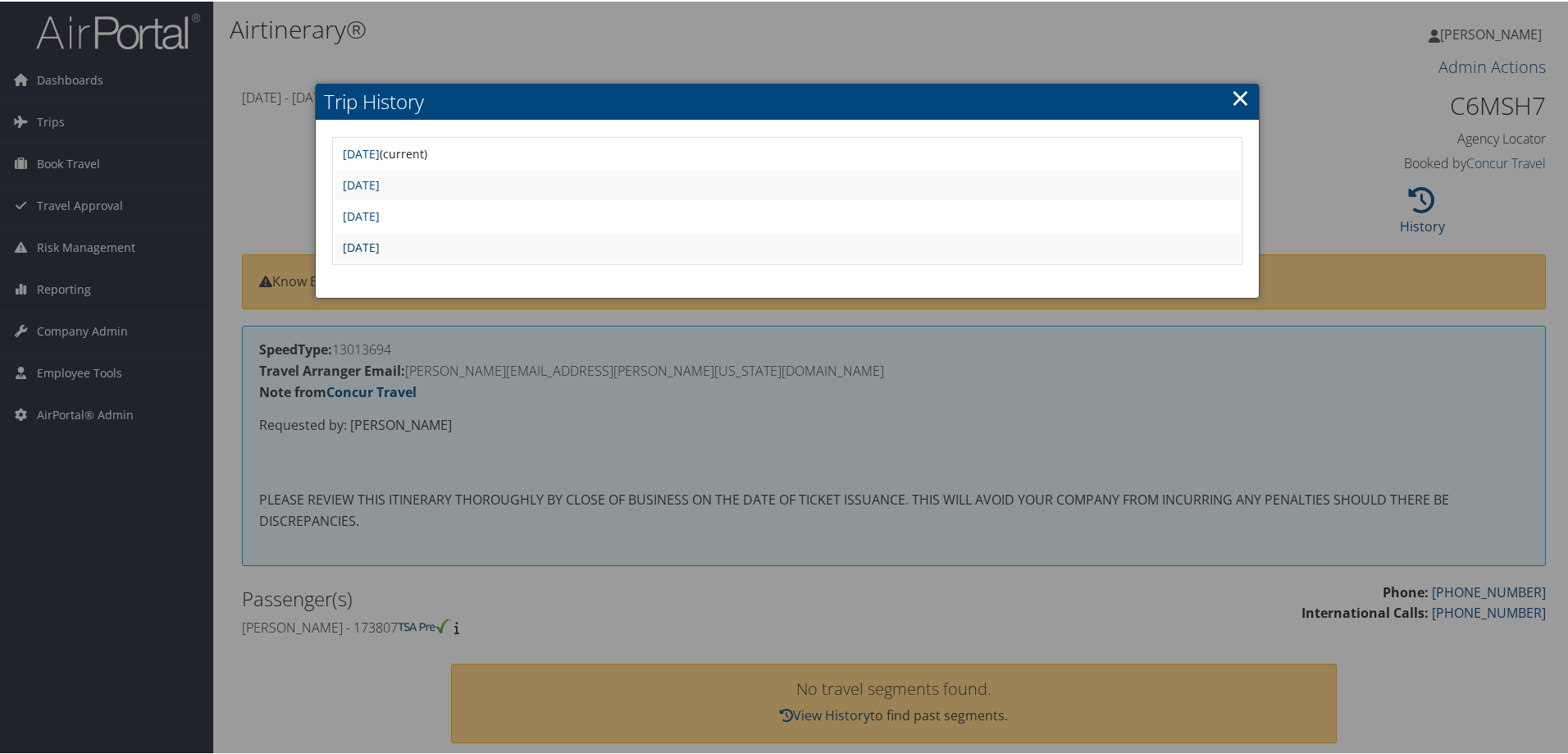
click at [380, 243] on link "Thu May 8 17:54:25 MDT 2025" at bounding box center [361, 245] width 37 height 15
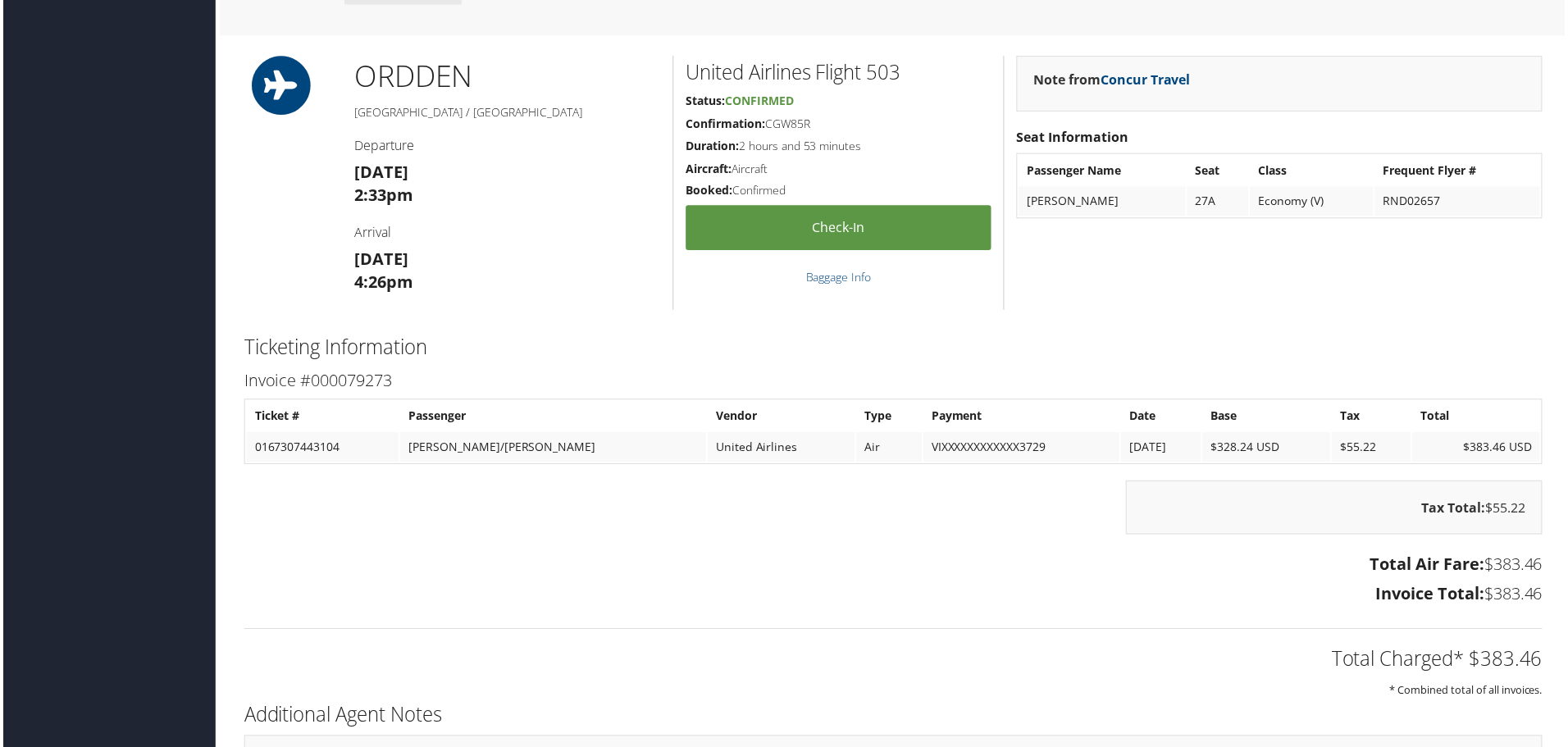
scroll to position [1230, 0]
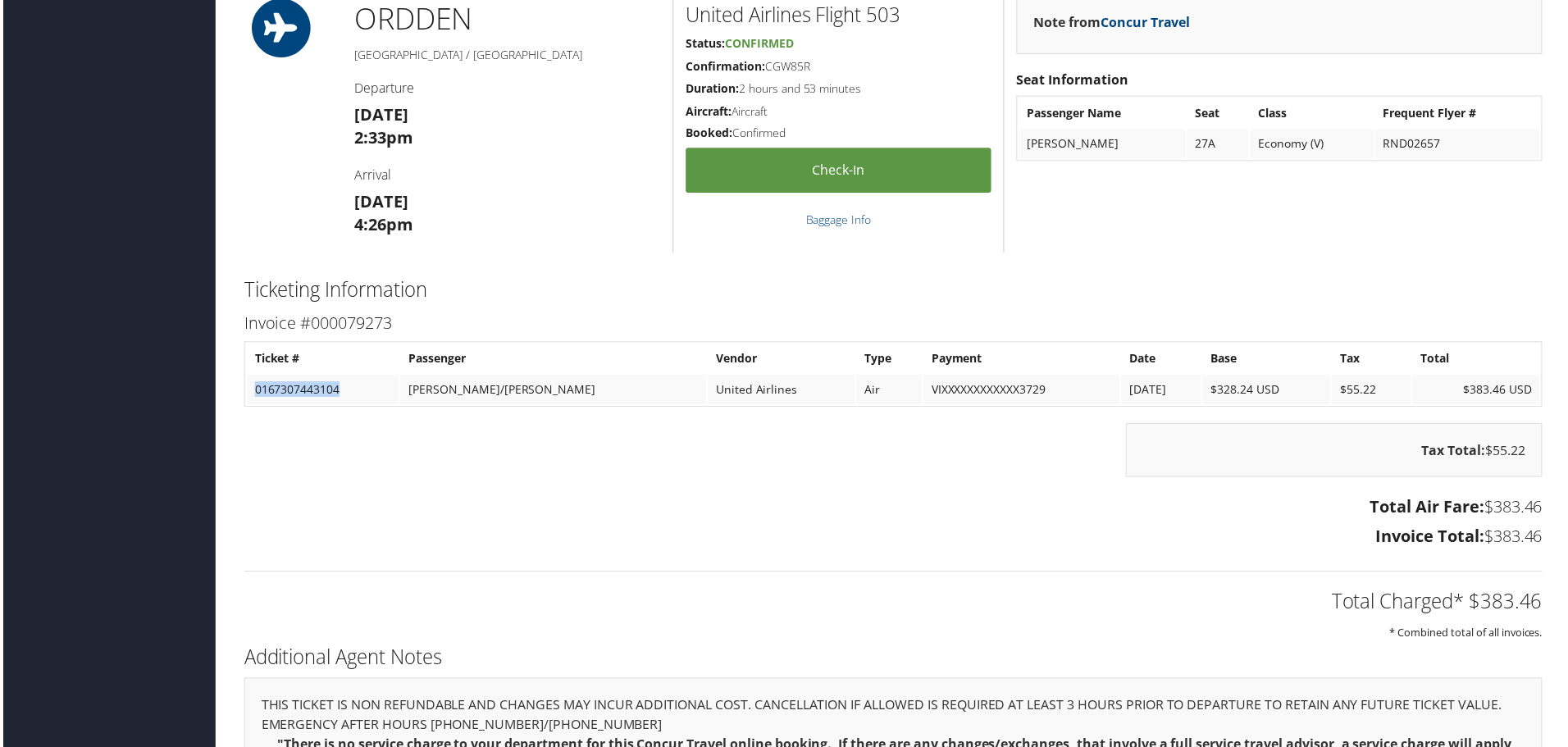
drag, startPoint x: 344, startPoint y: 383, endPoint x: 252, endPoint y: 394, distance: 92.7
click at [252, 394] on td "0167307443104" at bounding box center [320, 391] width 152 height 29
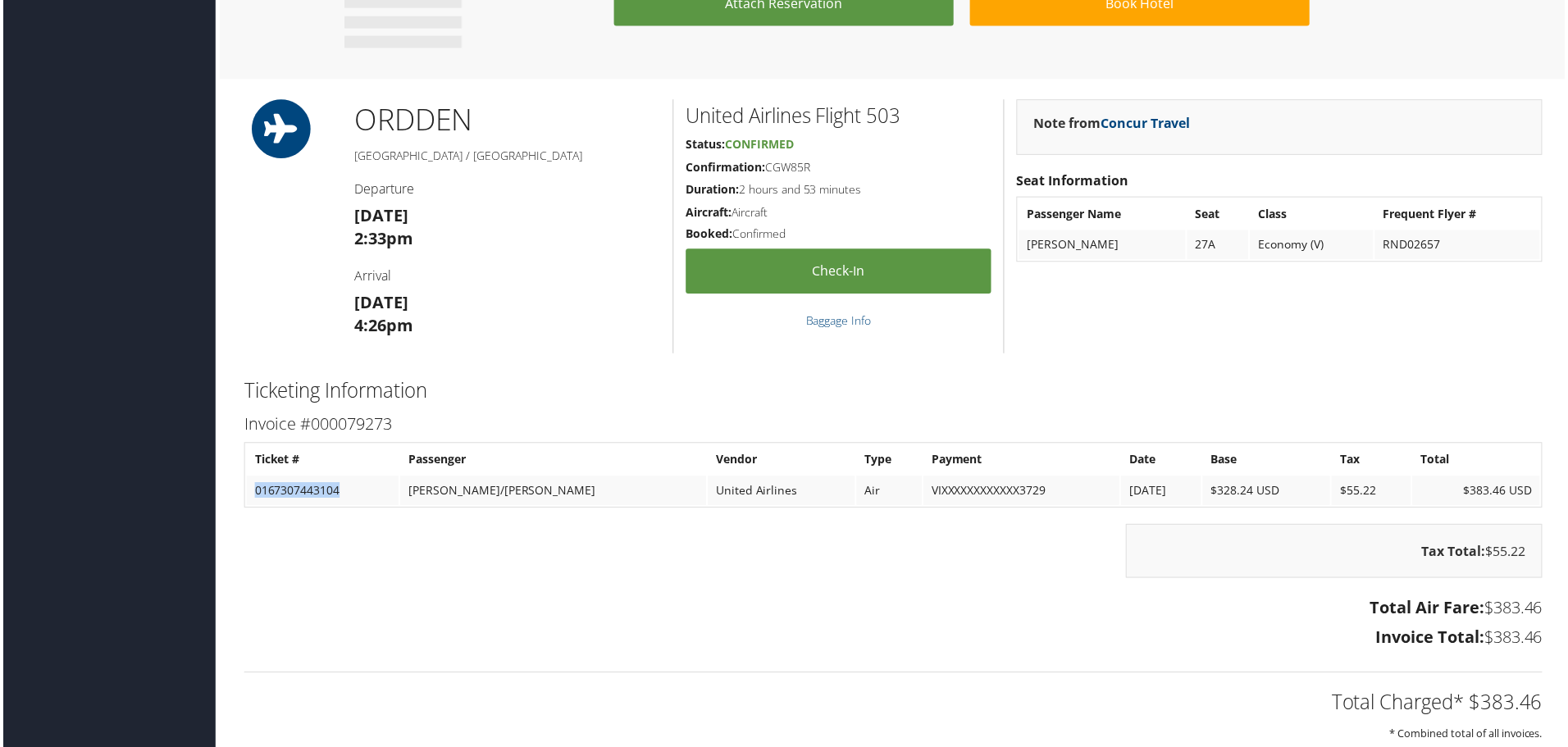
scroll to position [1312, 0]
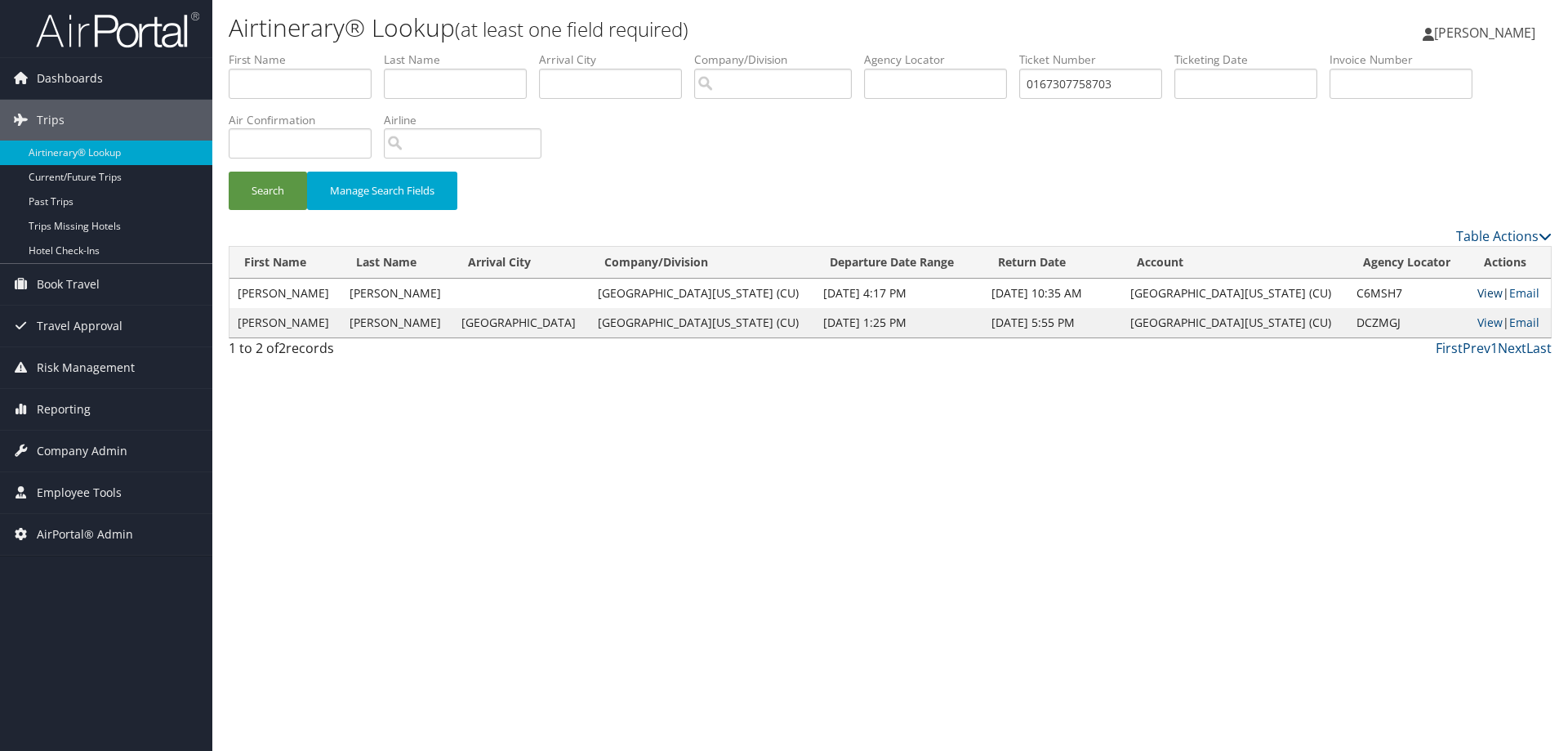
click at [1477, 295] on link "View" at bounding box center [1490, 292] width 25 height 15
click at [1477, 321] on link "View" at bounding box center [1490, 322] width 25 height 15
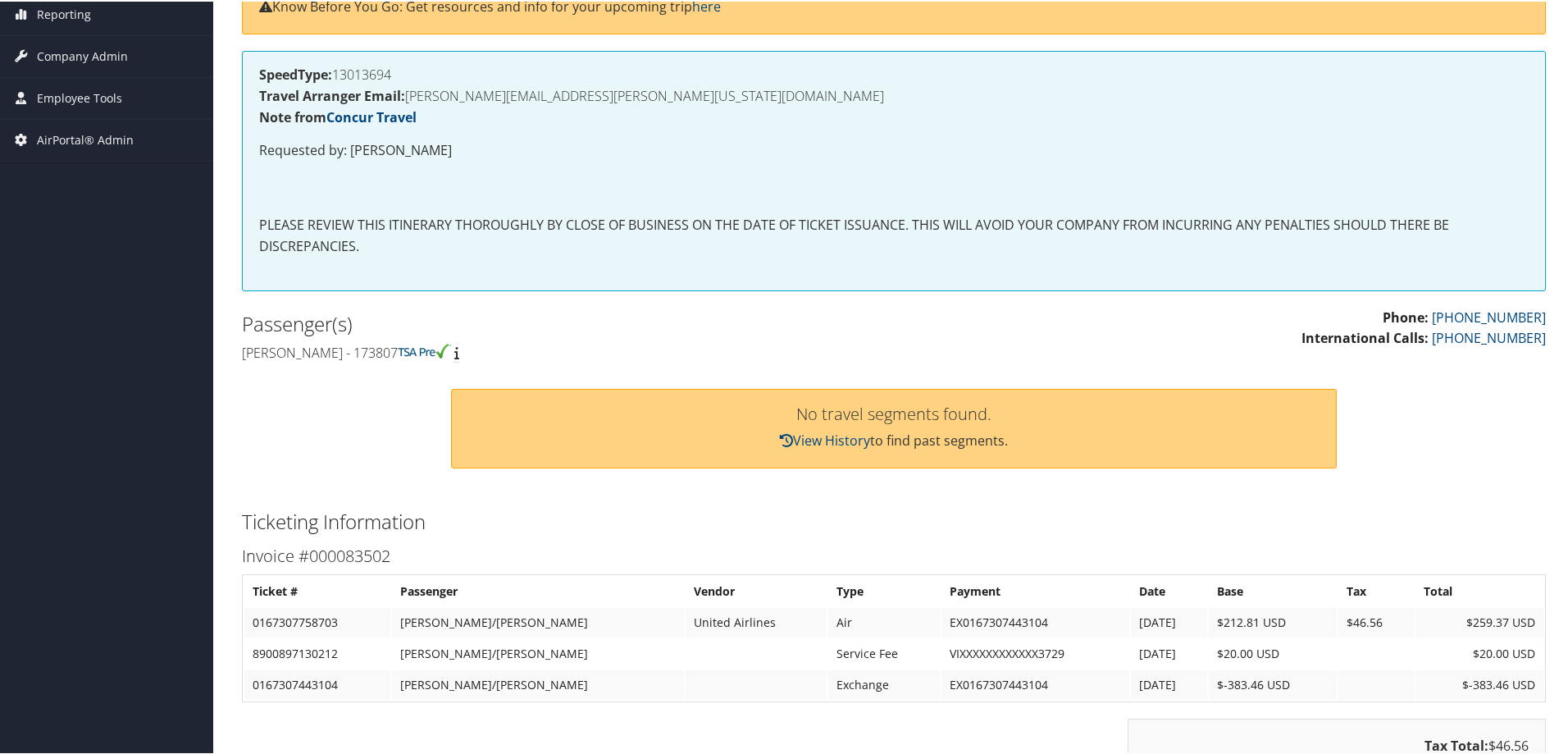
scroll to position [410, 0]
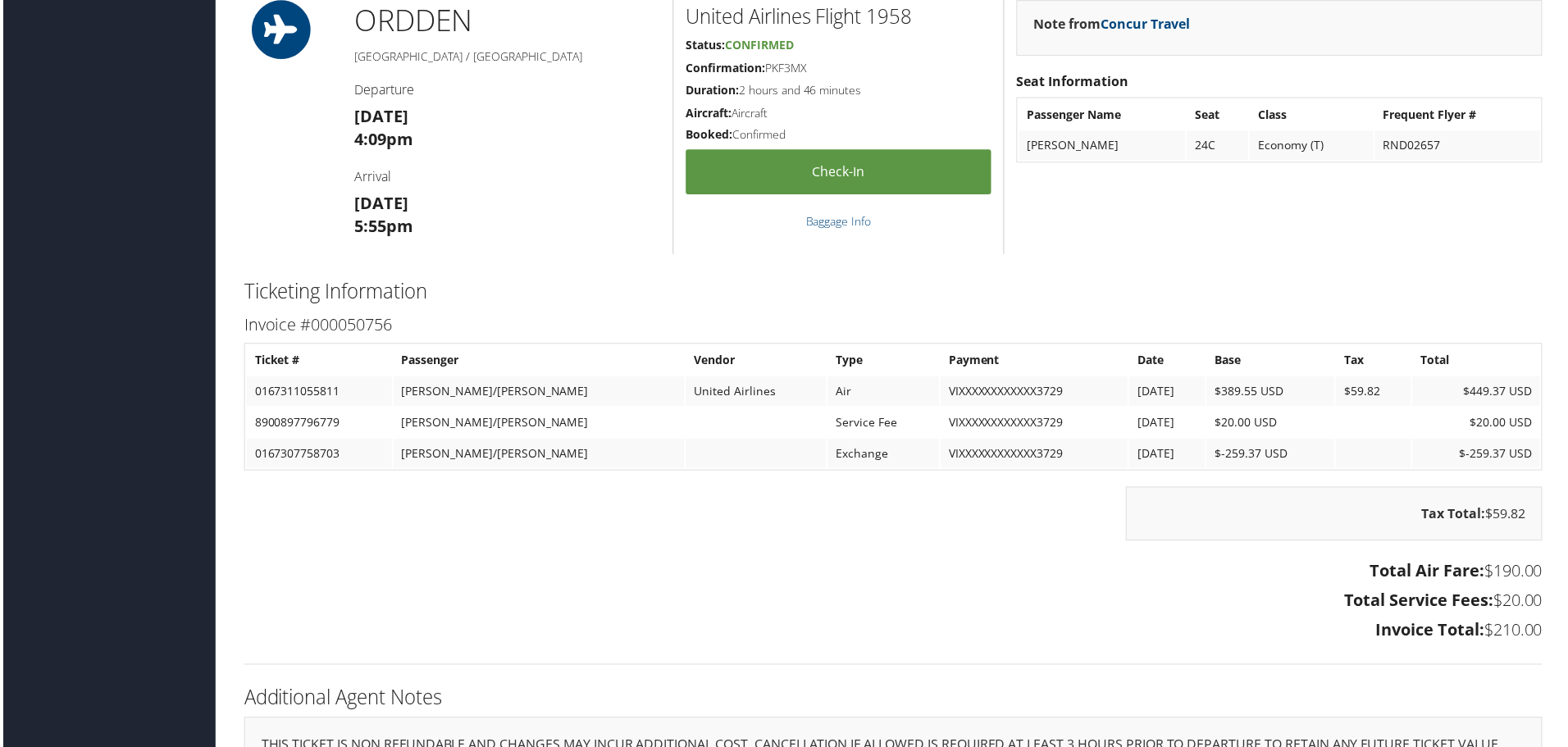
scroll to position [1148, 0]
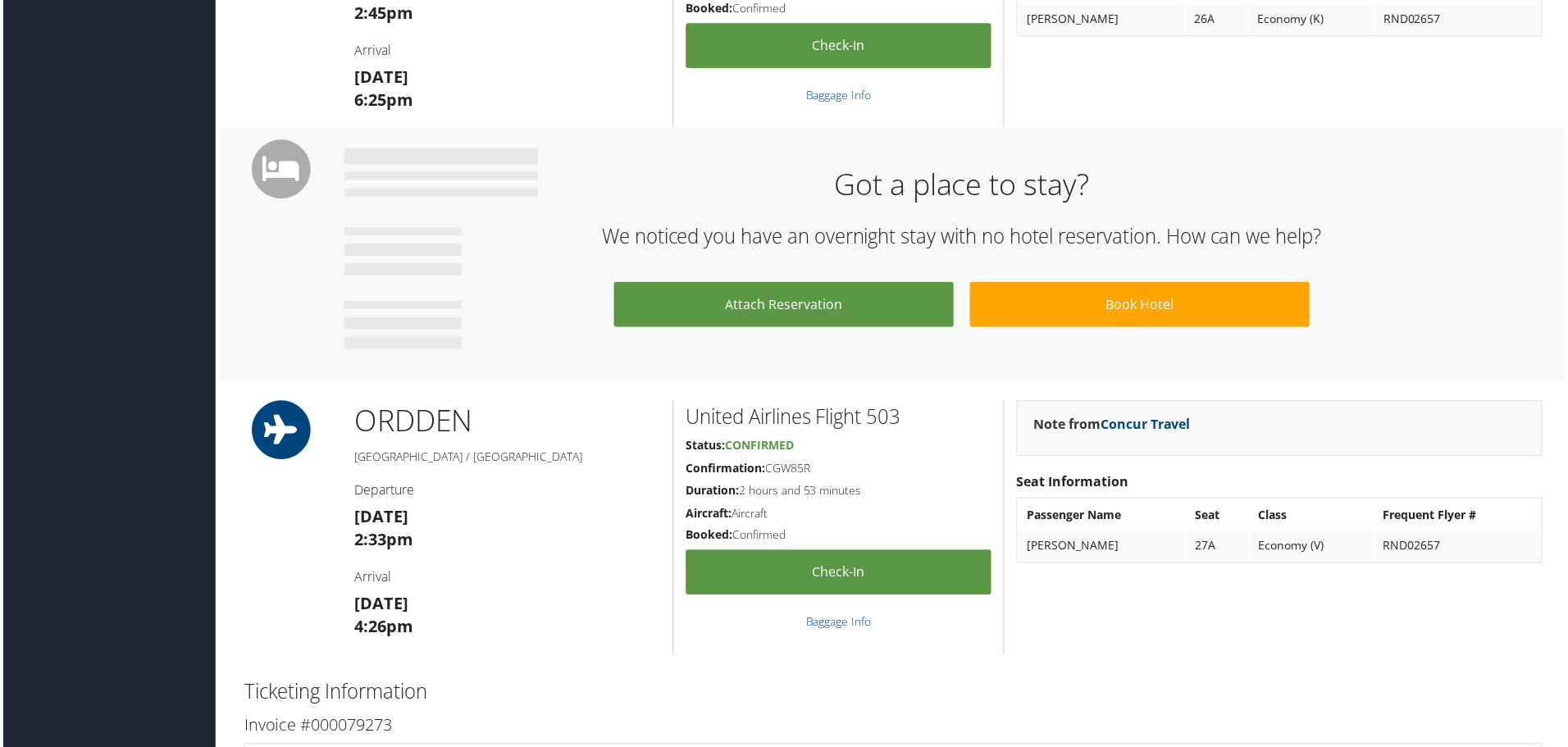
scroll to position [820, 0]
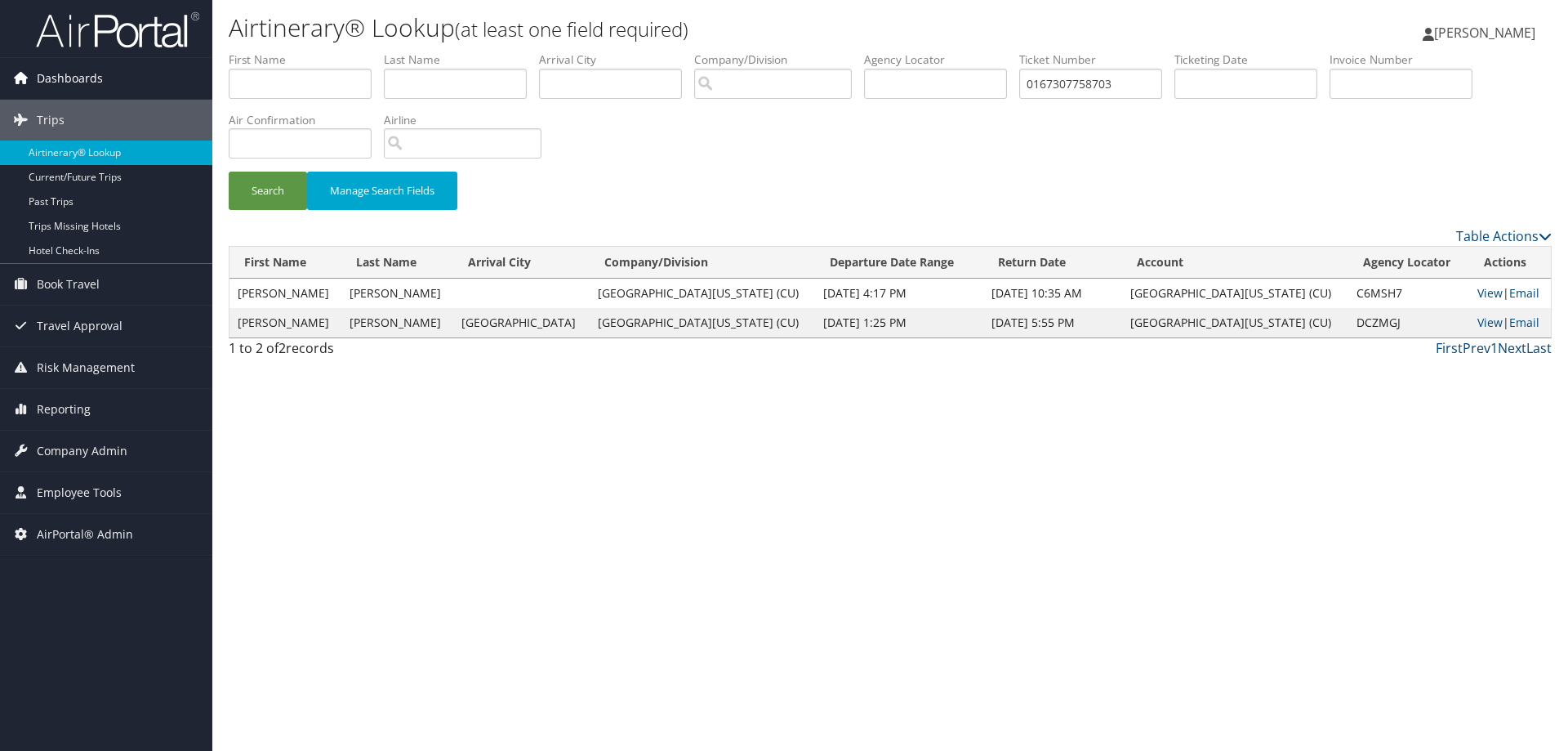
click at [100, 78] on span "Dashboards" at bounding box center [70, 77] width 66 height 41
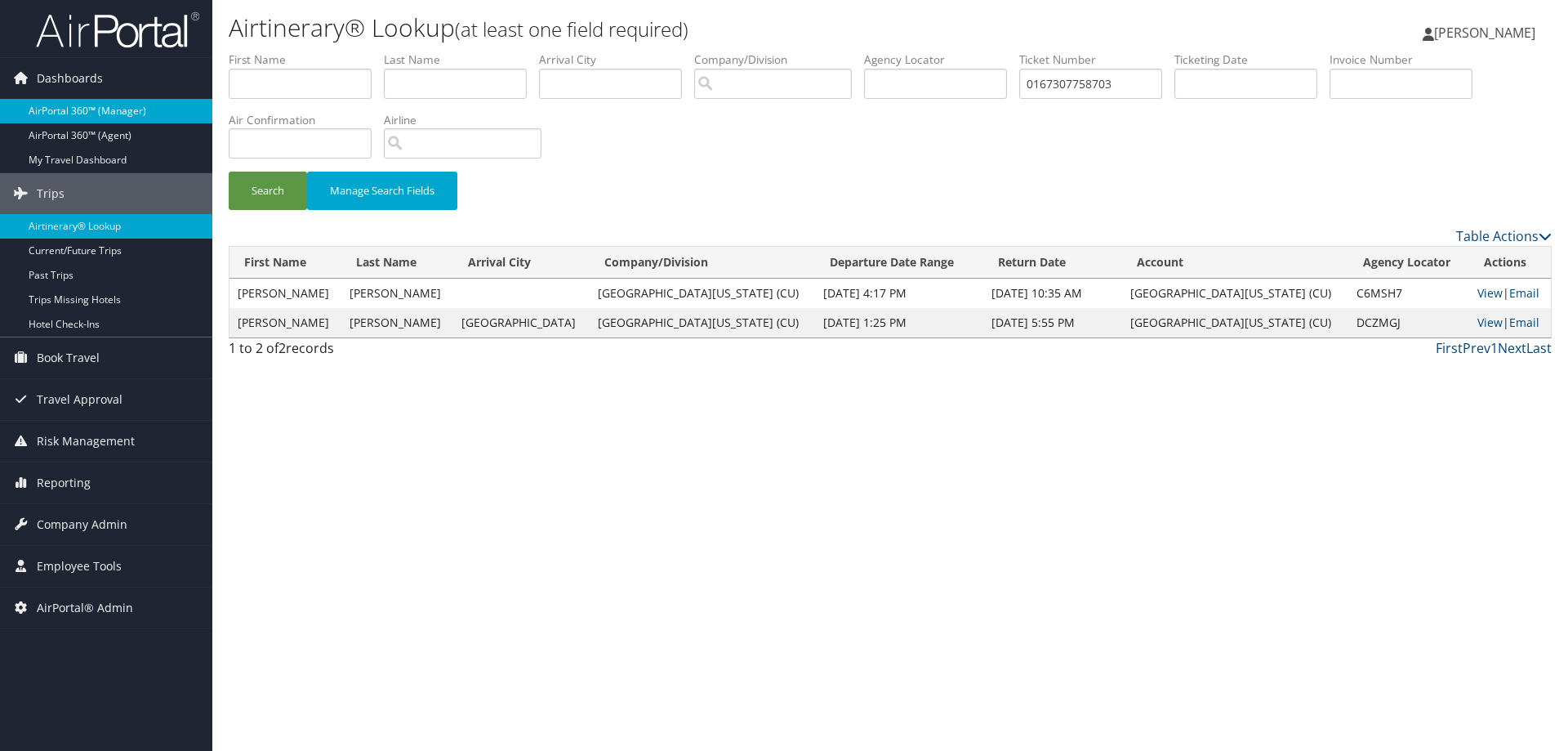
click at [104, 118] on link "AirPortal 360™ (Manager)" at bounding box center [106, 111] width 212 height 25
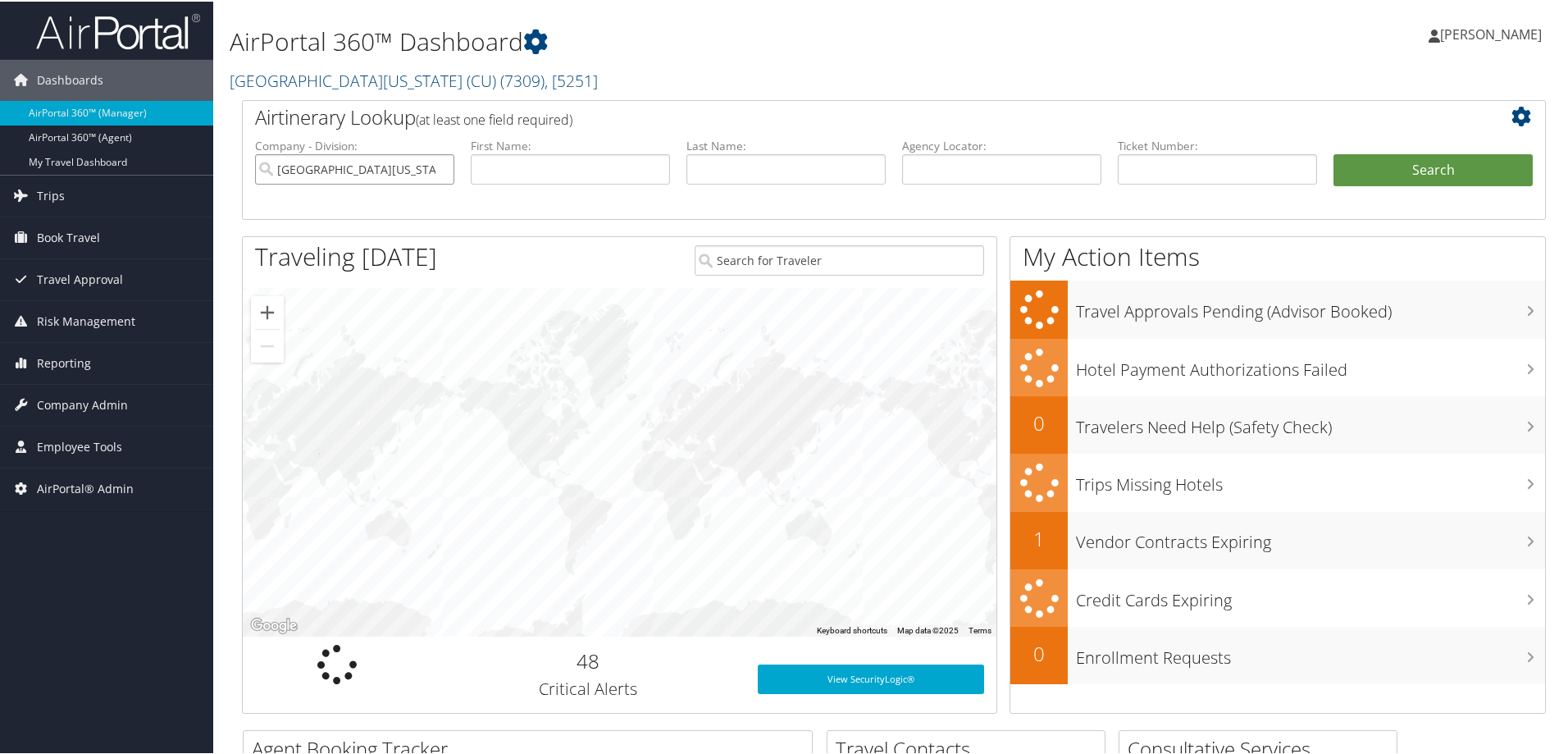
click at [419, 174] on input "[GEOGRAPHIC_DATA][US_STATE] (CU)" at bounding box center [354, 168] width 199 height 30
click at [395, 74] on link "University of Colorado (CU) ( 7309 ) , [ 5251 ]" at bounding box center [414, 79] width 368 height 22
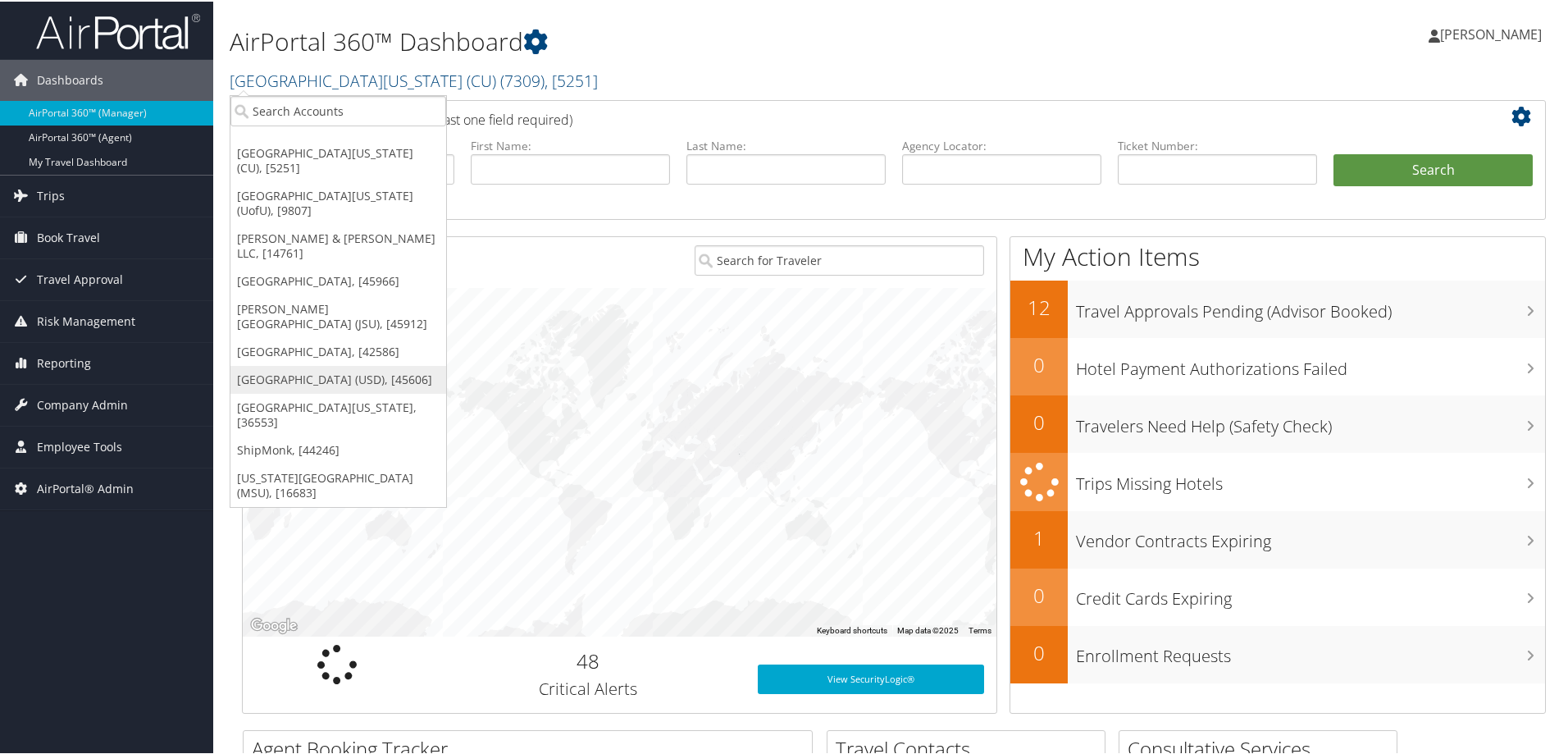
click at [294, 365] on link "University of San Diego (USD), [45606]" at bounding box center [338, 378] width 216 height 27
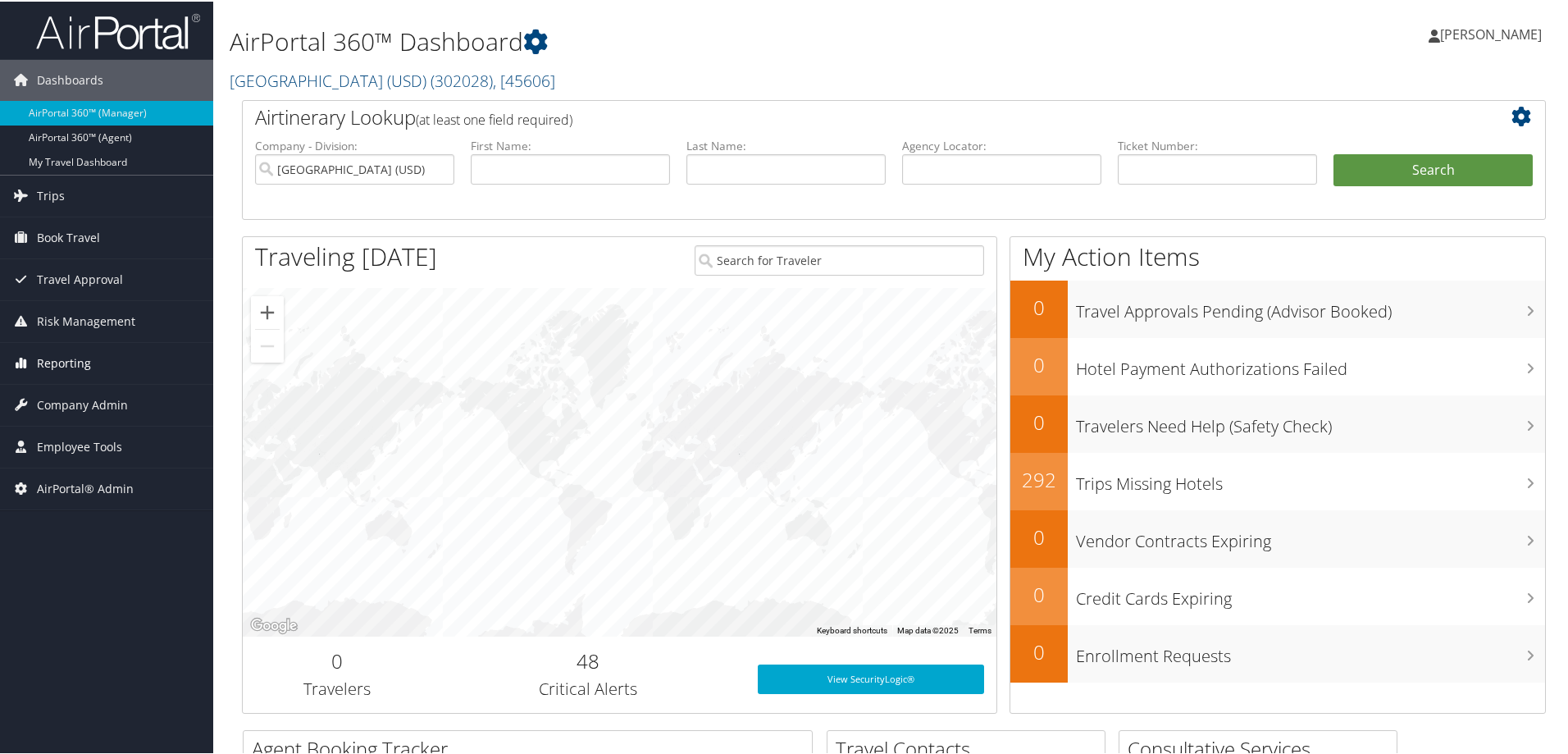
click at [81, 365] on span "Reporting" at bounding box center [63, 361] width 54 height 41
click at [126, 507] on link "Company Admin" at bounding box center [106, 501] width 213 height 41
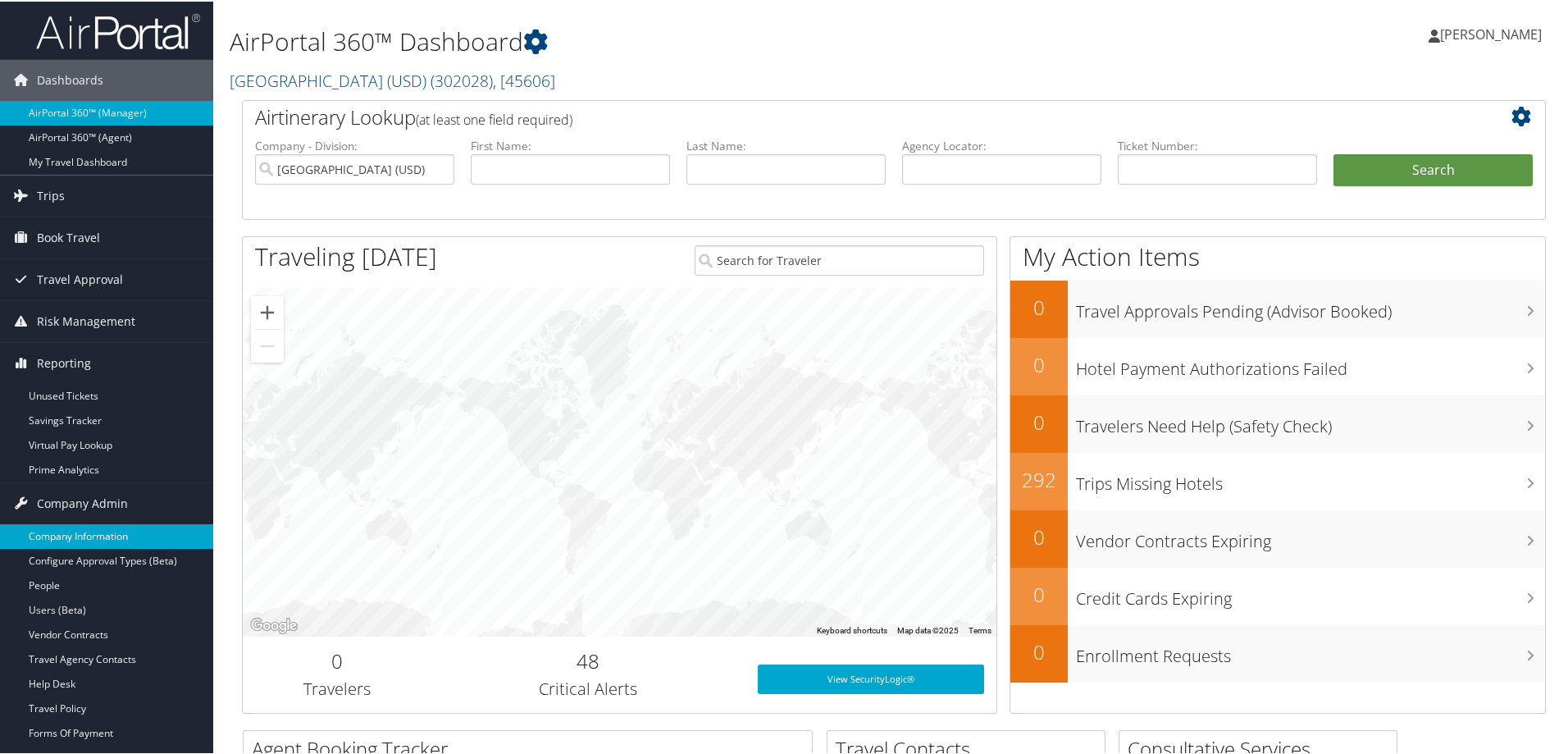
click at [112, 540] on link "Company Information" at bounding box center [106, 535] width 213 height 25
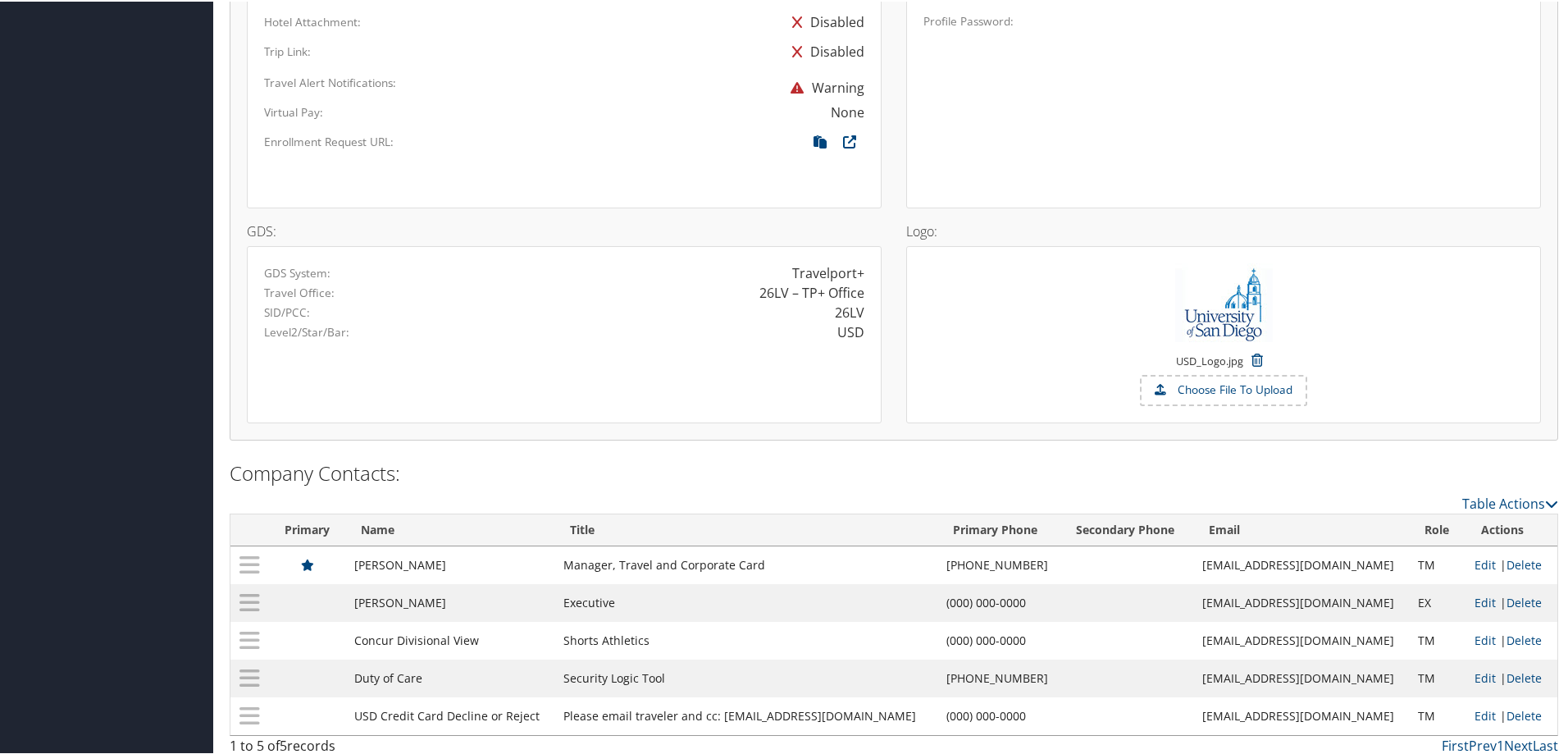
scroll to position [1197, 0]
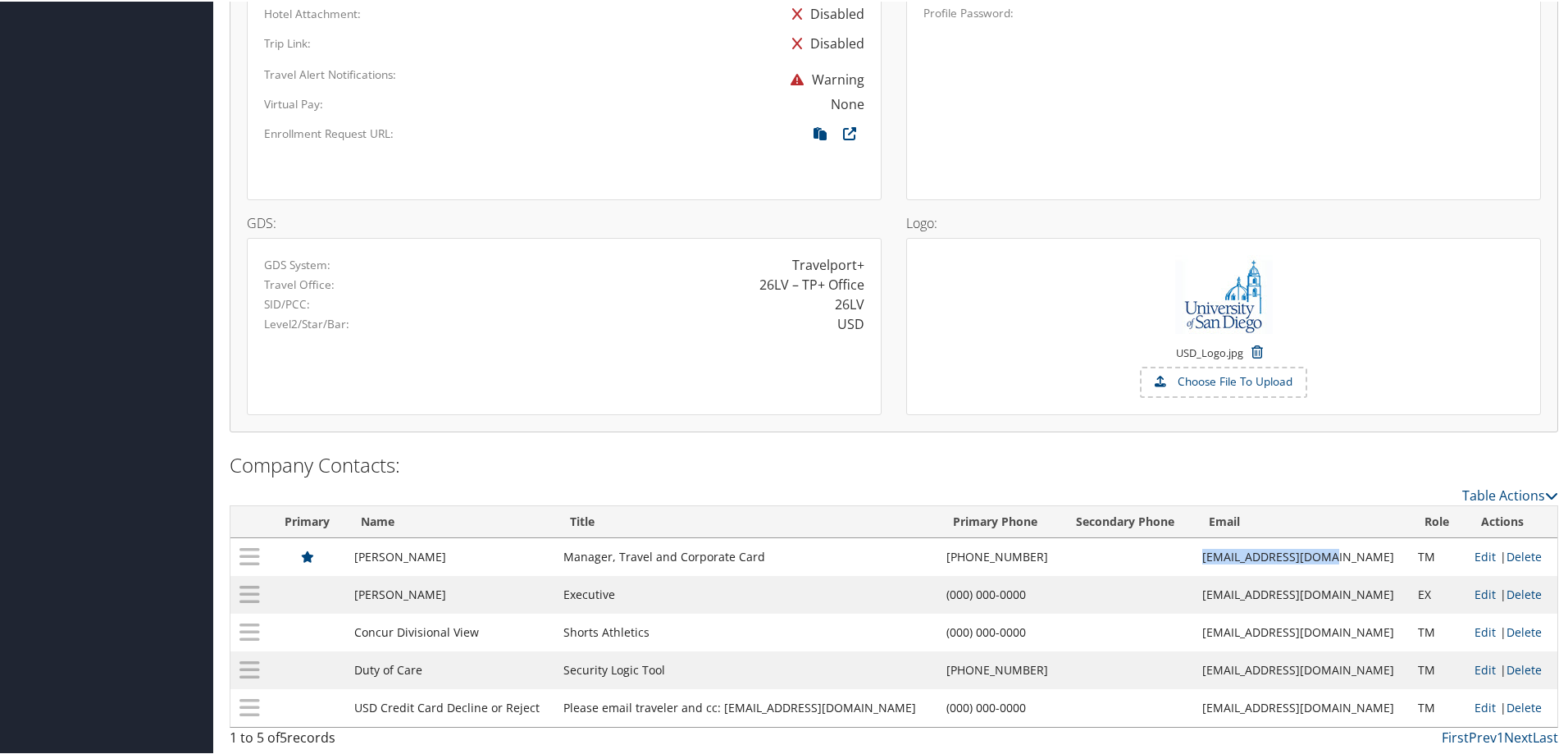
drag, startPoint x: 1327, startPoint y: 552, endPoint x: 1152, endPoint y: 564, distance: 175.4
click at [1152, 564] on tr "[PERSON_NAME] Manager, Travel and Corporate Card [PHONE_NUMBER] [EMAIL_ADDRESS]…" at bounding box center [893, 555] width 1327 height 38
copy tr "[EMAIL_ADDRESS][DOMAIN_NAME]"
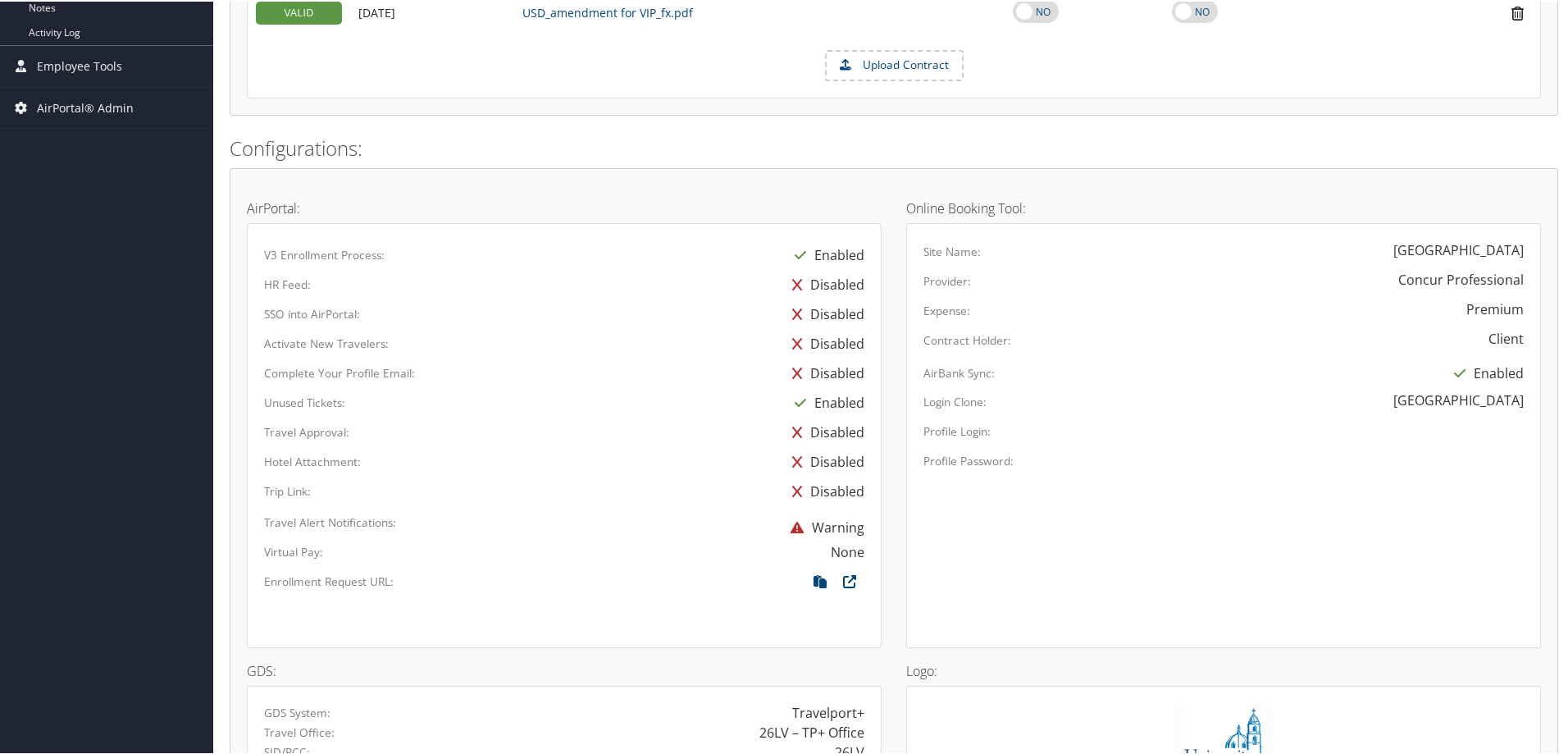
scroll to position [377, 0]
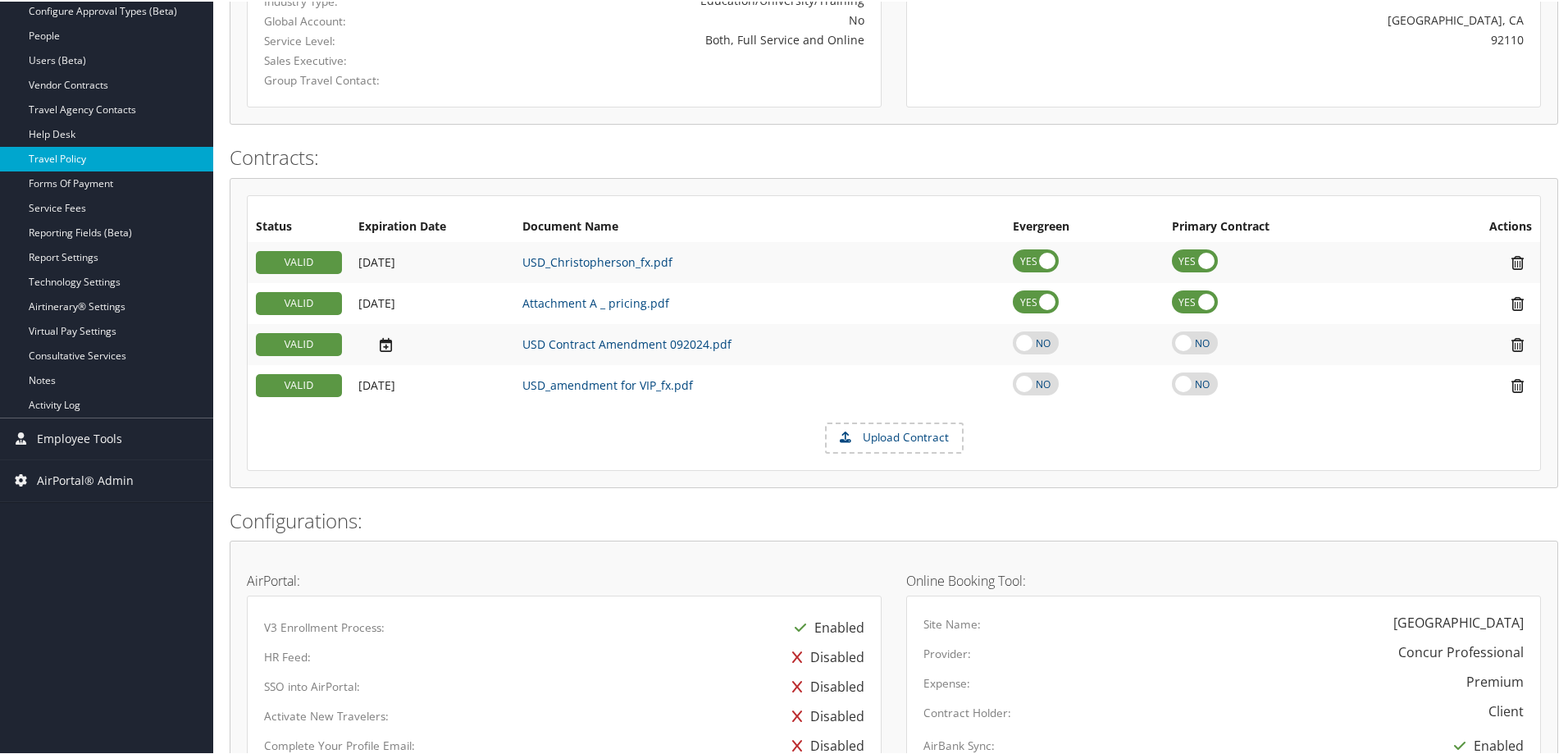
click at [82, 152] on link "Travel Policy" at bounding box center [106, 157] width 213 height 25
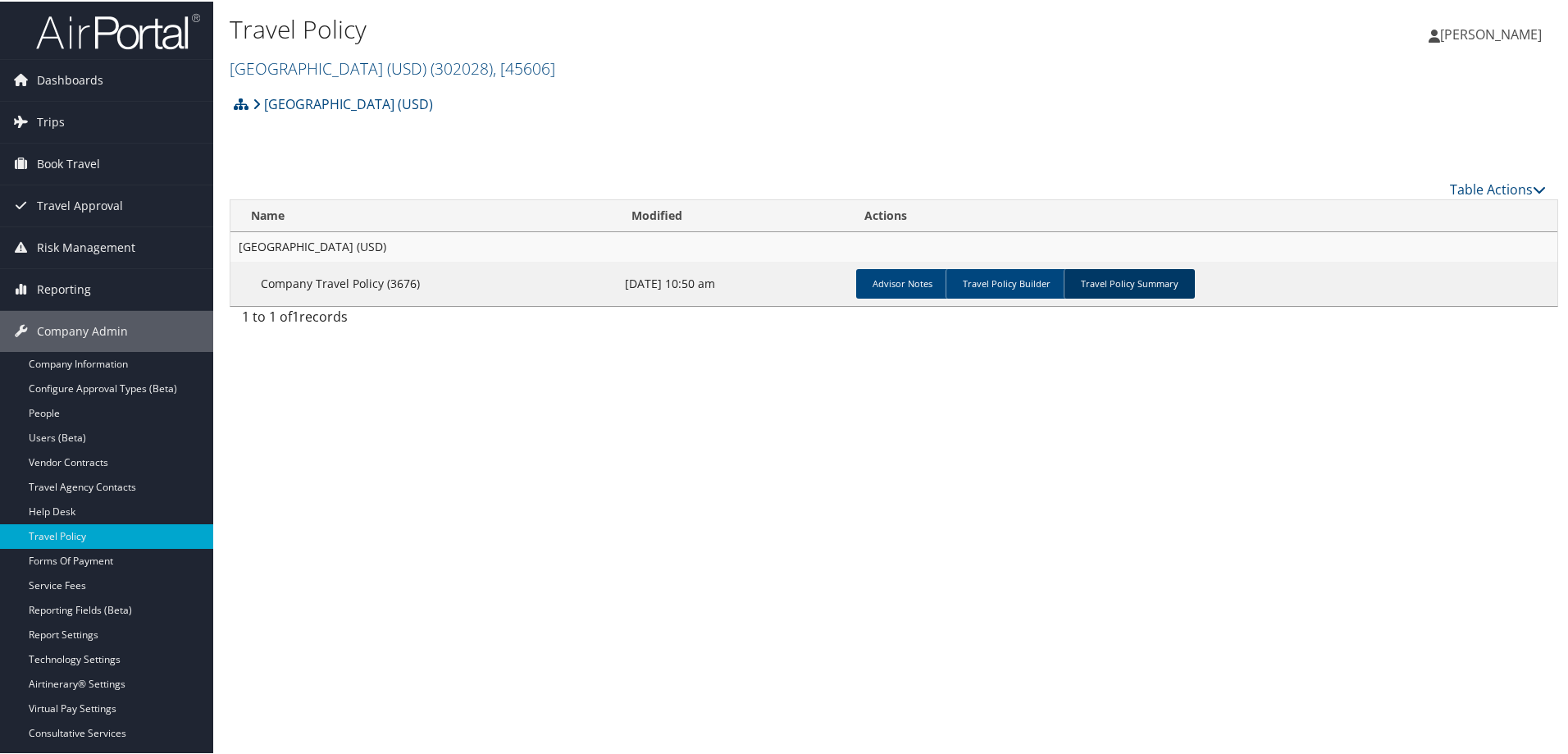
click at [1134, 281] on link "Travel Policy Summary" at bounding box center [1129, 281] width 132 height 29
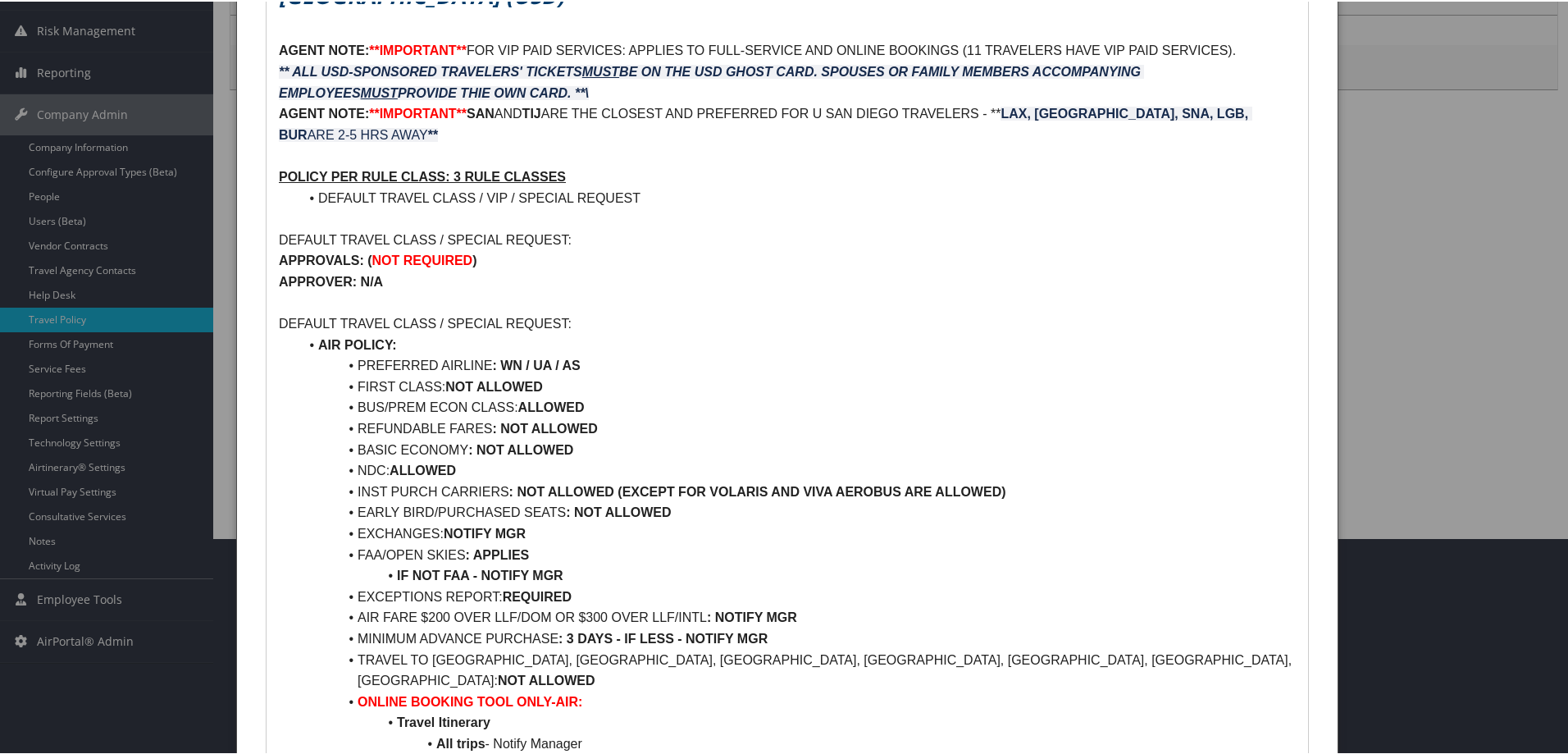
scroll to position [246, 0]
